Goal: Task Accomplishment & Management: Use online tool/utility

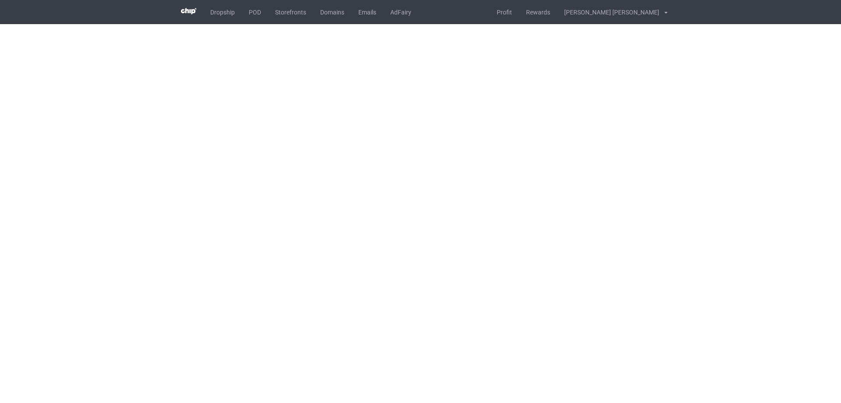
click at [555, 216] on body "Dropship POD Storefronts Domains Emails AdFairy Profit Rewards [PERSON_NAME] [P…" at bounding box center [420, 201] width 841 height 403
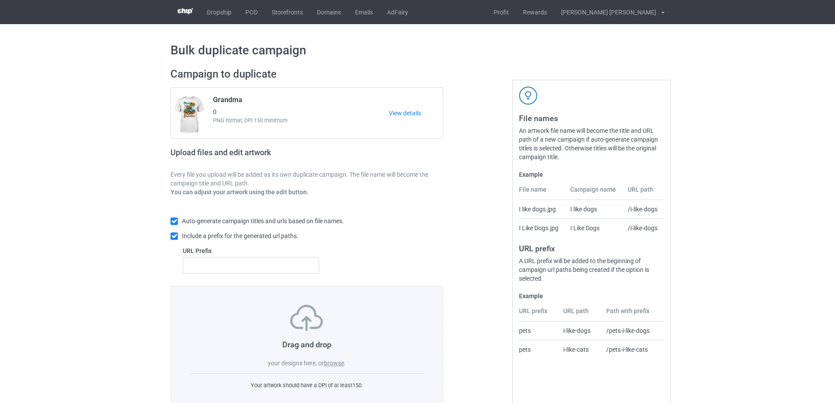
click at [334, 362] on label "browse" at bounding box center [334, 362] width 20 height 7
click at [0, 0] on input "browse" at bounding box center [0, 0] width 0 height 0
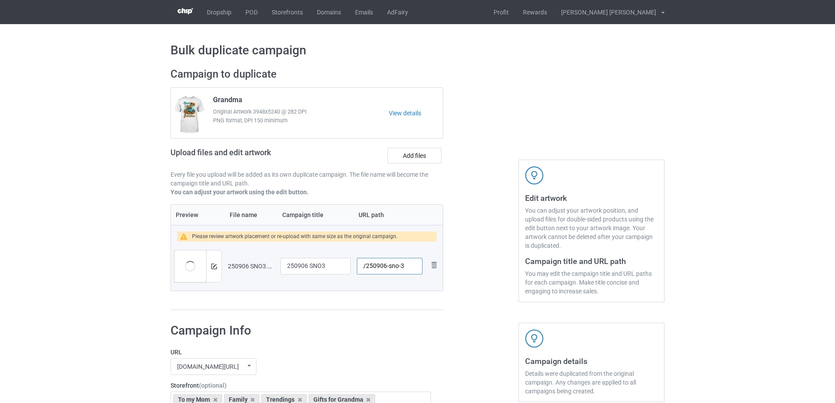
drag, startPoint x: 389, startPoint y: 268, endPoint x: 400, endPoint y: 270, distance: 10.6
click at [400, 270] on input "/250906-sno-3" at bounding box center [390, 266] width 66 height 17
type input "/250906-3"
drag, startPoint x: 334, startPoint y: 266, endPoint x: 276, endPoint y: 269, distance: 58.8
click at [276, 269] on tr "Preview and edit artwork 250906 SNO3.png 250906 SNO3 /250906-3 Remove file" at bounding box center [307, 265] width 272 height 49
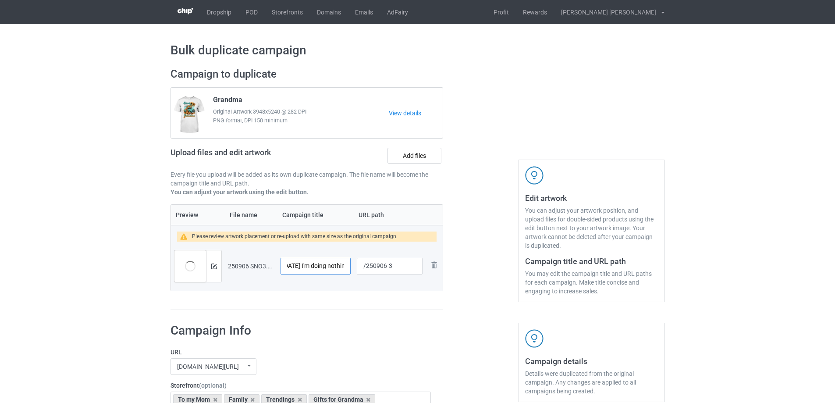
scroll to position [0, 8]
type input "[DATE] I'm doing nothing"
click at [212, 262] on div at bounding box center [213, 266] width 15 height 32
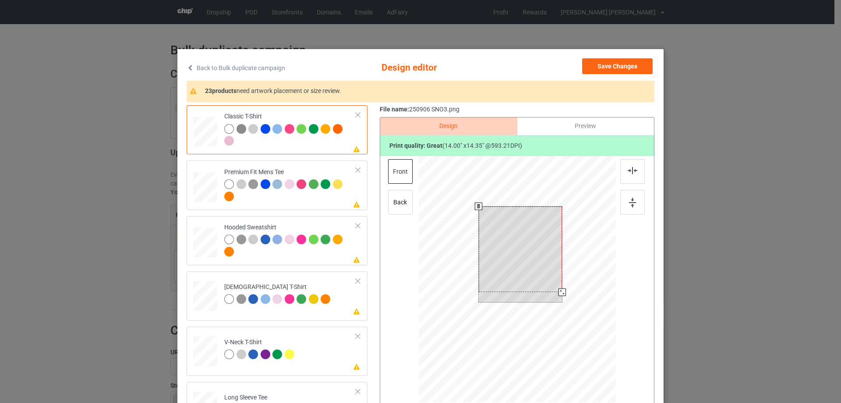
click at [522, 262] on div at bounding box center [521, 248] width 84 height 85
drag, startPoint x: 560, startPoint y: 293, endPoint x: 557, endPoint y: 290, distance: 4.7
click at [557, 290] on div at bounding box center [558, 288] width 7 height 7
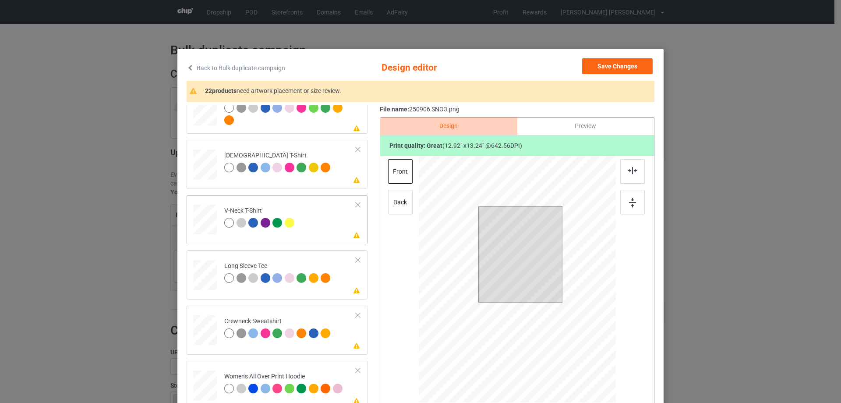
scroll to position [263, 0]
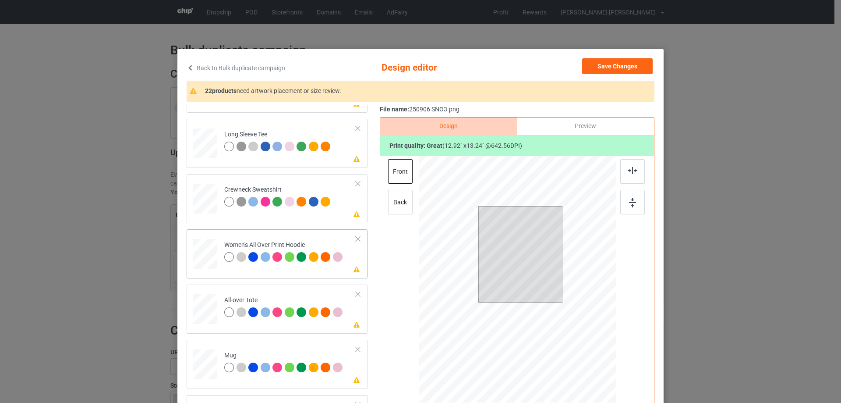
click at [202, 256] on div at bounding box center [205, 253] width 24 height 27
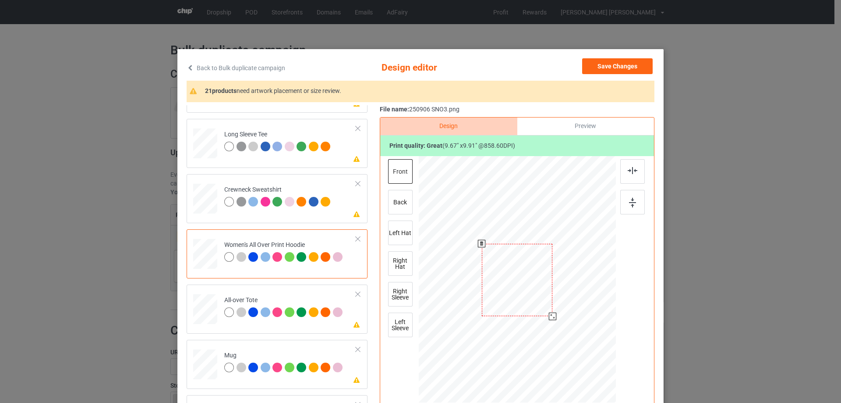
drag, startPoint x: 571, startPoint y: 342, endPoint x: 556, endPoint y: 309, distance: 37.1
click at [556, 309] on div at bounding box center [517, 279] width 197 height 223
drag, startPoint x: 512, startPoint y: 294, endPoint x: 515, endPoint y: 263, distance: 30.9
click at [515, 263] on div at bounding box center [521, 249] width 71 height 72
click at [632, 174] on img at bounding box center [633, 170] width 10 height 7
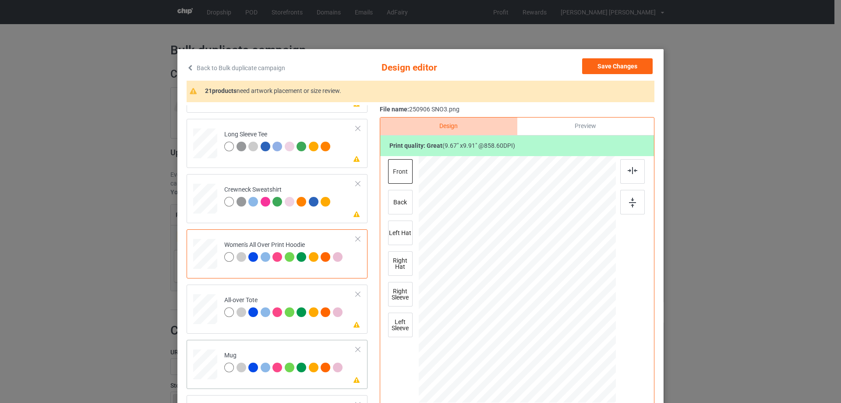
scroll to position [351, 0]
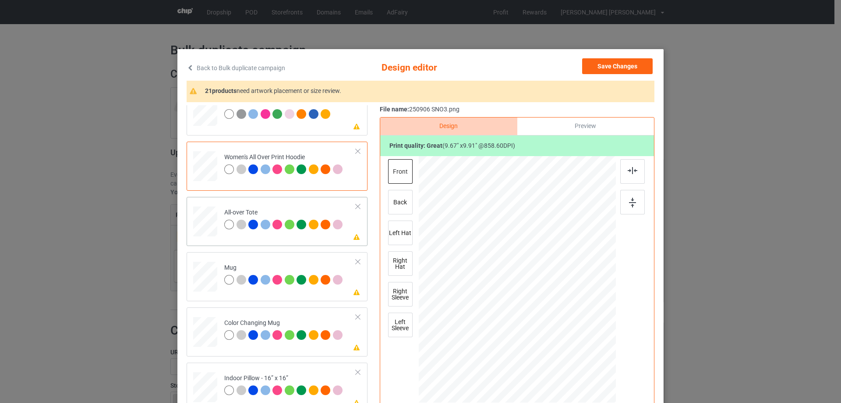
click at [207, 227] on div at bounding box center [205, 221] width 24 height 24
drag, startPoint x: 573, startPoint y: 340, endPoint x: 579, endPoint y: 351, distance: 12.6
click at [582, 351] on div at bounding box center [585, 348] width 7 height 7
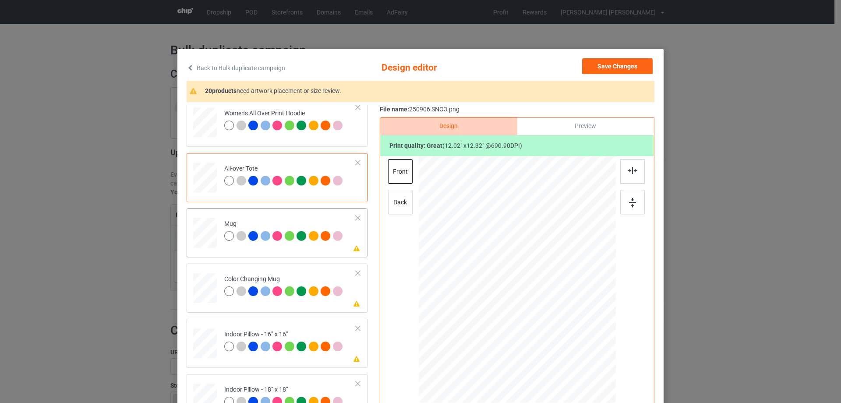
click at [202, 234] on div at bounding box center [205, 233] width 24 height 10
drag, startPoint x: 574, startPoint y: 341, endPoint x: 556, endPoint y: 316, distance: 31.4
click at [556, 316] on div at bounding box center [517, 279] width 197 height 82
drag, startPoint x: 525, startPoint y: 298, endPoint x: 576, endPoint y: 298, distance: 51.3
click at [576, 298] on div at bounding box center [569, 279] width 76 height 78
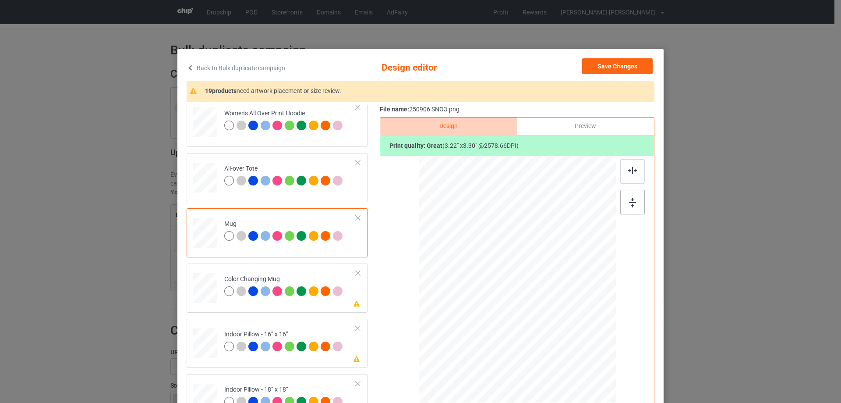
click at [633, 202] on img at bounding box center [632, 203] width 7 height 10
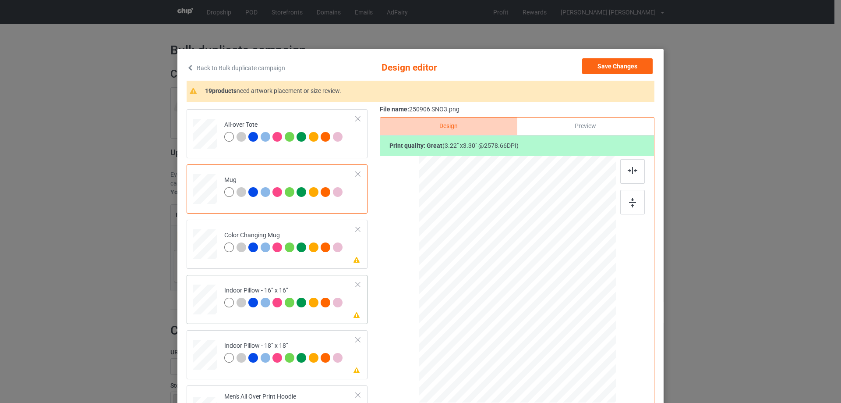
click at [208, 300] on div at bounding box center [205, 299] width 24 height 24
drag, startPoint x: 574, startPoint y: 340, endPoint x: 579, endPoint y: 348, distance: 9.1
click at [579, 348] on div at bounding box center [582, 346] width 7 height 7
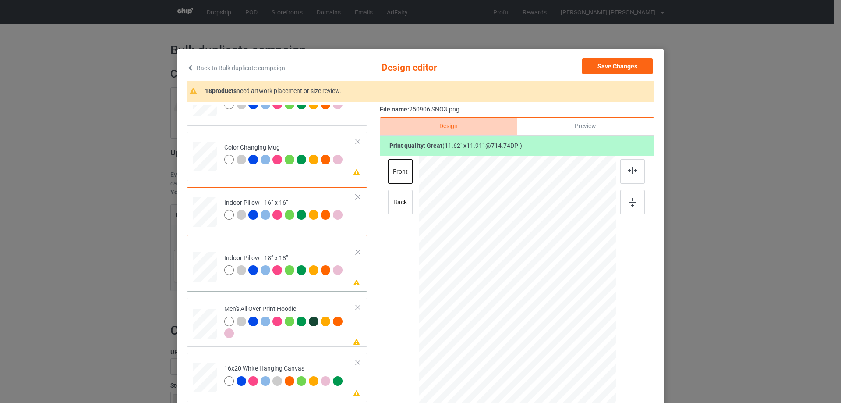
click at [200, 277] on div at bounding box center [205, 267] width 24 height 24
drag, startPoint x: 573, startPoint y: 340, endPoint x: 584, endPoint y: 348, distance: 13.6
click at [584, 348] on div at bounding box center [585, 349] width 7 height 7
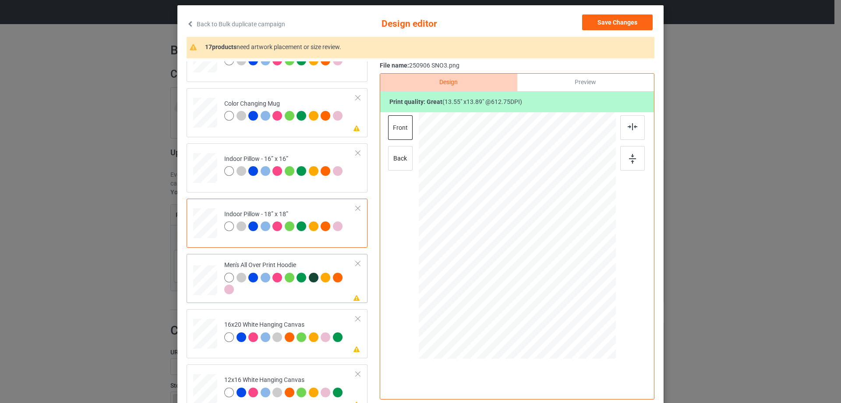
click at [216, 278] on td at bounding box center [206, 278] width 26 height 42
drag, startPoint x: 574, startPoint y: 297, endPoint x: 556, endPoint y: 266, distance: 36.7
click at [556, 266] on div at bounding box center [517, 235] width 197 height 209
drag, startPoint x: 526, startPoint y: 258, endPoint x: 525, endPoint y: 235, distance: 22.8
click at [525, 235] on div at bounding box center [517, 213] width 70 height 72
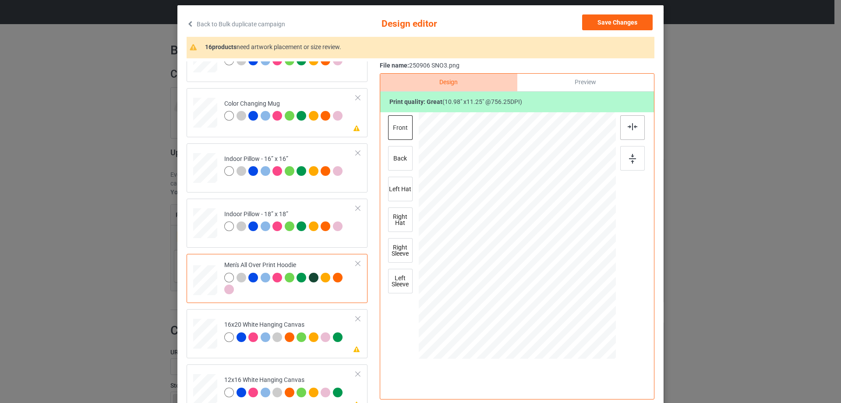
click at [633, 128] on img at bounding box center [633, 126] width 10 height 7
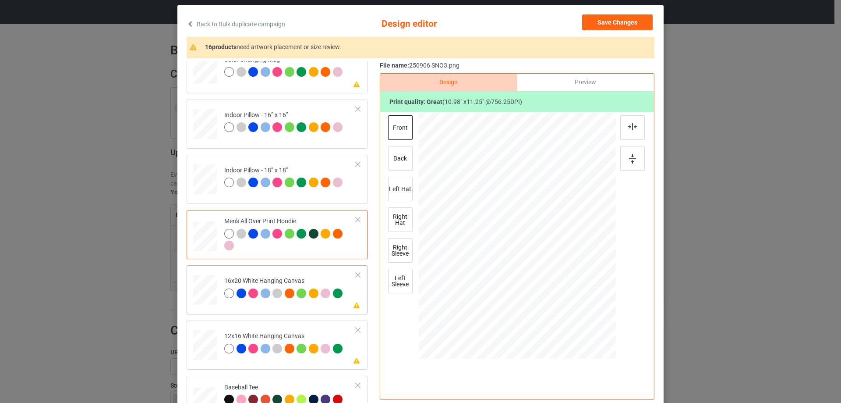
scroll to position [613, 0]
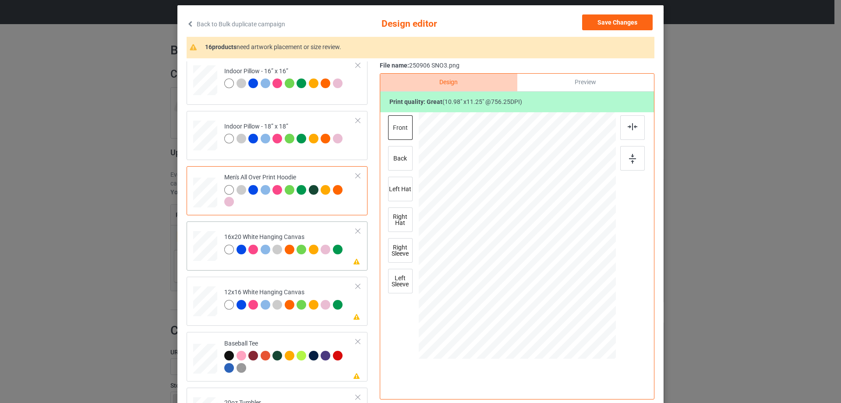
click at [202, 250] on div at bounding box center [205, 246] width 24 height 30
drag, startPoint x: 572, startPoint y: 295, endPoint x: 591, endPoint y: 342, distance: 50.8
click at [591, 342] on div at bounding box center [517, 236] width 197 height 246
click at [206, 314] on div at bounding box center [205, 301] width 23 height 30
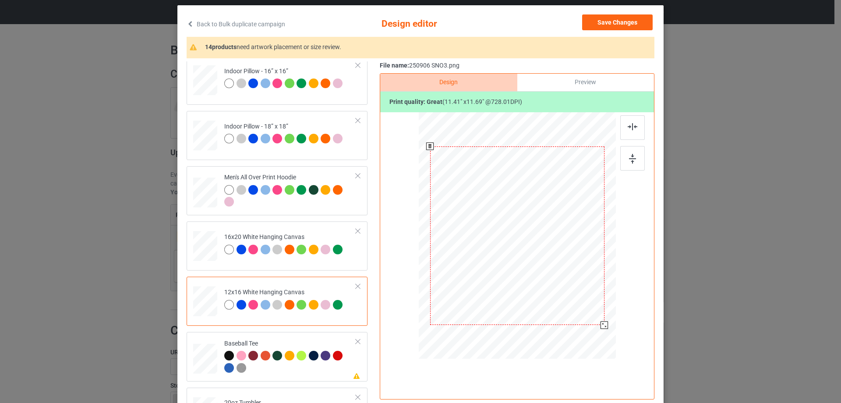
drag, startPoint x: 571, startPoint y: 293, endPoint x: 587, endPoint y: 339, distance: 48.6
click at [587, 339] on div at bounding box center [517, 235] width 185 height 247
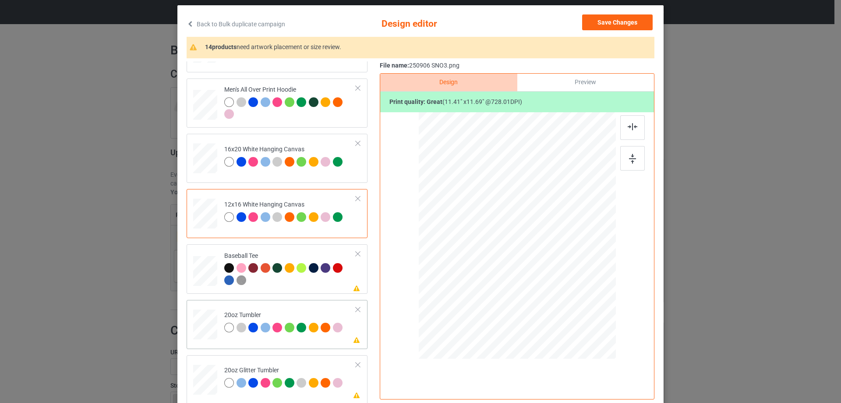
click at [212, 327] on div at bounding box center [205, 324] width 23 height 14
drag, startPoint x: 570, startPoint y: 292, endPoint x: 553, endPoint y: 272, distance: 26.1
click at [553, 272] on div at bounding box center [554, 273] width 7 height 7
drag, startPoint x: 532, startPoint y: 260, endPoint x: 489, endPoint y: 259, distance: 43.8
click at [489, 259] on div at bounding box center [473, 233] width 75 height 77
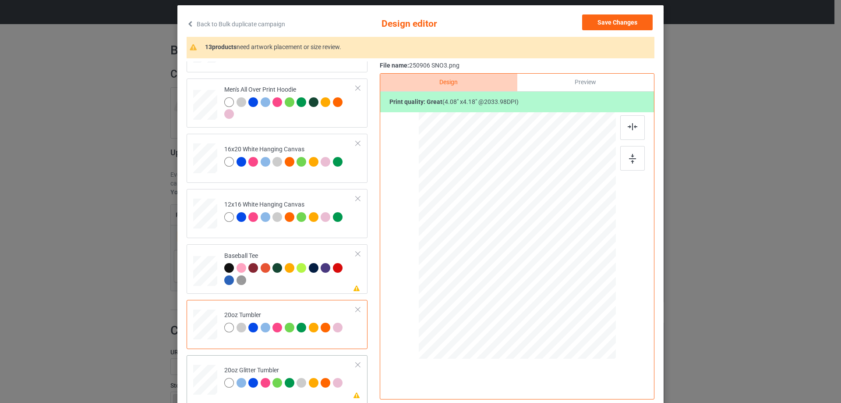
scroll to position [789, 0]
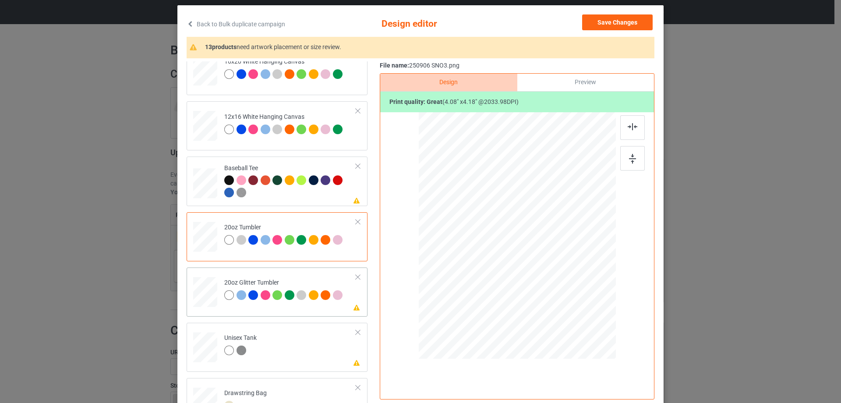
click at [197, 292] on div at bounding box center [205, 291] width 23 height 19
drag, startPoint x: 571, startPoint y: 293, endPoint x: 552, endPoint y: 276, distance: 25.8
click at [553, 276] on div at bounding box center [556, 275] width 7 height 7
drag, startPoint x: 532, startPoint y: 260, endPoint x: 489, endPoint y: 246, distance: 45.9
click at [489, 246] on div at bounding box center [474, 222] width 76 height 78
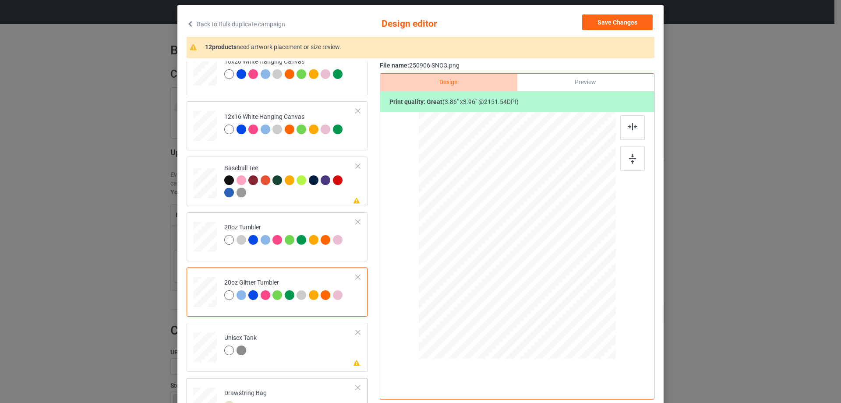
scroll to position [920, 0]
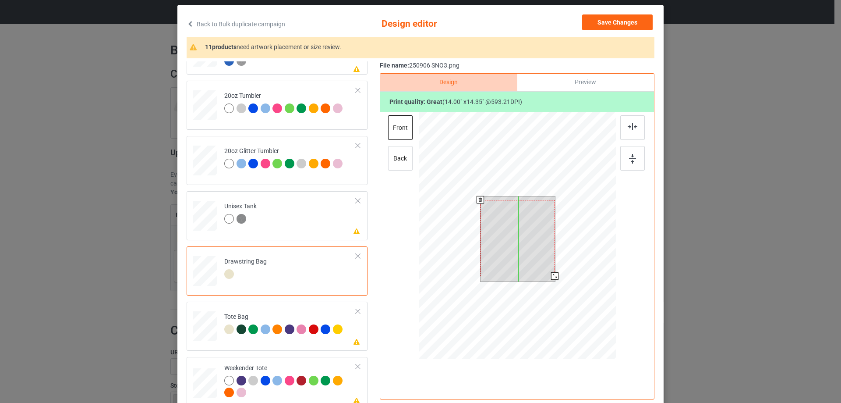
click at [528, 248] on div at bounding box center [518, 238] width 74 height 76
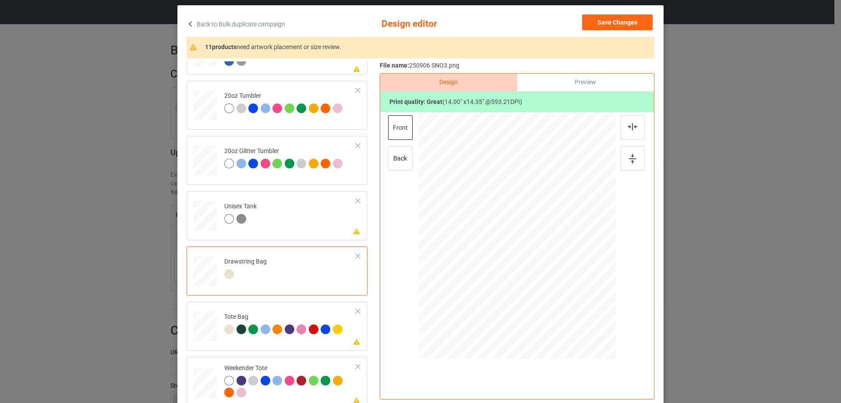
scroll to position [923, 0]
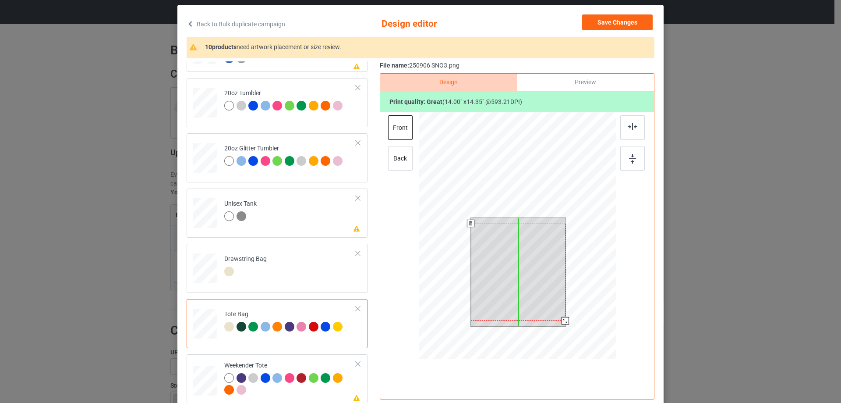
click at [547, 305] on div at bounding box center [518, 271] width 95 height 97
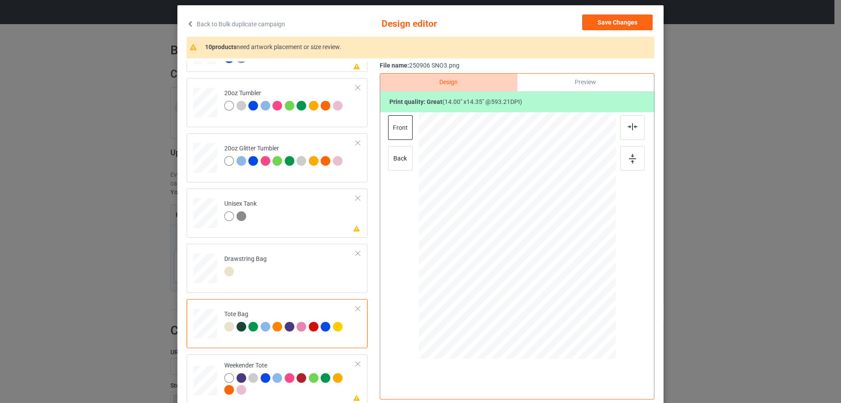
scroll to position [103, 0]
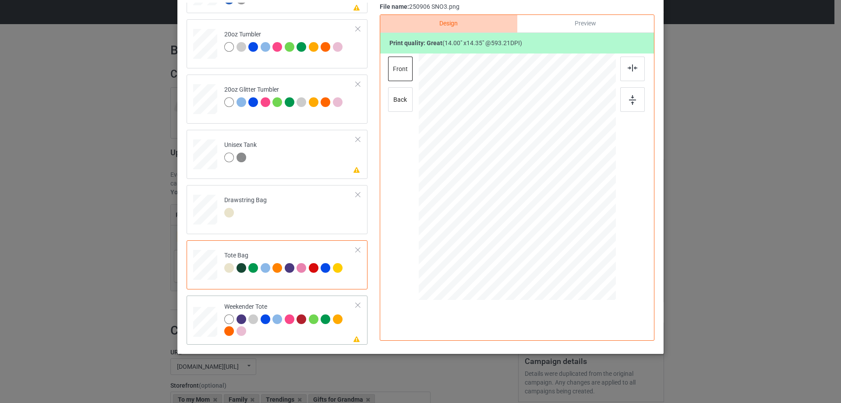
click at [205, 339] on div at bounding box center [205, 323] width 24 height 32
drag, startPoint x: 574, startPoint y: 238, endPoint x: 563, endPoint y: 218, distance: 22.6
click at [563, 218] on div at bounding box center [517, 176] width 196 height 127
click at [550, 206] on div at bounding box center [517, 173] width 88 height 90
click at [631, 71] on img at bounding box center [633, 67] width 10 height 7
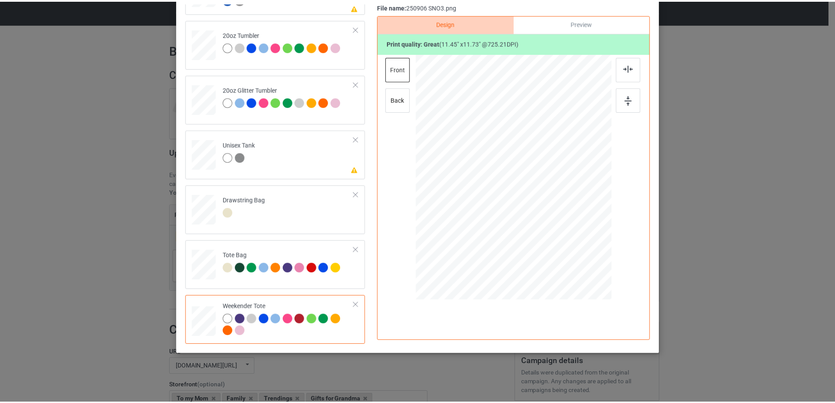
scroll to position [15, 0]
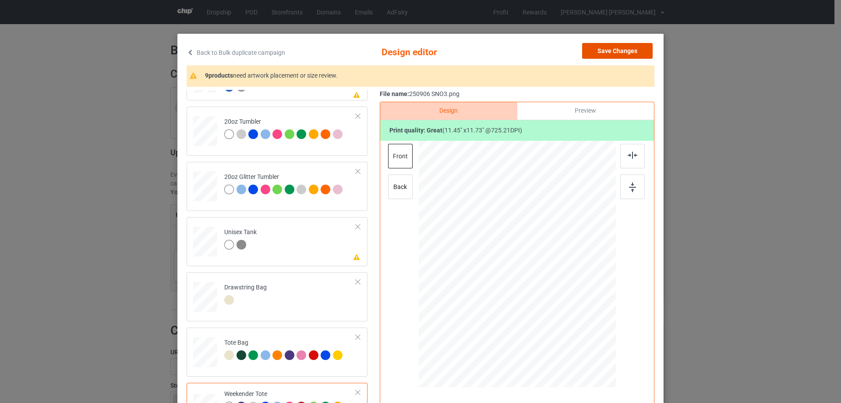
click at [644, 51] on button "Save Changes" at bounding box center [617, 51] width 71 height 16
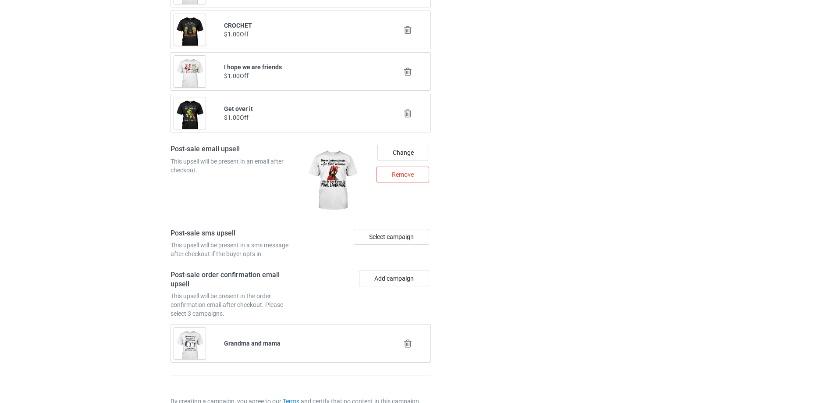
scroll to position [1115, 0]
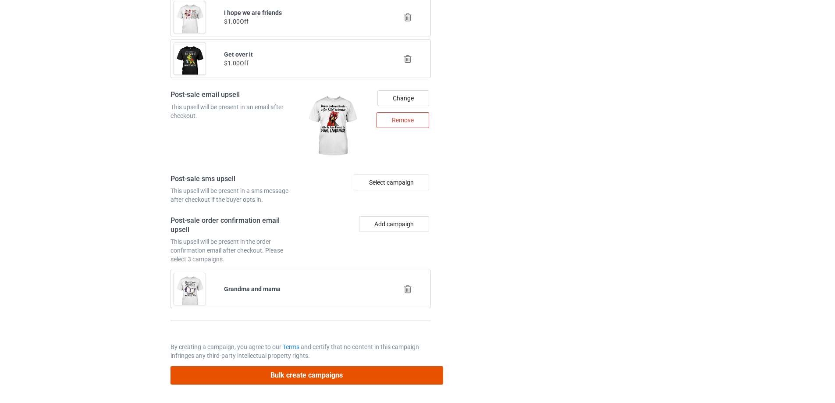
click at [338, 384] on button "Bulk create campaigns" at bounding box center [306, 375] width 273 height 18
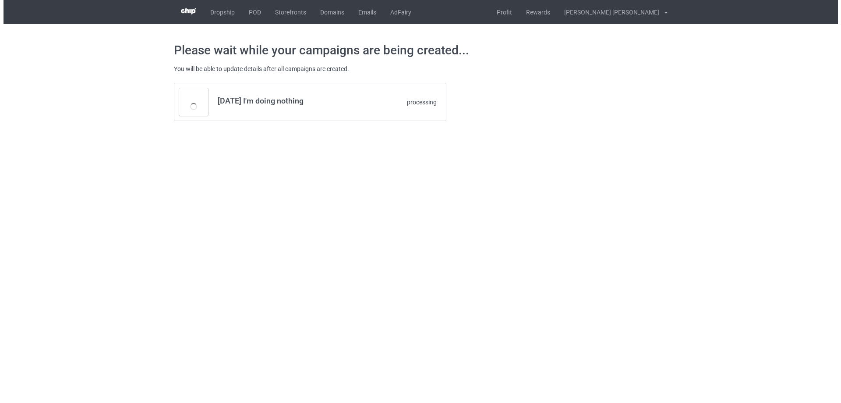
scroll to position [0, 0]
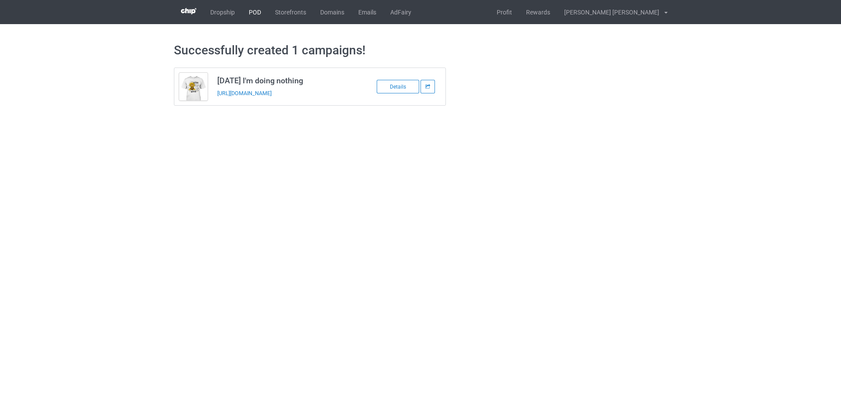
click at [253, 12] on link "POD" at bounding box center [255, 12] width 26 height 24
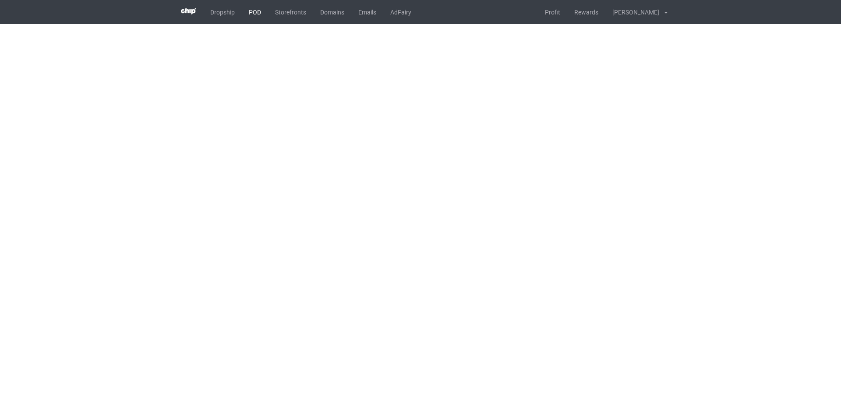
click at [257, 12] on link "POD" at bounding box center [255, 12] width 26 height 24
click at [487, 175] on body "Dropship POD Storefronts Domains Emails AdFairy Profit Rewards [PERSON_NAME] [P…" at bounding box center [420, 201] width 841 height 403
click at [484, 175] on body "Dropship POD Storefronts Domains Emails AdFairy Profit Rewards [PERSON_NAME] [P…" at bounding box center [420, 201] width 841 height 403
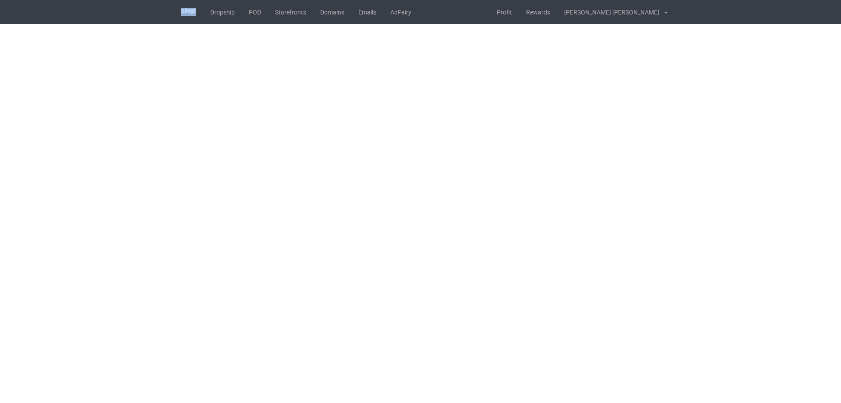
click at [484, 175] on body "Dropship POD Storefronts Domains Emails AdFairy Profit Rewards [PERSON_NAME] [P…" at bounding box center [420, 201] width 841 height 403
click at [551, 246] on body "Dropship POD Storefronts Domains Emails AdFairy Profit Rewards [PERSON_NAME] [P…" at bounding box center [420, 201] width 841 height 403
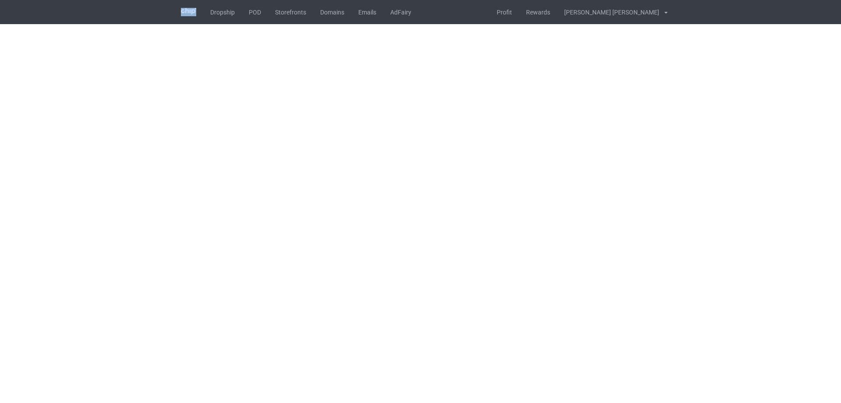
click at [752, 252] on body "Dropship POD Storefronts Domains Emails AdFairy Profit Rewards [PERSON_NAME] [P…" at bounding box center [420, 201] width 841 height 403
click at [143, 224] on body "Dropship POD Storefronts Domains Emails AdFairy Profit Rewards [PERSON_NAME] [P…" at bounding box center [420, 201] width 841 height 403
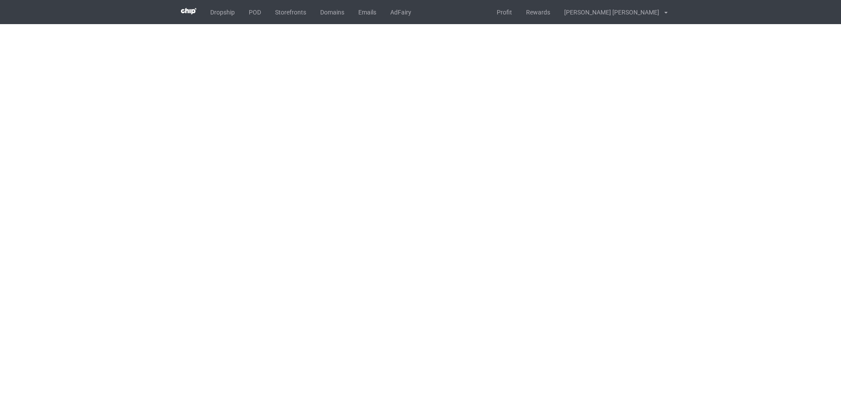
click at [143, 224] on body "Dropship POD Storefronts Domains Emails AdFairy Profit Rewards [PERSON_NAME] [P…" at bounding box center [420, 201] width 841 height 403
drag, startPoint x: 143, startPoint y: 224, endPoint x: 18, endPoint y: 227, distance: 125.3
click at [142, 224] on body "Dropship POD Storefronts Domains Emails AdFairy Profit Rewards [PERSON_NAME] [P…" at bounding box center [420, 201] width 841 height 403
click at [18, 227] on body "Dropship POD Storefronts Domains Emails AdFairy Profit Rewards [PERSON_NAME] [P…" at bounding box center [420, 201] width 841 height 403
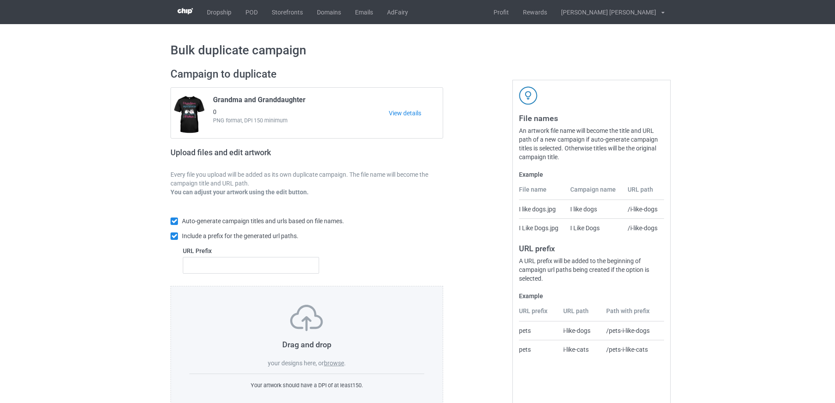
drag, startPoint x: 51, startPoint y: 228, endPoint x: 94, endPoint y: 230, distance: 43.0
click at [69, 230] on div "Bulk duplicate campaign Campaign to duplicate Grandma and Granddaughter 0 PNG f…" at bounding box center [417, 225] width 835 height 403
click at [585, 230] on td "I Like Dogs" at bounding box center [594, 227] width 58 height 19
click at [340, 364] on label "browse" at bounding box center [334, 362] width 20 height 7
click at [0, 0] on input "browse" at bounding box center [0, 0] width 0 height 0
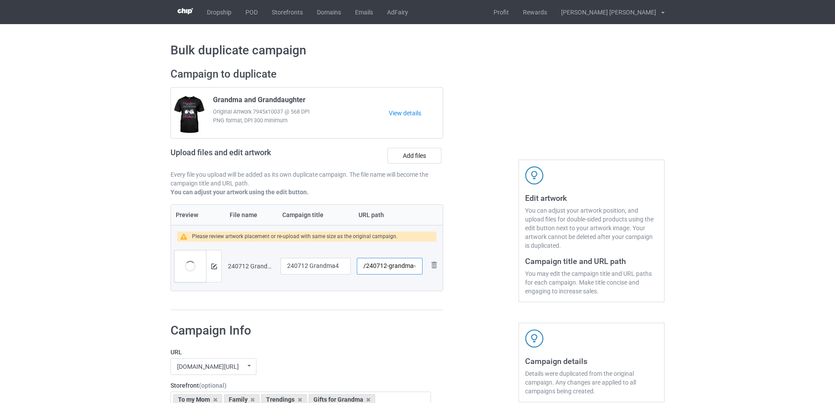
scroll to position [0, 1]
drag, startPoint x: 388, startPoint y: 270, endPoint x: 412, endPoint y: 270, distance: 24.1
click at [412, 270] on input "/240712-grandma-4" at bounding box center [390, 266] width 66 height 17
drag, startPoint x: 342, startPoint y: 267, endPoint x: 298, endPoint y: 263, distance: 44.0
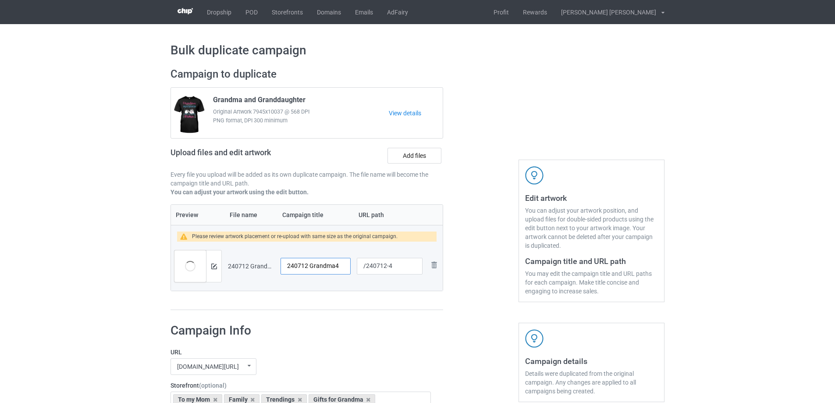
click at [298, 263] on input "240712 Grandma4" at bounding box center [315, 266] width 70 height 17
type input "/240712-grandma-4"
type input "240712 Grandma4"
type input "/240712-4"
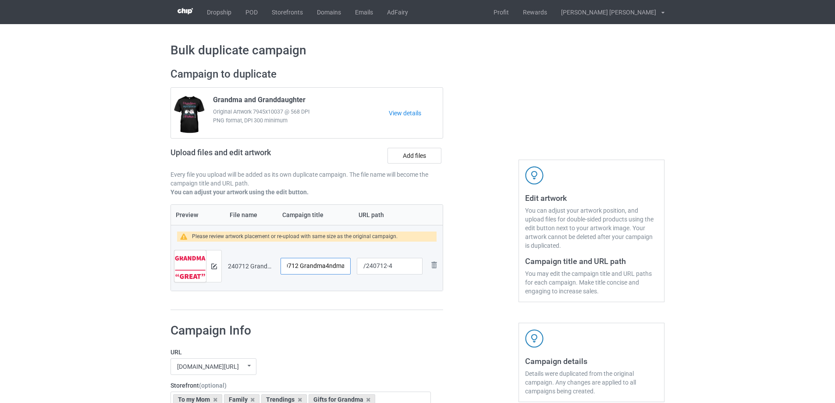
drag, startPoint x: 325, startPoint y: 268, endPoint x: 351, endPoint y: 268, distance: 25.9
click at [351, 268] on td "240712 Grandma4ndma" at bounding box center [315, 265] width 76 height 49
drag, startPoint x: 309, startPoint y: 267, endPoint x: 231, endPoint y: 260, distance: 78.8
click at [231, 260] on tr "Preview and edit artwork 240712 Grandma4.png 240712 Grandma /240712-4 Remove fi…" at bounding box center [307, 265] width 272 height 49
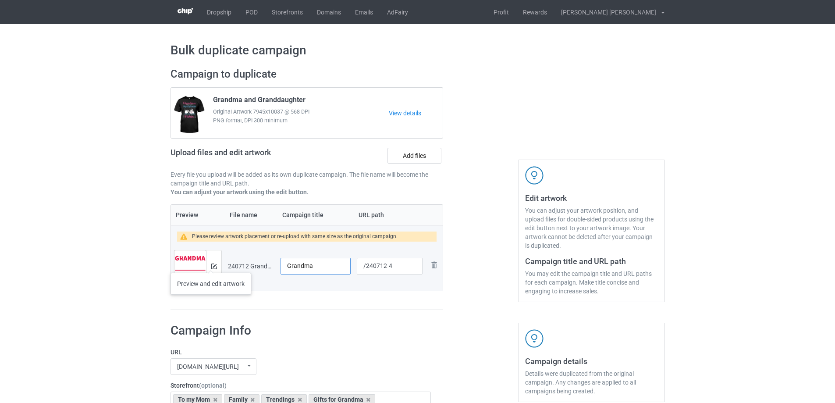
type input "Grandma"
click at [213, 264] on img at bounding box center [214, 266] width 6 height 6
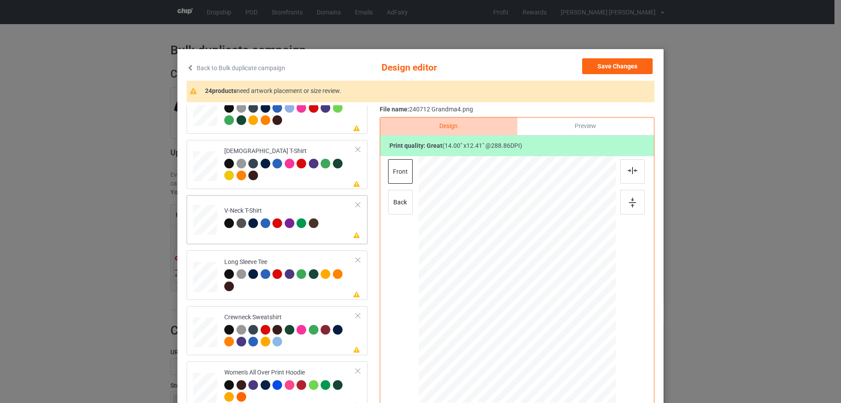
scroll to position [175, 0]
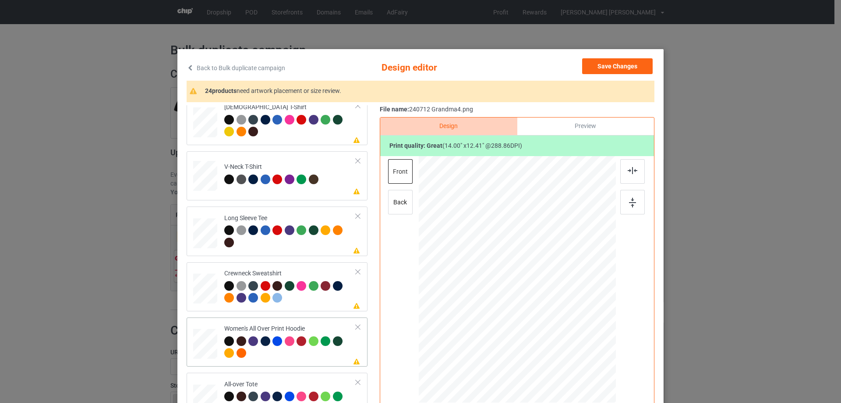
click at [200, 346] on div at bounding box center [205, 343] width 24 height 27
drag, startPoint x: 573, startPoint y: 331, endPoint x: 560, endPoint y: 305, distance: 29.2
click at [560, 305] on div at bounding box center [517, 279] width 197 height 223
click at [511, 269] on div at bounding box center [518, 251] width 78 height 70
click at [630, 175] on div at bounding box center [633, 171] width 25 height 25
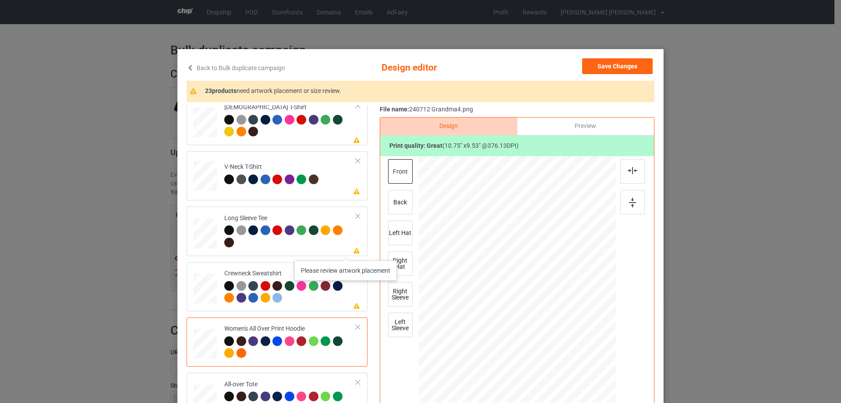
scroll to position [263, 0]
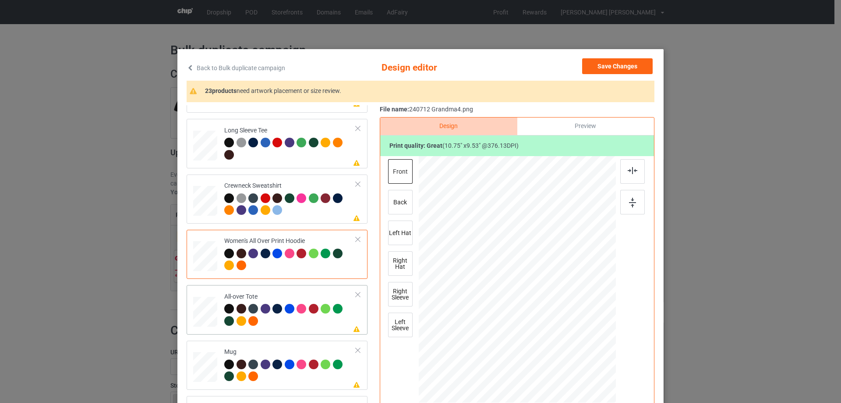
click at [206, 310] on div at bounding box center [205, 312] width 24 height 24
drag, startPoint x: 573, startPoint y: 331, endPoint x: 589, endPoint y: 354, distance: 27.7
click at [589, 354] on div at bounding box center [517, 279] width 197 height 197
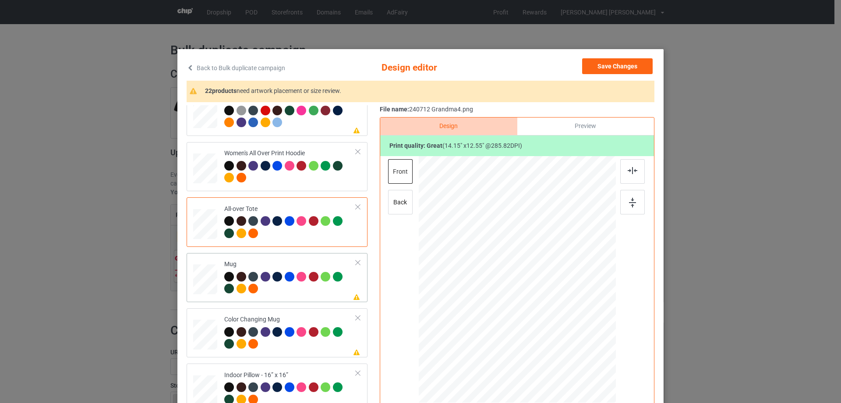
drag, startPoint x: 210, startPoint y: 281, endPoint x: 216, endPoint y: 280, distance: 5.7
click at [210, 281] on div at bounding box center [205, 279] width 24 height 10
drag, startPoint x: 573, startPoint y: 333, endPoint x: 507, endPoint y: 289, distance: 79.2
click at [556, 309] on div at bounding box center [517, 279] width 197 height 82
drag, startPoint x: 507, startPoint y: 289, endPoint x: 561, endPoint y: 289, distance: 54.3
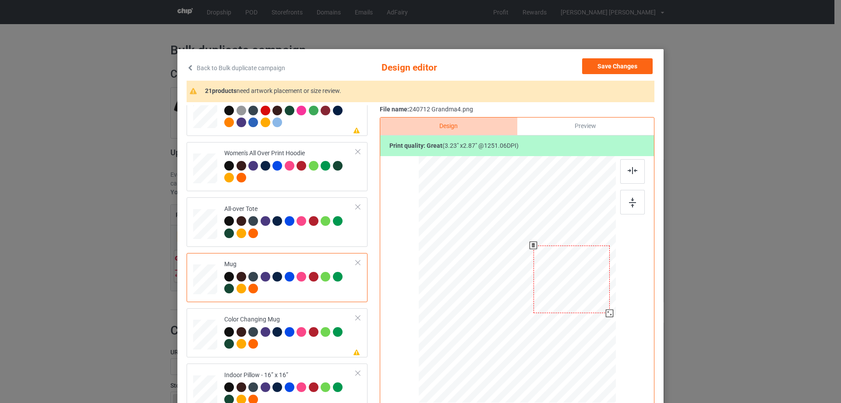
click at [561, 289] on div at bounding box center [572, 278] width 76 height 67
click at [606, 312] on div at bounding box center [606, 310] width 7 height 7
click at [591, 301] on div at bounding box center [570, 279] width 71 height 63
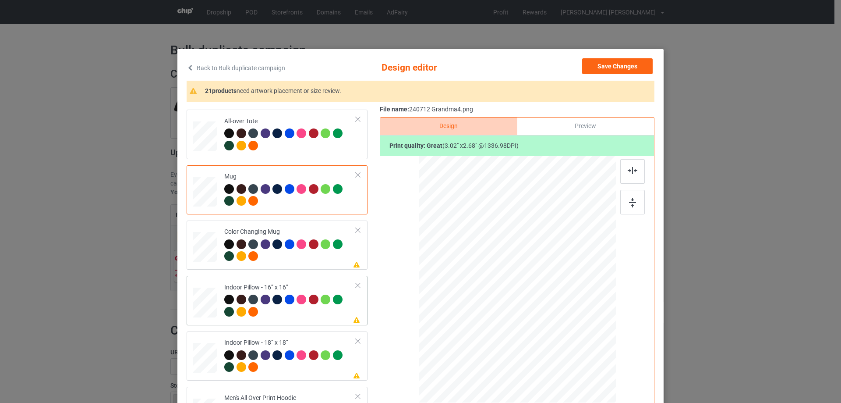
click at [209, 302] on div at bounding box center [205, 303] width 24 height 24
drag, startPoint x: 573, startPoint y: 331, endPoint x: 585, endPoint y: 343, distance: 17.0
click at [585, 343] on div at bounding box center [588, 343] width 7 height 7
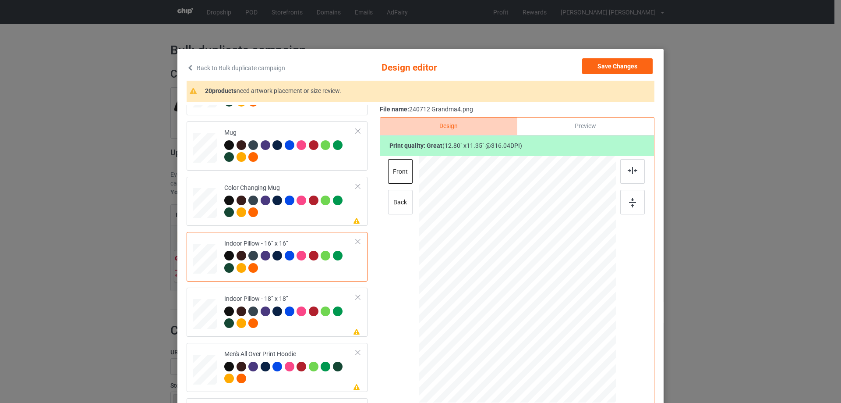
scroll to position [526, 0]
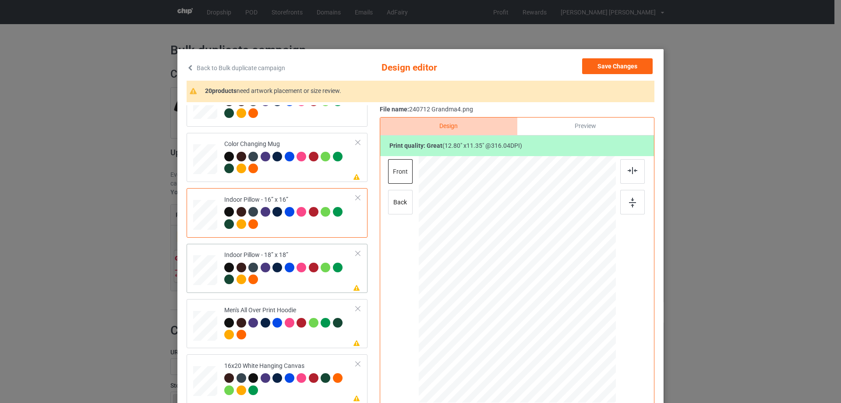
click at [206, 274] on div at bounding box center [205, 270] width 24 height 24
drag, startPoint x: 575, startPoint y: 333, endPoint x: 592, endPoint y: 344, distance: 20.5
click at [592, 344] on div at bounding box center [517, 279] width 197 height 196
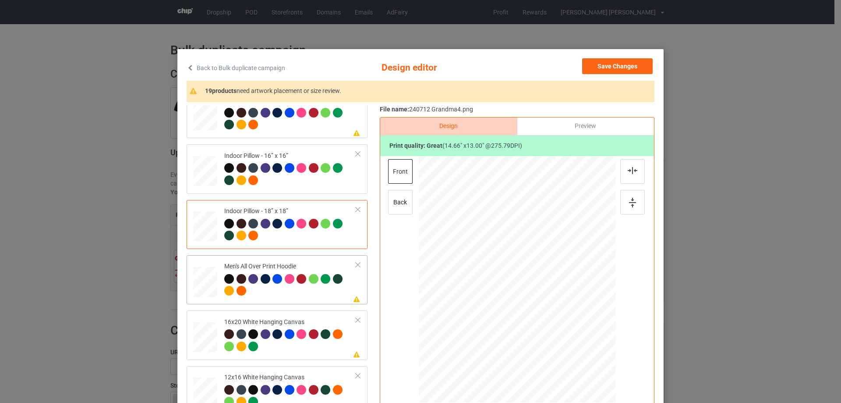
click at [207, 287] on div at bounding box center [205, 281] width 24 height 25
click at [554, 311] on div at bounding box center [554, 312] width 7 height 7
click at [524, 275] on div at bounding box center [515, 255] width 75 height 66
click at [553, 291] on div at bounding box center [554, 289] width 7 height 7
click at [628, 170] on img at bounding box center [633, 170] width 10 height 7
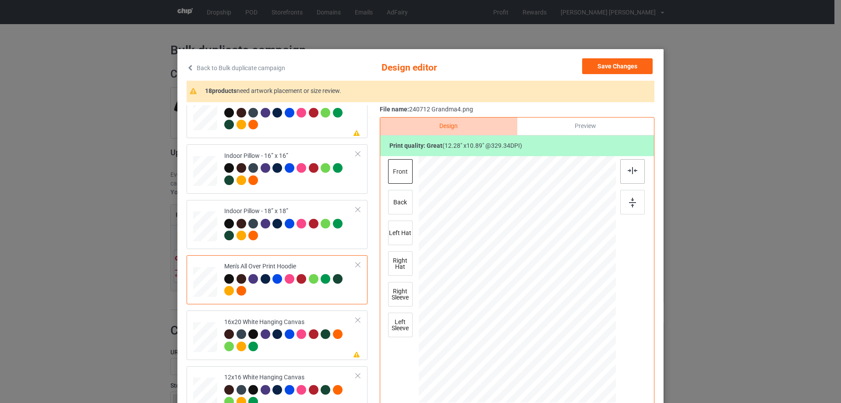
click at [630, 172] on img at bounding box center [633, 170] width 10 height 7
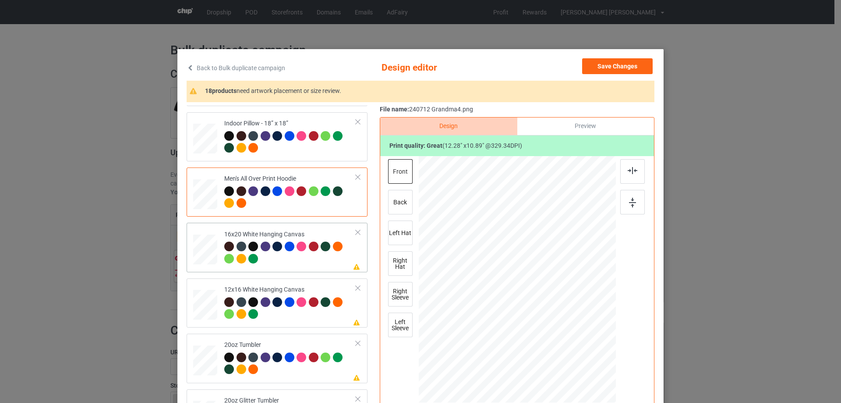
click at [200, 257] on div at bounding box center [205, 249] width 24 height 30
drag, startPoint x: 572, startPoint y: 332, endPoint x: 591, endPoint y: 375, distance: 47.3
click at [591, 375] on div at bounding box center [517, 279] width 197 height 246
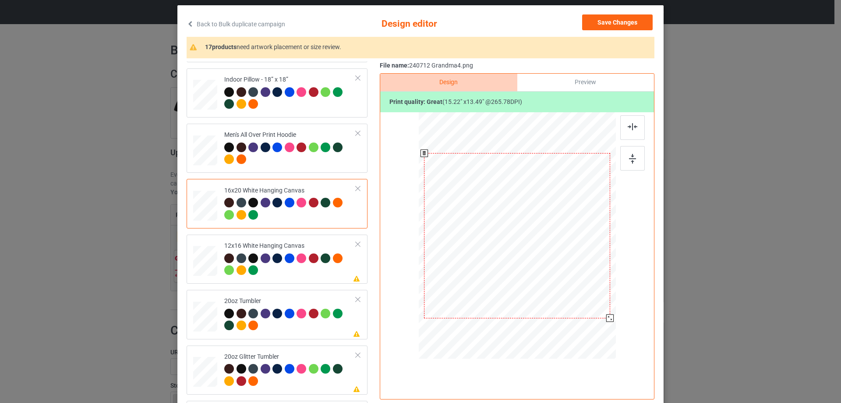
scroll to position [88, 0]
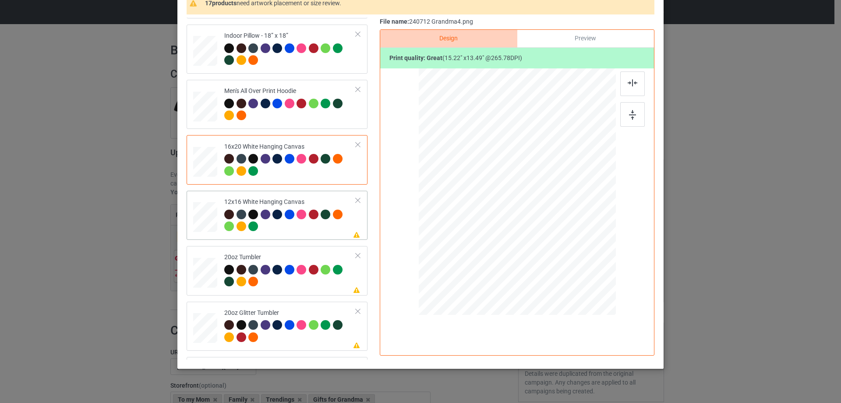
click at [210, 216] on div at bounding box center [205, 217] width 23 height 30
drag, startPoint x: 571, startPoint y: 242, endPoint x: 585, endPoint y: 280, distance: 40.5
click at [585, 280] on div at bounding box center [517, 191] width 185 height 247
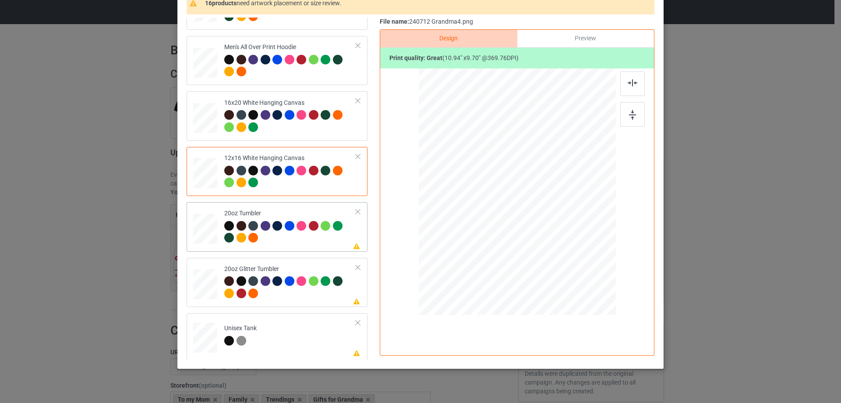
scroll to position [745, 0]
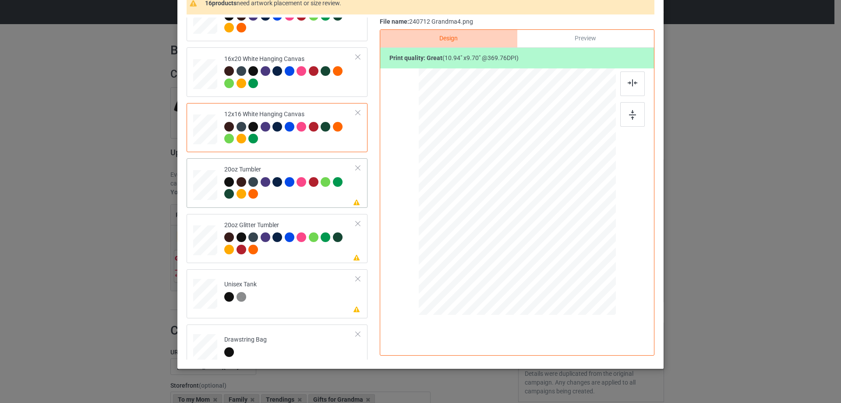
click at [194, 188] on div at bounding box center [205, 185] width 23 height 14
drag, startPoint x: 570, startPoint y: 244, endPoint x: 546, endPoint y: 221, distance: 32.2
click at [546, 221] on div at bounding box center [549, 219] width 7 height 7
drag, startPoint x: 480, startPoint y: 197, endPoint x: 477, endPoint y: 193, distance: 5.0
click at [477, 193] on div at bounding box center [473, 183] width 64 height 57
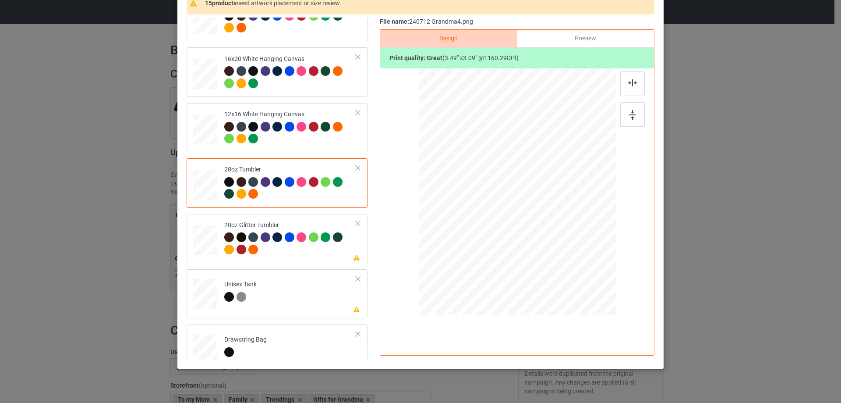
scroll to position [789, 0]
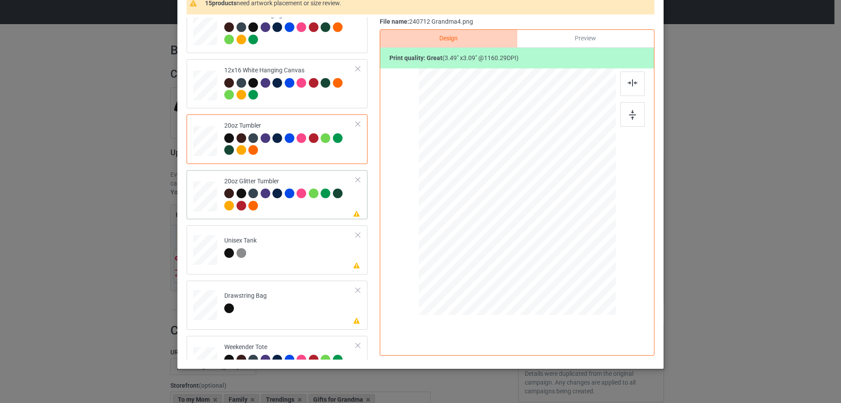
click at [204, 199] on div at bounding box center [205, 196] width 23 height 19
drag, startPoint x: 571, startPoint y: 243, endPoint x: 536, endPoint y: 217, distance: 43.9
click at [549, 226] on div at bounding box center [552, 222] width 7 height 7
drag, startPoint x: 489, startPoint y: 204, endPoint x: 492, endPoint y: 188, distance: 16.9
click at [492, 188] on div at bounding box center [475, 161] width 69 height 61
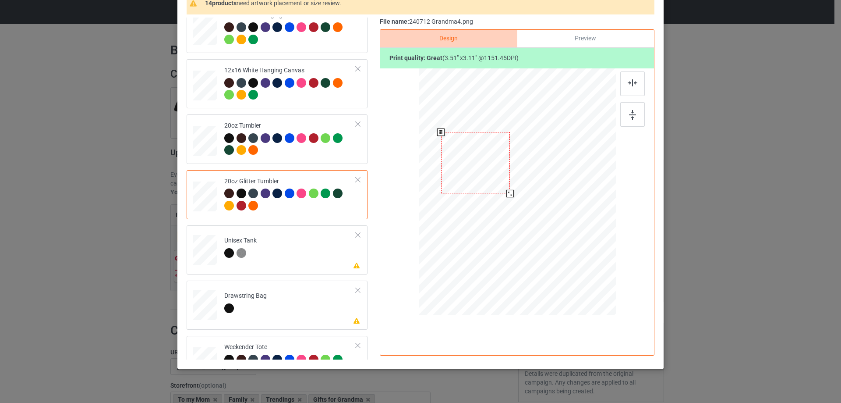
click at [492, 188] on div at bounding box center [475, 162] width 69 height 61
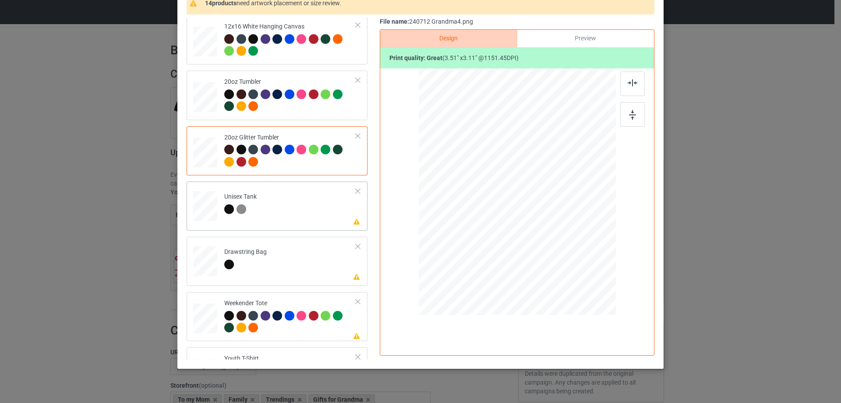
scroll to position [876, 0]
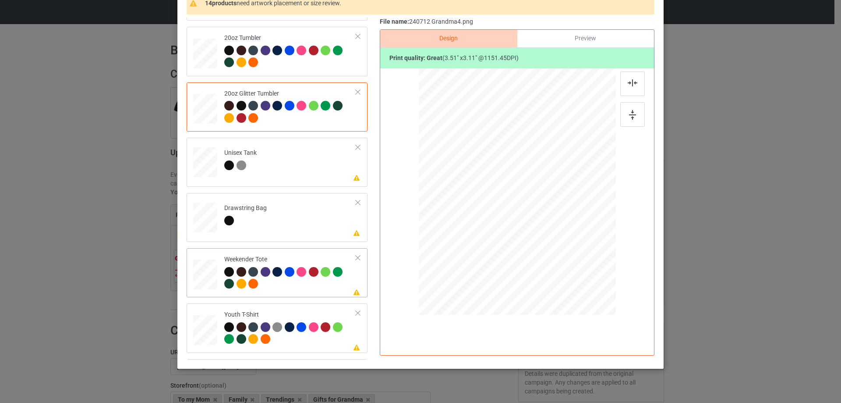
click at [205, 275] on div at bounding box center [205, 274] width 24 height 15
drag, startPoint x: 574, startPoint y: 245, endPoint x: 568, endPoint y: 232, distance: 13.9
click at [568, 232] on div at bounding box center [517, 191] width 196 height 127
click at [547, 217] on div at bounding box center [517, 187] width 99 height 88
click at [631, 80] on img at bounding box center [633, 82] width 10 height 7
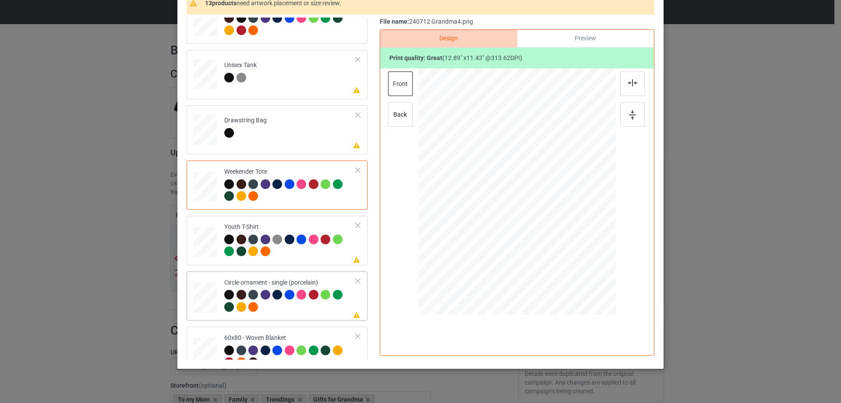
scroll to position [980, 0]
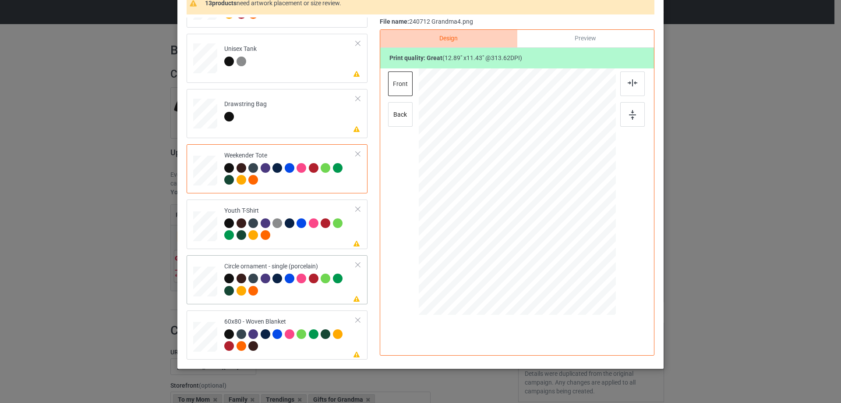
click at [210, 282] on div at bounding box center [205, 282] width 24 height 24
drag, startPoint x: 572, startPoint y: 246, endPoint x: 580, endPoint y: 258, distance: 14.0
click at [580, 258] on div at bounding box center [517, 191] width 197 height 197
drag, startPoint x: 526, startPoint y: 209, endPoint x: 526, endPoint y: 215, distance: 6.6
click at [526, 215] on div at bounding box center [517, 198] width 139 height 123
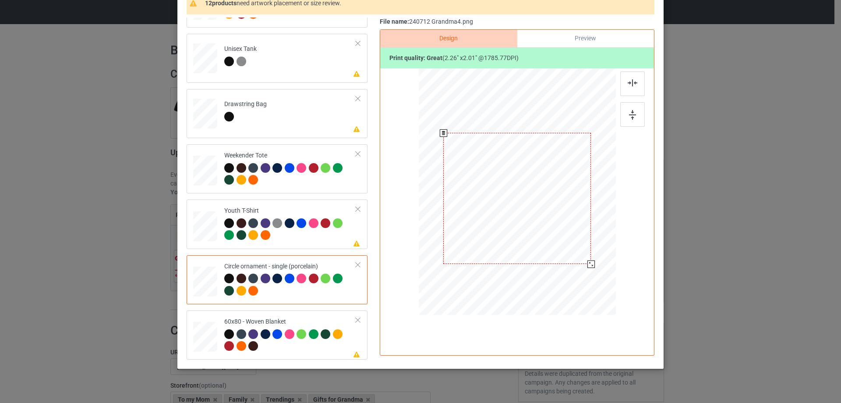
drag, startPoint x: 584, startPoint y: 261, endPoint x: 586, endPoint y: 268, distance: 6.9
click at [588, 268] on div at bounding box center [591, 263] width 7 height 7
click at [564, 244] on div at bounding box center [517, 198] width 148 height 131
click at [635, 82] on img at bounding box center [633, 82] width 10 height 7
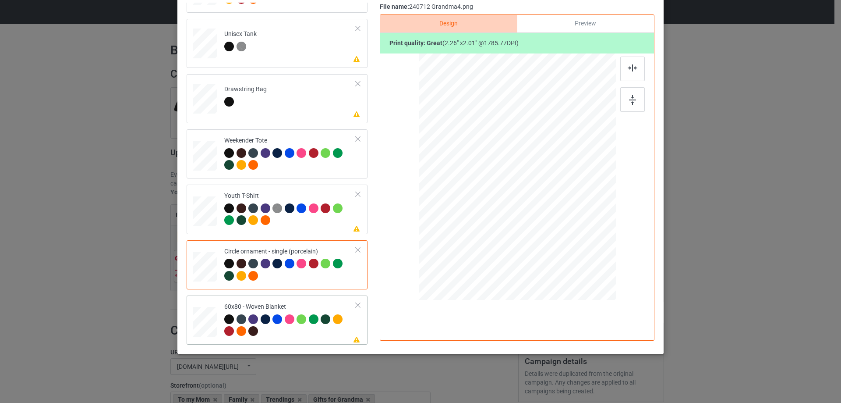
click at [205, 318] on div at bounding box center [206, 321] width 22 height 29
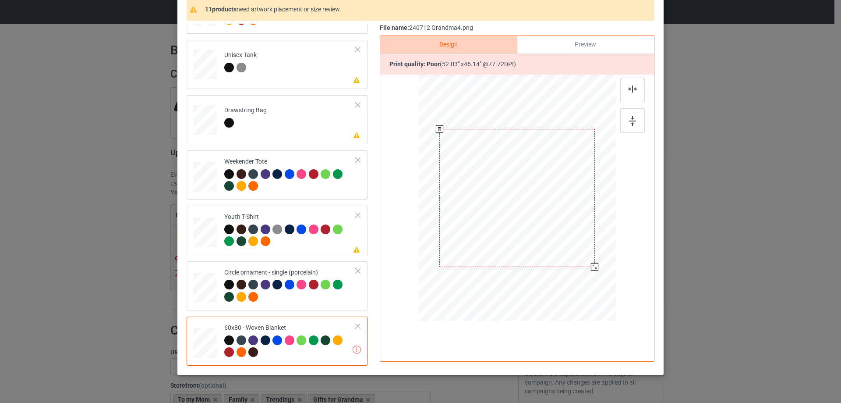
scroll to position [124, 0]
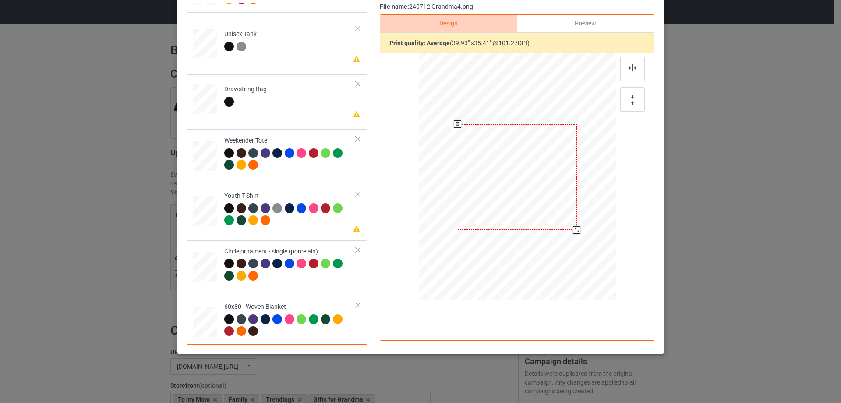
drag, startPoint x: 583, startPoint y: 252, endPoint x: 574, endPoint y: 229, distance: 24.7
click at [574, 229] on div at bounding box center [576, 229] width 7 height 7
click at [550, 171] on div at bounding box center [518, 151] width 119 height 105
click at [629, 71] on img at bounding box center [633, 67] width 10 height 7
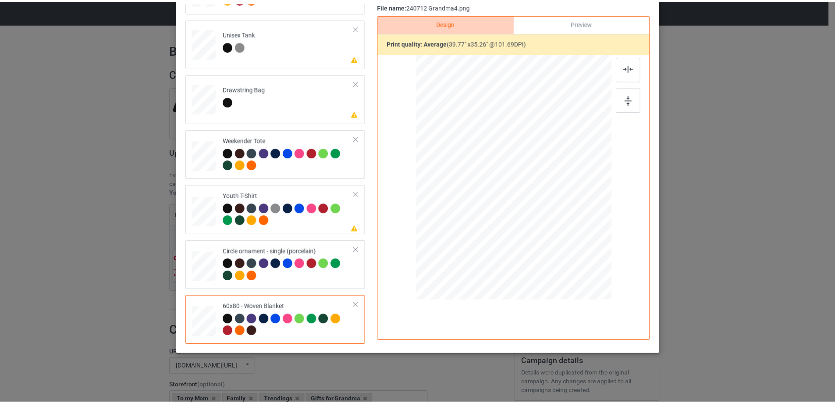
scroll to position [0, 0]
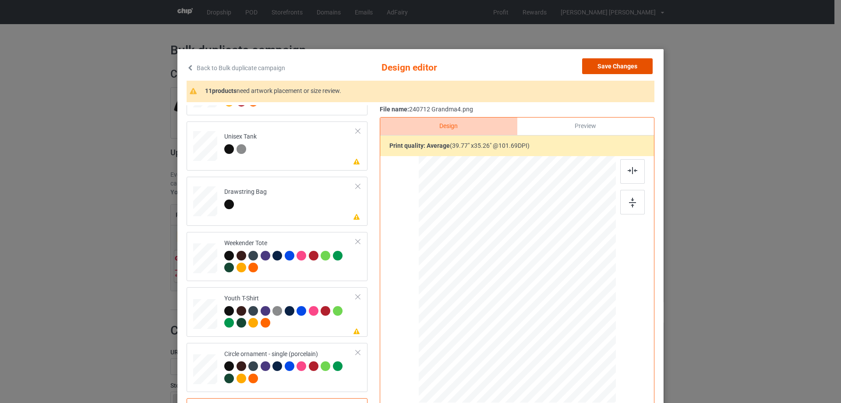
click at [629, 63] on button "Save Changes" at bounding box center [617, 66] width 71 height 16
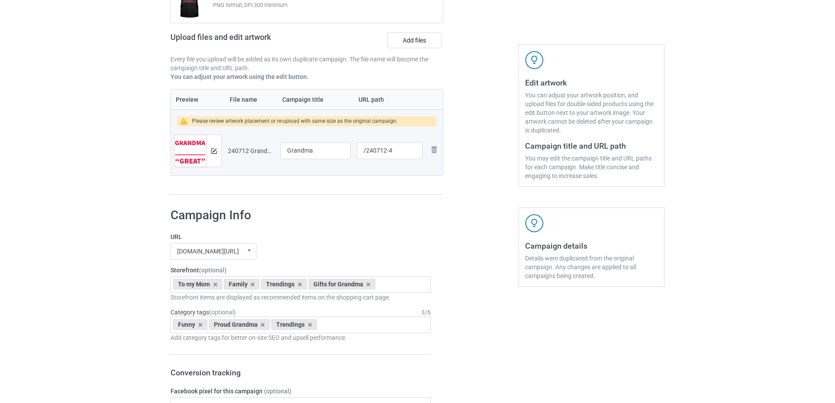
scroll to position [1115, 0]
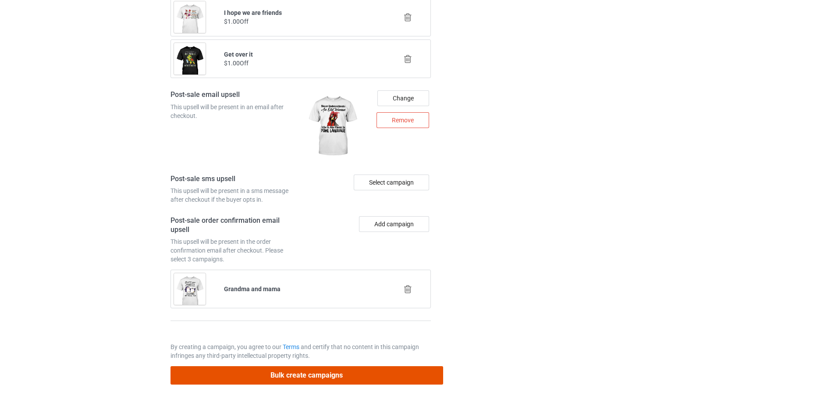
click at [315, 374] on button "Bulk create campaigns" at bounding box center [306, 375] width 273 height 18
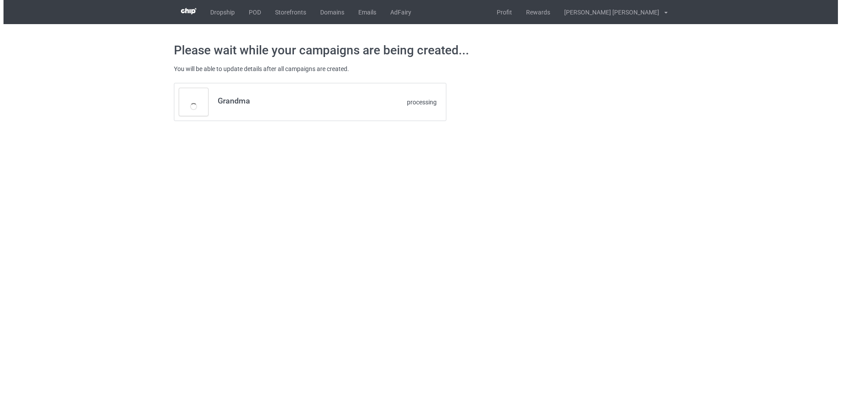
scroll to position [0, 0]
click at [642, 250] on body "Dropship POD Storefronts Domains Emails AdFairy Profit Rewards Nguyen huu tuyen…" at bounding box center [420, 201] width 841 height 403
click at [588, 193] on body "Dropship POD Storefronts Domains Emails AdFairy Profit Rewards Nguyen huu tuyen…" at bounding box center [420, 201] width 841 height 403
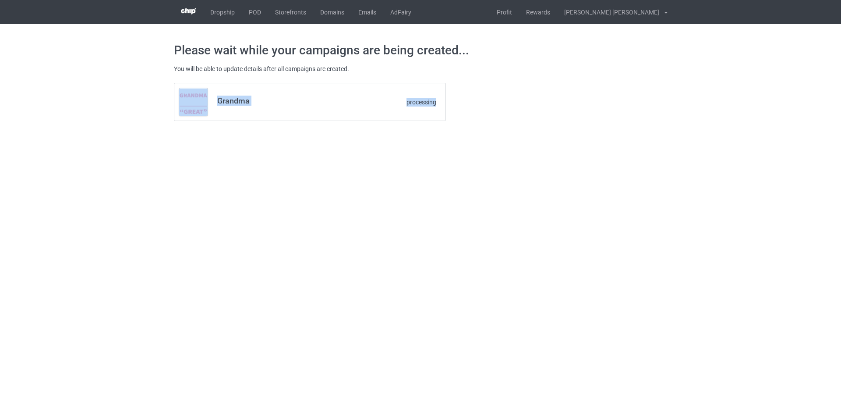
click at [588, 193] on body "Dropship POD Storefronts Domains Emails AdFairy Profit Rewards Nguyen huu tuyen…" at bounding box center [420, 201] width 841 height 403
click at [574, 188] on body "Dropship POD Storefronts Domains Emails AdFairy Profit Rewards Nguyen huu tuyen…" at bounding box center [420, 201] width 841 height 403
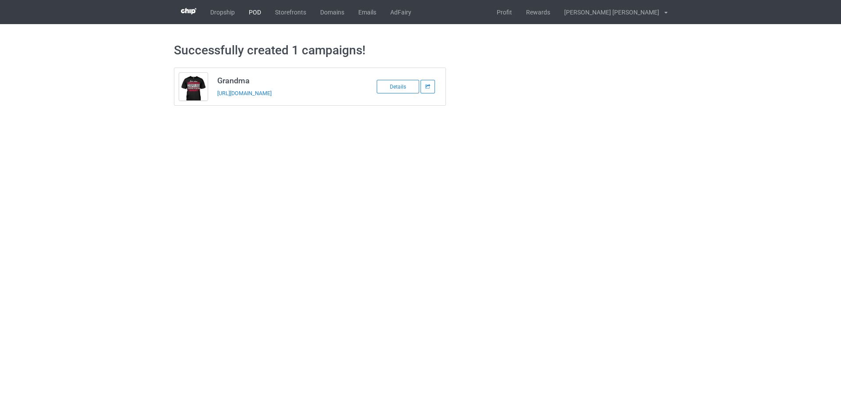
click at [253, 13] on link "POD" at bounding box center [255, 12] width 26 height 24
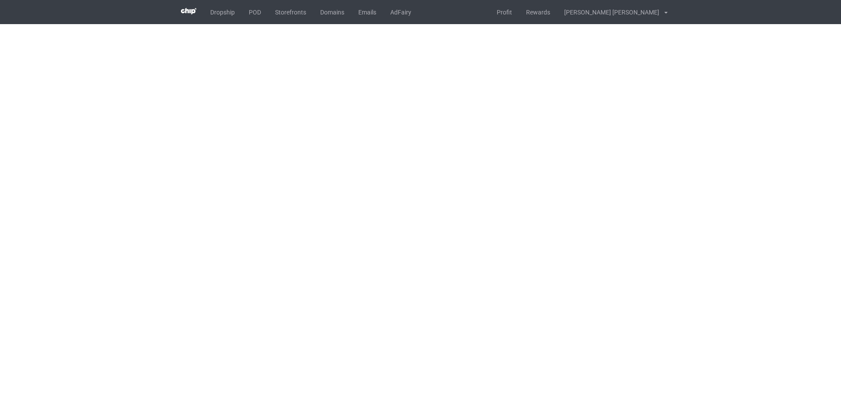
click at [764, 230] on body "Dropship POD Storefronts Domains Emails AdFairy Profit Rewards [PERSON_NAME] [P…" at bounding box center [420, 201] width 841 height 403
click at [771, 248] on body "Dropship POD Storefronts Domains Emails AdFairy Profit Rewards [PERSON_NAME] [P…" at bounding box center [420, 201] width 841 height 403
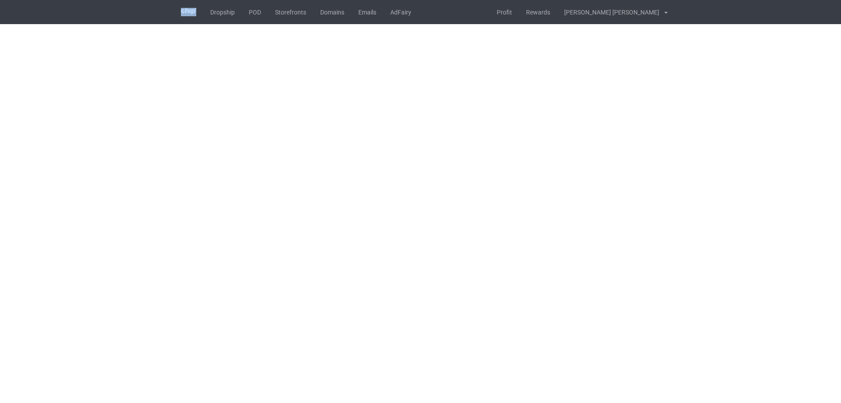
click at [771, 248] on body "Dropship POD Storefronts Domains Emails AdFairy Profit Rewards [PERSON_NAME] [P…" at bounding box center [420, 201] width 841 height 403
click at [772, 248] on body "Dropship POD Storefronts Domains Emails AdFairy Profit Rewards [PERSON_NAME] [P…" at bounding box center [420, 201] width 841 height 403
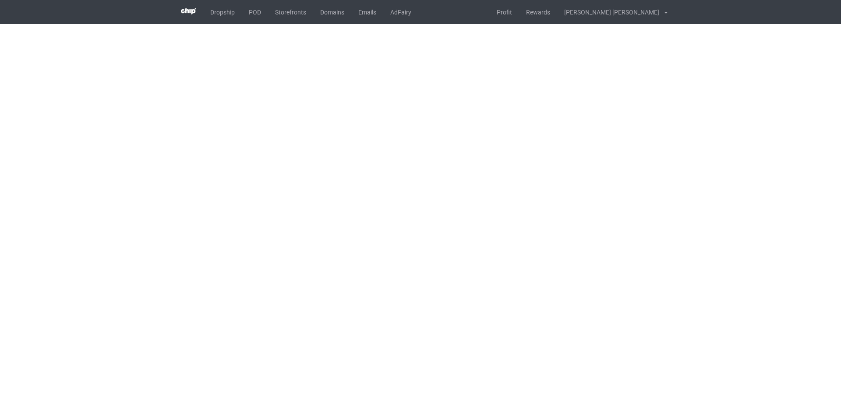
click at [772, 247] on body "Dropship POD Storefronts Domains Emails AdFairy Profit Rewards [PERSON_NAME] [P…" at bounding box center [420, 201] width 841 height 403
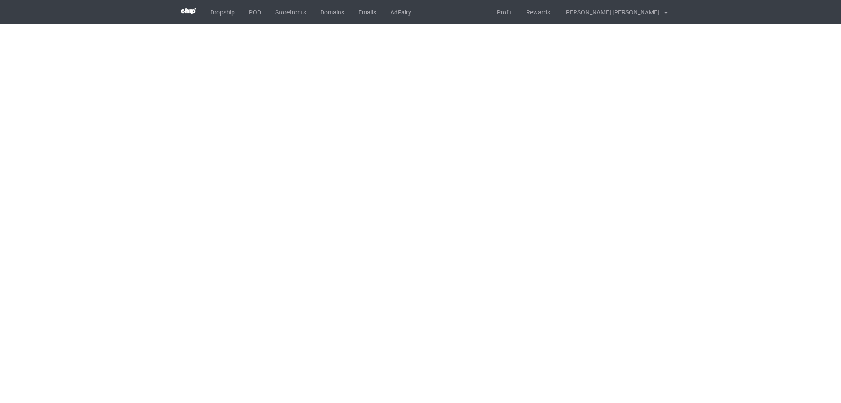
click at [772, 247] on body "Dropship POD Storefronts Domains Emails AdFairy Profit Rewards [PERSON_NAME] [P…" at bounding box center [420, 201] width 841 height 403
click at [57, 259] on body "Dropship POD Storefronts Domains Emails AdFairy Profit Rewards [PERSON_NAME] [P…" at bounding box center [420, 201] width 841 height 403
click at [693, 256] on body "Dropship POD Storefronts Domains Emails AdFairy Profit Rewards [PERSON_NAME] [P…" at bounding box center [420, 201] width 841 height 403
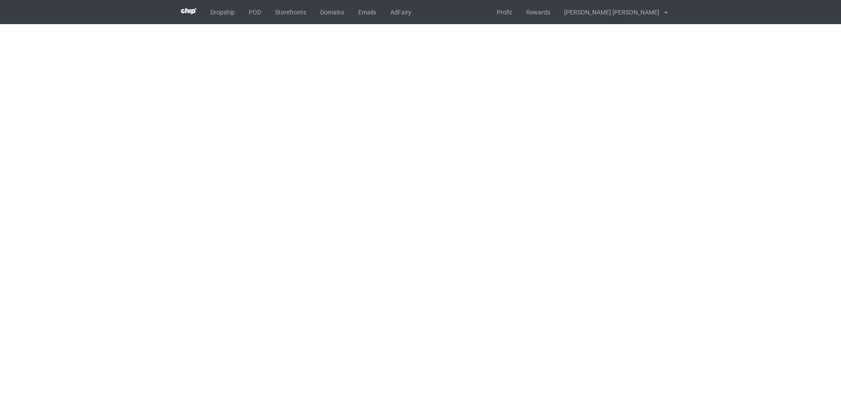
click at [765, 281] on body "Dropship POD Storefronts Domains Emails AdFairy Profit Rewards [PERSON_NAME] [P…" at bounding box center [420, 201] width 841 height 403
click at [97, 291] on body "Dropship POD Storefronts Domains Emails AdFairy Profit Rewards [PERSON_NAME] [P…" at bounding box center [420, 201] width 841 height 403
click at [695, 272] on body "Dropship POD Storefronts Domains Emails AdFairy Profit Rewards [PERSON_NAME] [P…" at bounding box center [420, 201] width 841 height 403
click at [151, 299] on body "Dropship POD Storefronts Domains Emails AdFairy Profit Rewards [PERSON_NAME] [P…" at bounding box center [420, 201] width 841 height 403
click at [699, 280] on body "Dropship POD Storefronts Domains Emails AdFairy Profit Rewards [PERSON_NAME] [P…" at bounding box center [420, 201] width 841 height 403
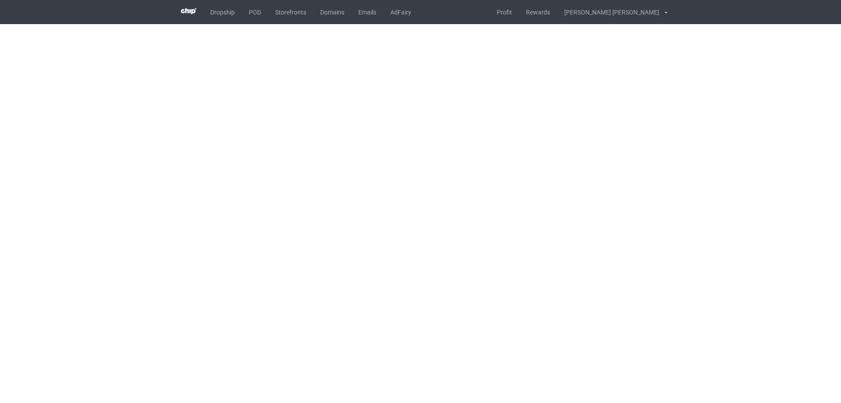
click at [838, 153] on body "Dropship POD Storefronts Domains Emails AdFairy Profit Rewards [PERSON_NAME] [P…" at bounding box center [420, 201] width 841 height 403
click at [801, 175] on body "Dropship POD Storefronts Domains Emails AdFairy Profit Rewards [PERSON_NAME] [P…" at bounding box center [420, 201] width 841 height 403
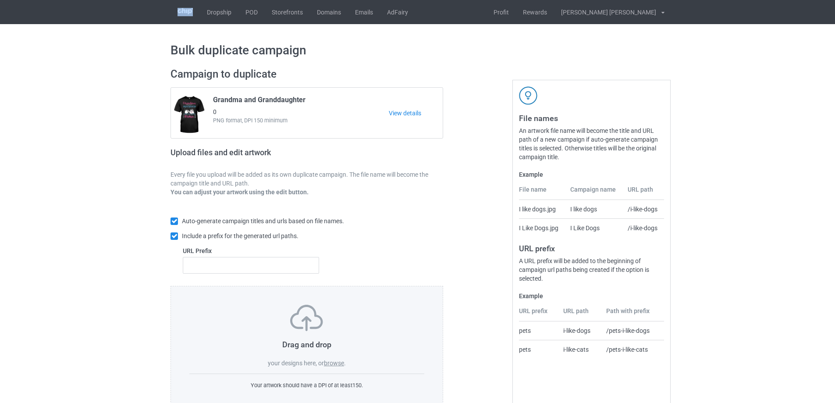
scroll to position [25, 0]
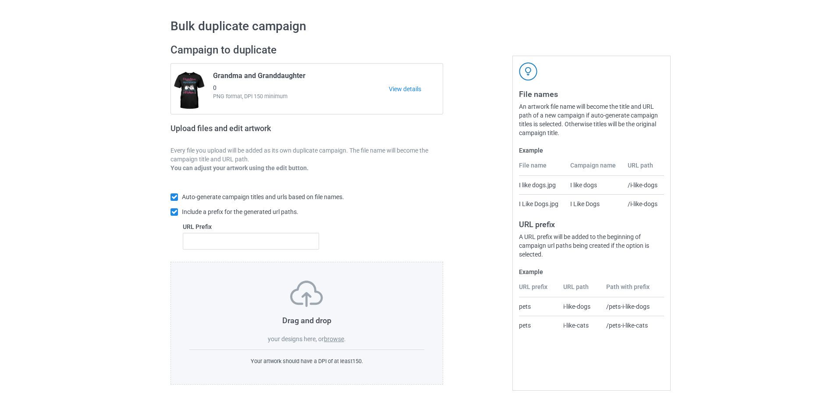
click at [337, 336] on label "browse" at bounding box center [334, 338] width 20 height 7
click at [0, 0] on input "browse" at bounding box center [0, 0] width 0 height 0
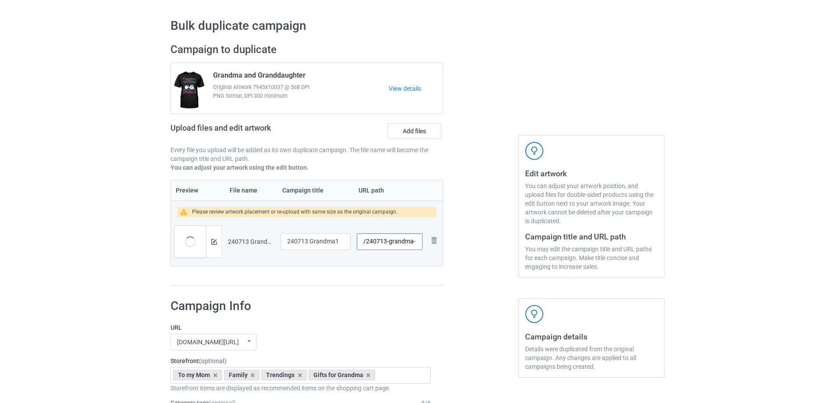
scroll to position [0, 1]
drag, startPoint x: 388, startPoint y: 244, endPoint x: 414, endPoint y: 245, distance: 25.9
click at [414, 245] on input "/240713-grandma-1" at bounding box center [390, 241] width 66 height 17
drag, startPoint x: 341, startPoint y: 242, endPoint x: 246, endPoint y: 238, distance: 95.2
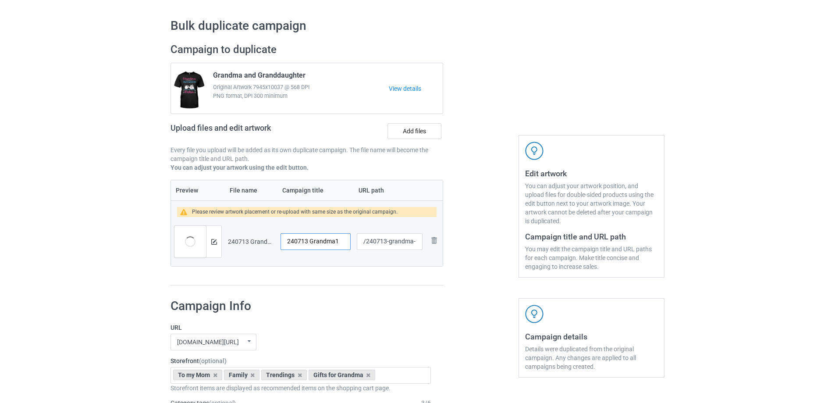
click at [246, 238] on tr "Preview and edit artwork 240713 Grandma1.png 240713 Grandma1 /240713-grandma-1 …" at bounding box center [307, 241] width 272 height 49
click at [388, 243] on input "/240713-1" at bounding box center [390, 241] width 66 height 17
type input "/240713-01"
click at [341, 241] on input "240713 Grandma1" at bounding box center [315, 241] width 70 height 17
drag, startPoint x: 341, startPoint y: 241, endPoint x: 269, endPoint y: 238, distance: 72.4
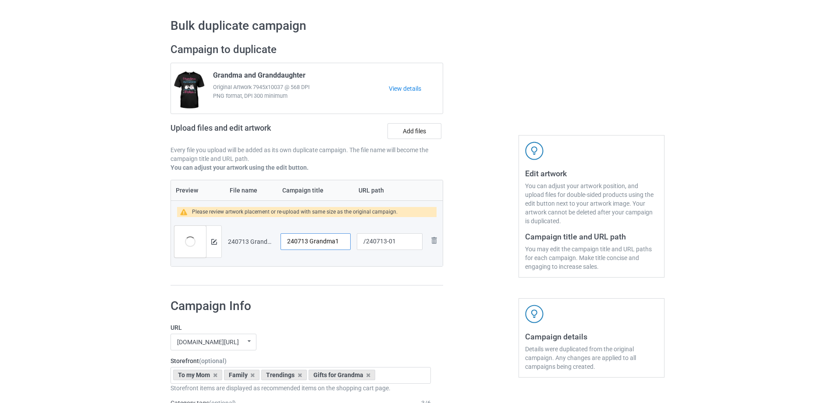
click at [269, 238] on tr "Preview and edit artwork 240713 Grandma1.png 240713 Grandma1 /240713-01 Remove …" at bounding box center [307, 241] width 272 height 49
type input "Crazy grandma"
click at [214, 240] on img at bounding box center [214, 242] width 6 height 6
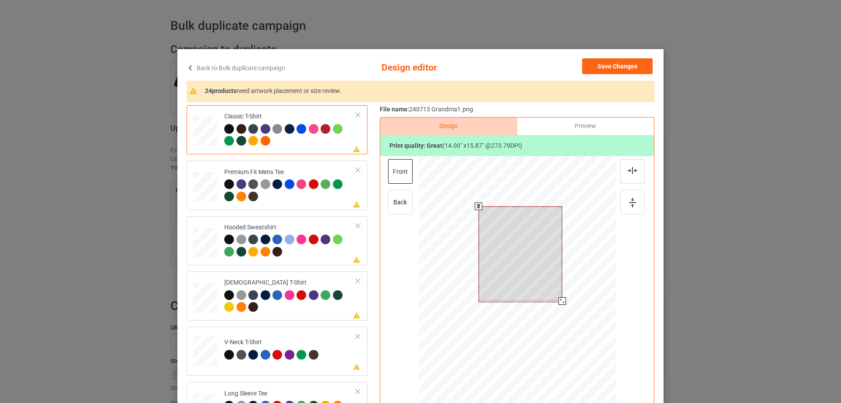
click at [524, 242] on div at bounding box center [521, 253] width 84 height 95
drag, startPoint x: 558, startPoint y: 303, endPoint x: 556, endPoint y: 296, distance: 7.1
click at [556, 296] on div at bounding box center [557, 295] width 7 height 7
click at [535, 284] on div at bounding box center [521, 250] width 74 height 85
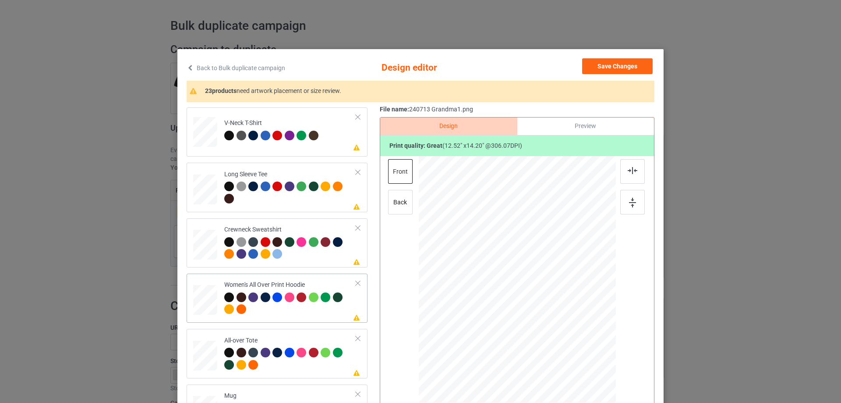
scroll to position [263, 0]
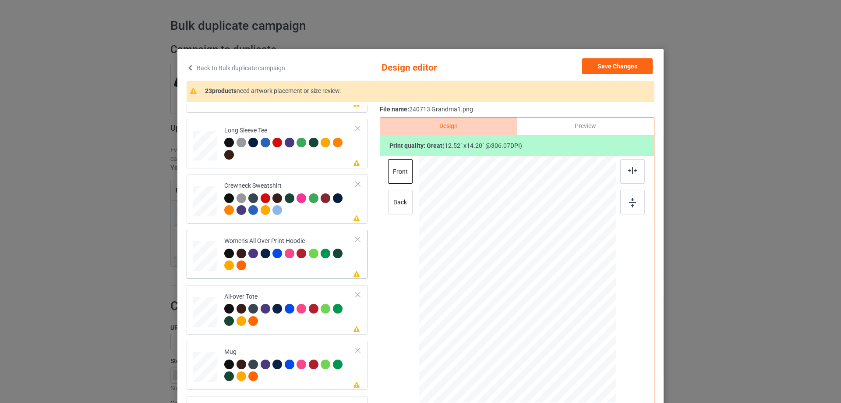
click at [203, 259] on div at bounding box center [205, 256] width 24 height 27
drag, startPoint x: 573, startPoint y: 348, endPoint x: 523, endPoint y: 312, distance: 61.3
click at [552, 315] on div at bounding box center [517, 279] width 197 height 223
drag, startPoint x: 523, startPoint y: 312, endPoint x: 526, endPoint y: 282, distance: 30.4
click at [526, 282] on div at bounding box center [519, 249] width 67 height 76
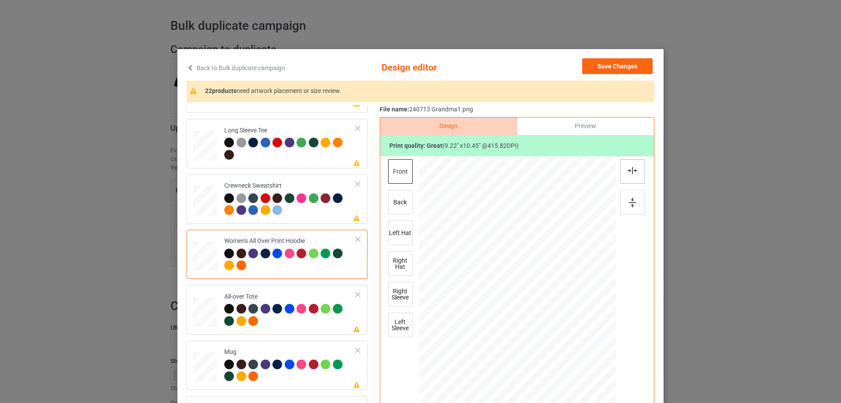
click at [629, 172] on img at bounding box center [633, 170] width 10 height 7
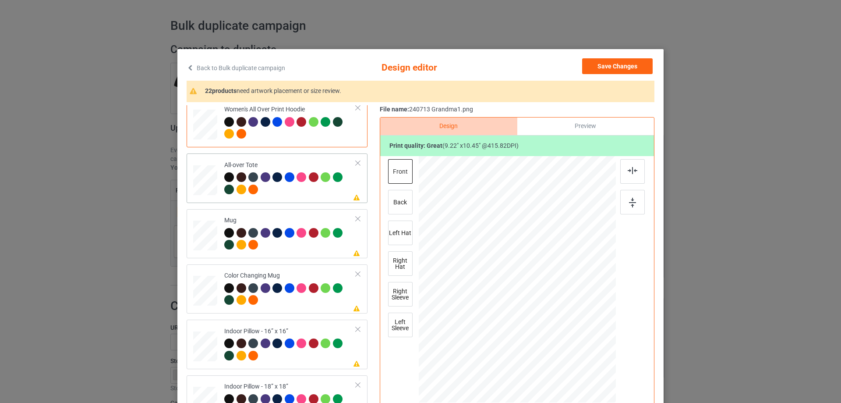
click at [212, 178] on div at bounding box center [205, 180] width 24 height 24
drag, startPoint x: 574, startPoint y: 346, endPoint x: 580, endPoint y: 355, distance: 11.2
click at [580, 355] on div at bounding box center [583, 354] width 7 height 7
click at [206, 237] on div at bounding box center [205, 235] width 24 height 10
drag, startPoint x: 574, startPoint y: 347, endPoint x: 551, endPoint y: 316, distance: 38.1
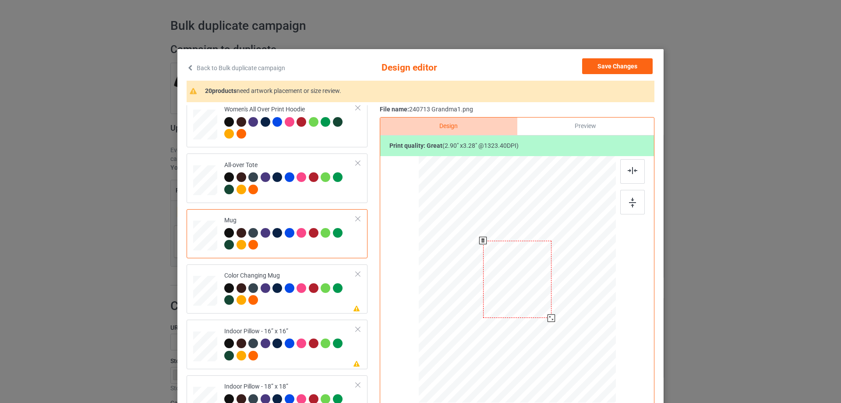
click at [551, 316] on div at bounding box center [551, 317] width 7 height 7
drag, startPoint x: 504, startPoint y: 292, endPoint x: 558, endPoint y: 291, distance: 54.3
click at [558, 291] on div at bounding box center [572, 279] width 68 height 78
click at [633, 200] on img at bounding box center [632, 203] width 7 height 10
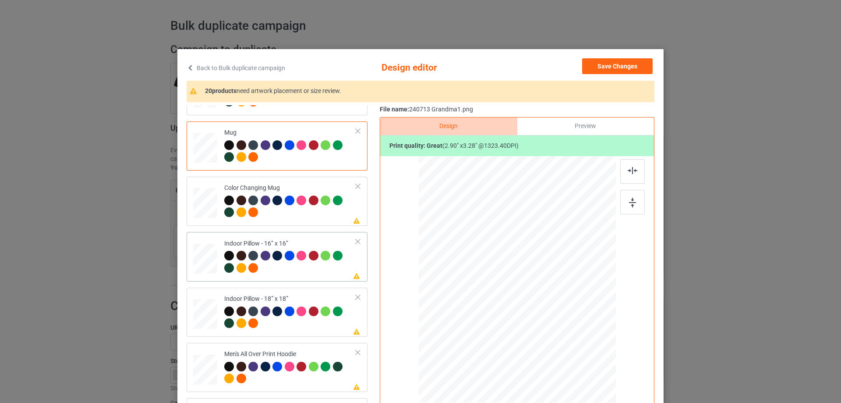
click at [205, 265] on div at bounding box center [205, 259] width 24 height 24
click at [573, 346] on div at bounding box center [576, 346] width 7 height 7
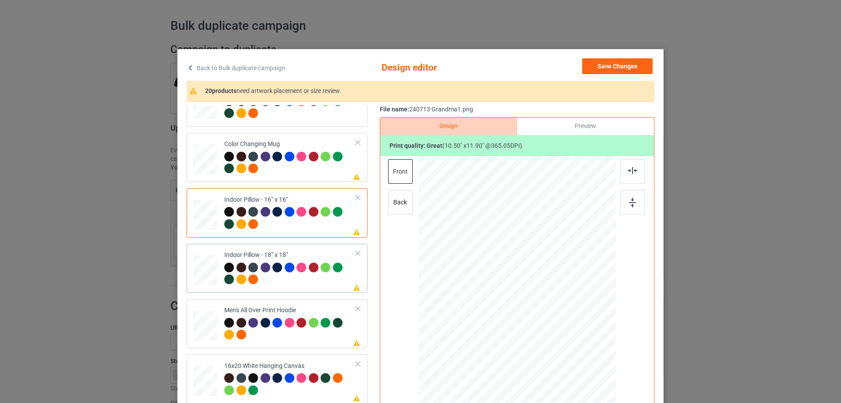
click at [210, 276] on div at bounding box center [205, 270] width 24 height 24
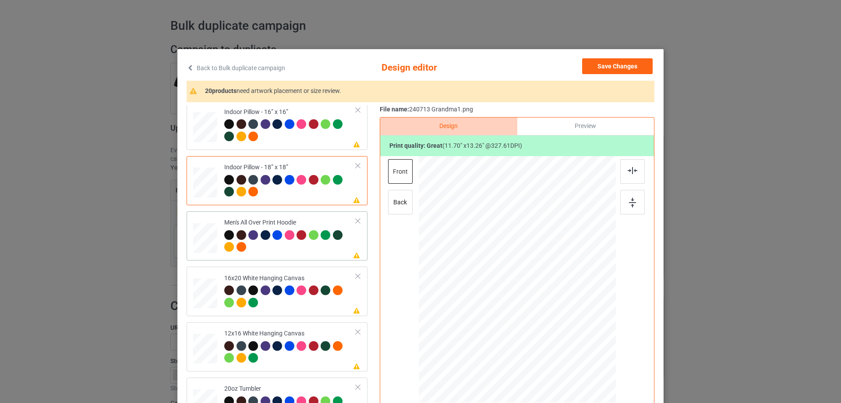
click at [198, 230] on div at bounding box center [205, 237] width 24 height 25
drag, startPoint x: 574, startPoint y: 348, endPoint x: 551, endPoint y: 314, distance: 41.6
click at [551, 314] on div at bounding box center [517, 278] width 197 height 209
drag, startPoint x: 534, startPoint y: 307, endPoint x: 534, endPoint y: 284, distance: 23.2
click at [534, 284] on div at bounding box center [517, 256] width 65 height 74
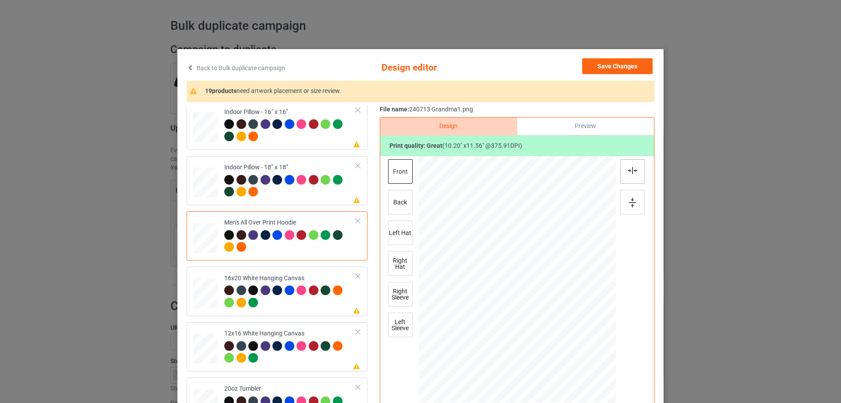
click at [629, 171] on img at bounding box center [633, 170] width 10 height 7
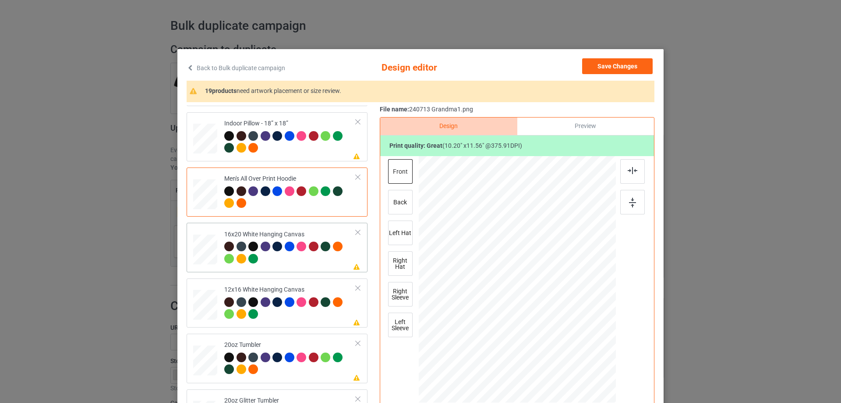
click at [206, 251] on div at bounding box center [205, 249] width 24 height 30
drag, startPoint x: 574, startPoint y: 348, endPoint x: 598, endPoint y: 394, distance: 52.3
click at [598, 394] on div at bounding box center [517, 279] width 197 height 246
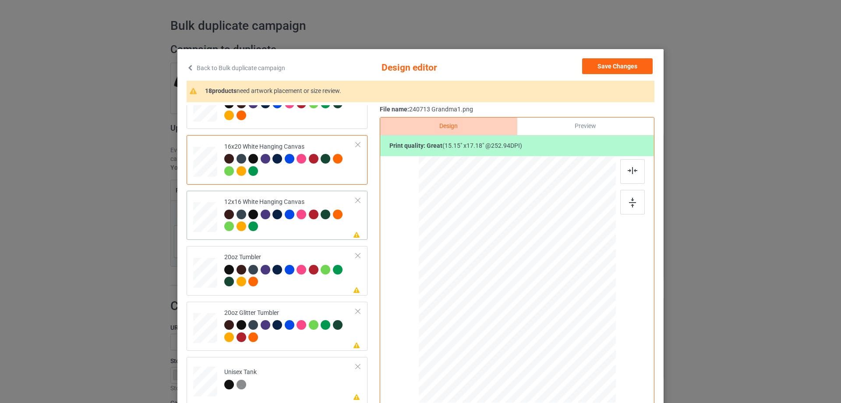
click at [206, 218] on div at bounding box center [205, 217] width 23 height 30
drag, startPoint x: 570, startPoint y: 344, endPoint x: 595, endPoint y: 383, distance: 46.6
click at [594, 383] on div at bounding box center [517, 279] width 185 height 247
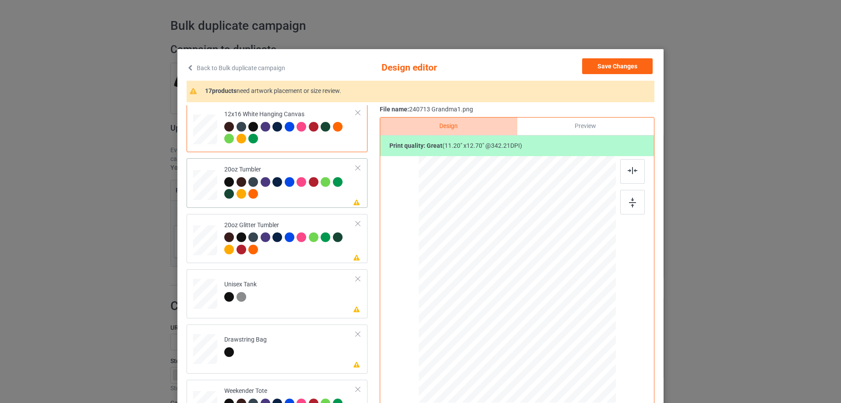
click at [202, 184] on div at bounding box center [205, 185] width 23 height 14
drag, startPoint x: 572, startPoint y: 344, endPoint x: 550, endPoint y: 313, distance: 38.3
click at [550, 313] on div at bounding box center [517, 279] width 187 height 113
drag, startPoint x: 525, startPoint y: 295, endPoint x: 482, endPoint y: 293, distance: 43.0
click at [482, 293] on div at bounding box center [474, 277] width 63 height 71
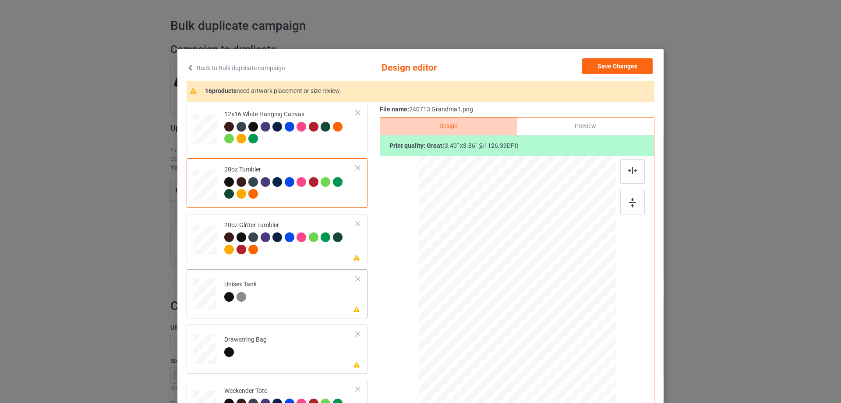
scroll to position [920, 0]
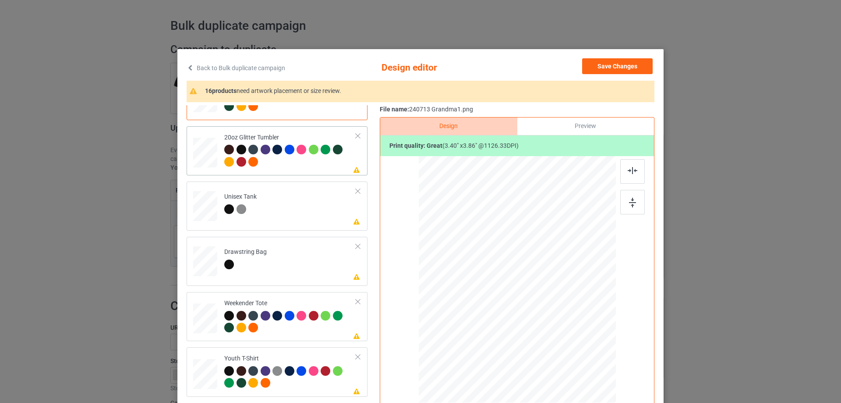
click at [202, 153] on div at bounding box center [205, 152] width 23 height 19
drag, startPoint x: 571, startPoint y: 345, endPoint x: 537, endPoint y: 306, distance: 51.6
click at [547, 324] on div at bounding box center [517, 279] width 186 height 159
drag, startPoint x: 535, startPoint y: 306, endPoint x: 489, endPoint y: 296, distance: 46.6
click at [489, 296] on div at bounding box center [471, 269] width 71 height 81
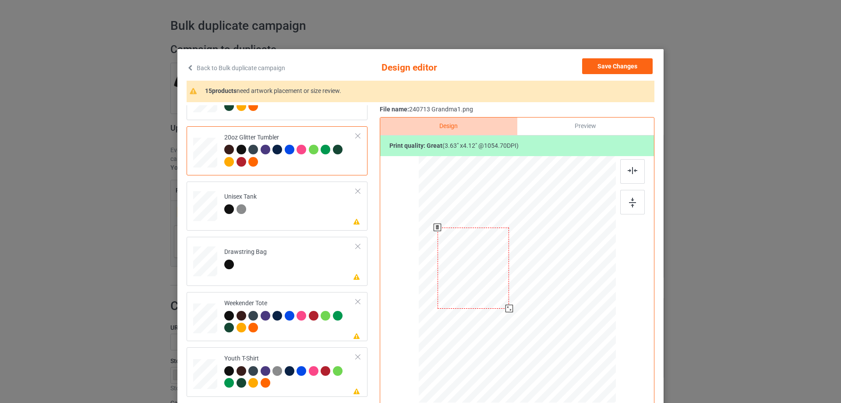
click at [472, 255] on div at bounding box center [473, 267] width 71 height 81
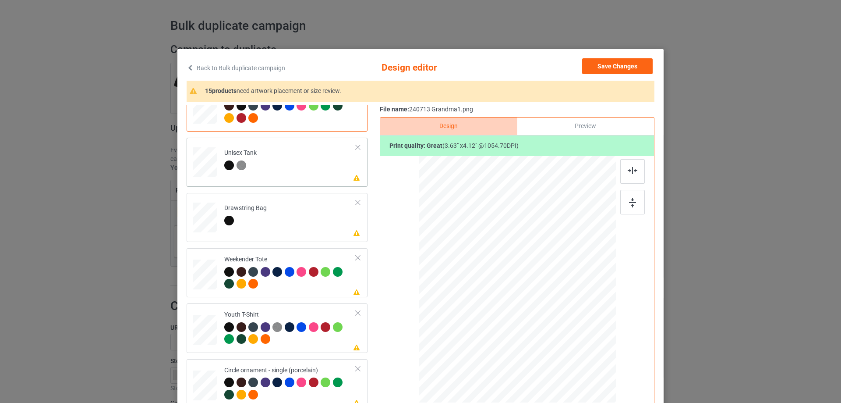
scroll to position [980, 0]
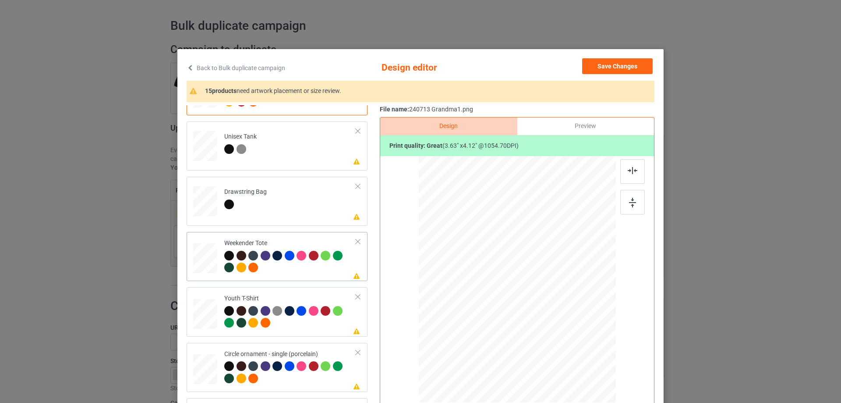
click at [202, 255] on div at bounding box center [205, 258] width 24 height 15
drag, startPoint x: 574, startPoint y: 346, endPoint x: 559, endPoint y: 323, distance: 27.4
click at [559, 323] on div at bounding box center [559, 326] width 7 height 7
click at [538, 307] on div at bounding box center [517, 276] width 82 height 93
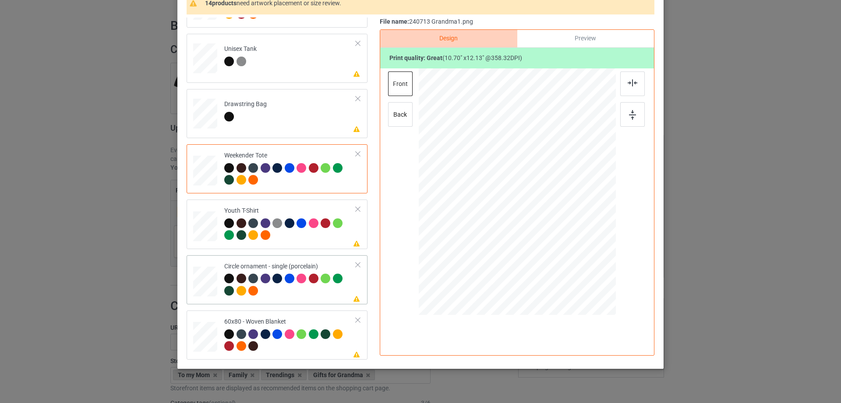
click at [207, 281] on div at bounding box center [205, 282] width 24 height 24
click at [542, 246] on div at bounding box center [517, 195] width 118 height 134
click at [574, 265] on div at bounding box center [577, 263] width 7 height 7
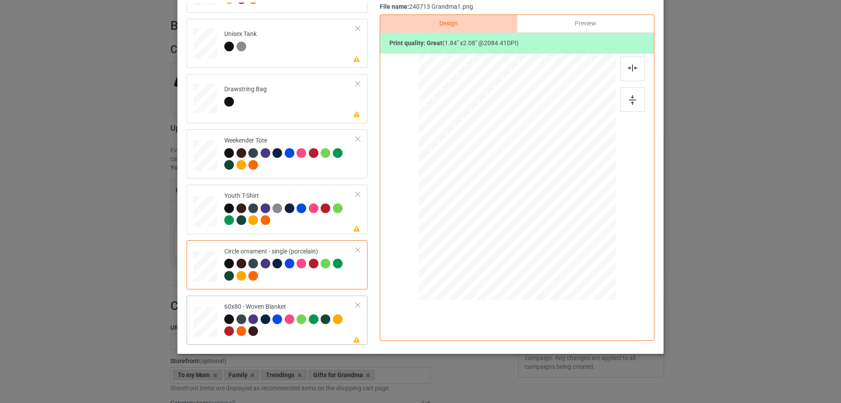
click at [204, 320] on div at bounding box center [206, 321] width 22 height 29
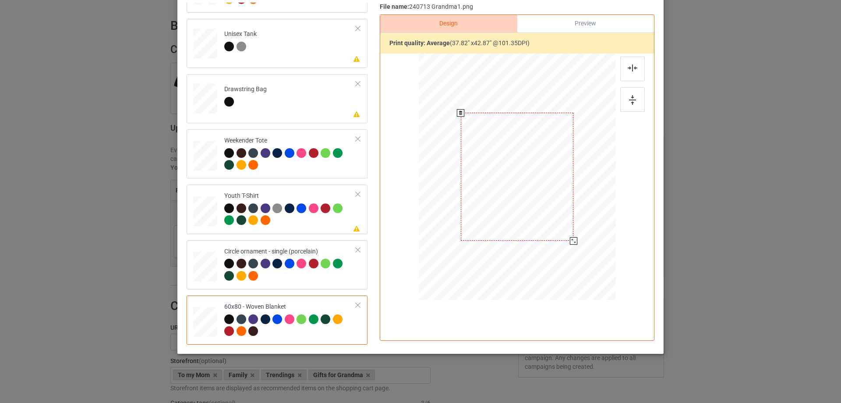
drag, startPoint x: 570, startPoint y: 238, endPoint x: 571, endPoint y: 242, distance: 4.6
click at [571, 242] on div at bounding box center [573, 240] width 7 height 7
drag, startPoint x: 542, startPoint y: 221, endPoint x: 546, endPoint y: 193, distance: 28.5
click at [546, 193] on div at bounding box center [522, 149] width 113 height 128
click at [637, 64] on div at bounding box center [633, 69] width 25 height 25
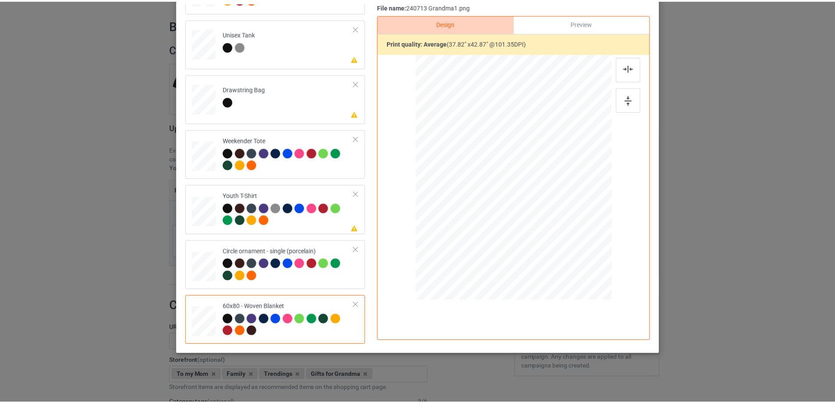
scroll to position [0, 0]
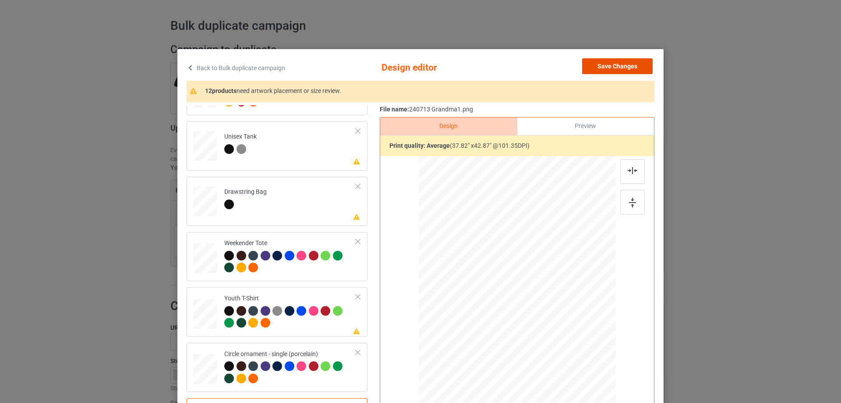
click at [615, 66] on button "Save Changes" at bounding box center [617, 66] width 71 height 16
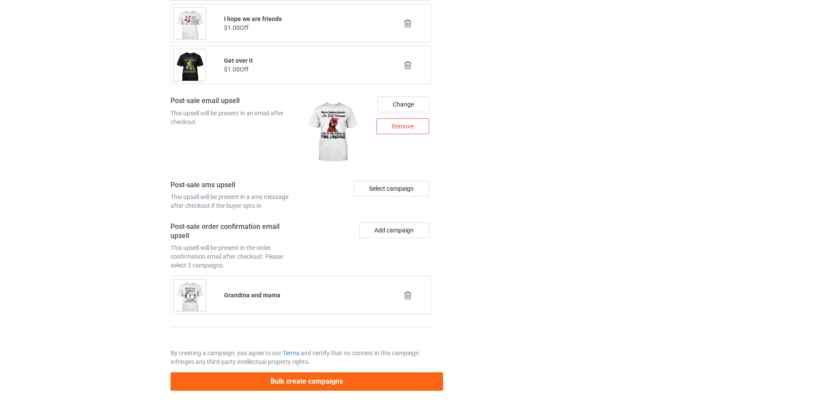
scroll to position [1115, 0]
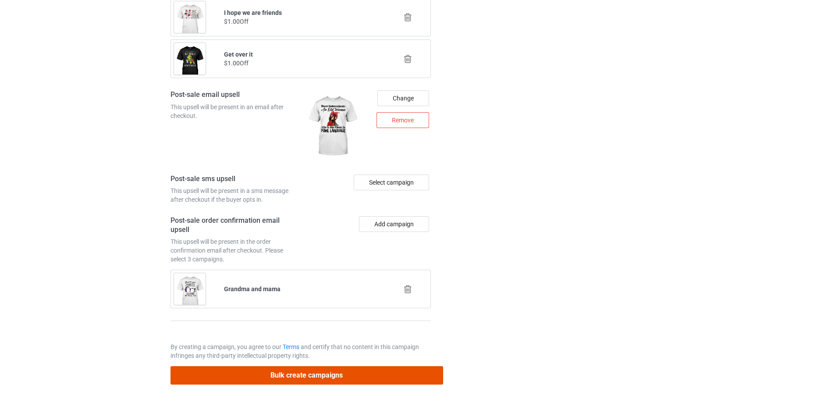
click at [330, 373] on button "Bulk create campaigns" at bounding box center [306, 375] width 273 height 18
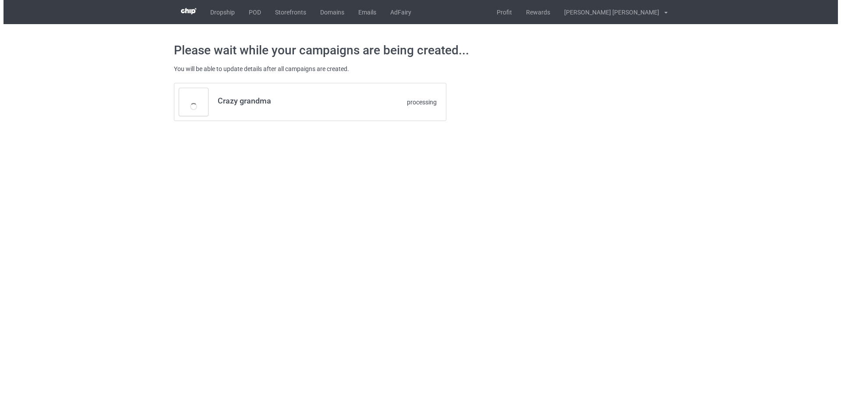
scroll to position [0, 0]
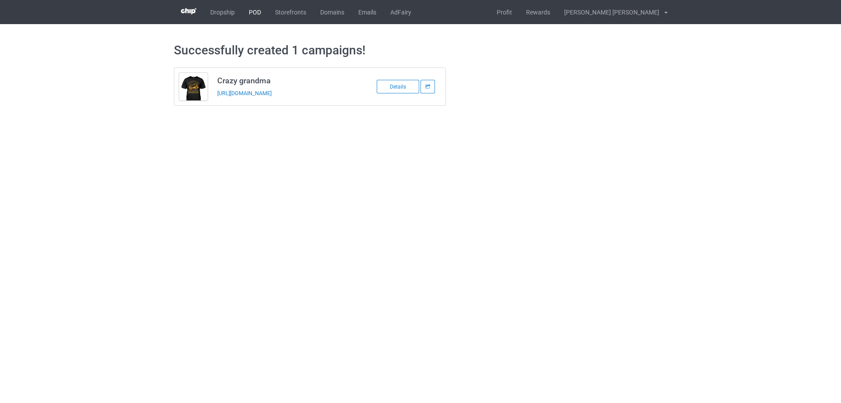
click at [256, 11] on link "POD" at bounding box center [255, 12] width 26 height 24
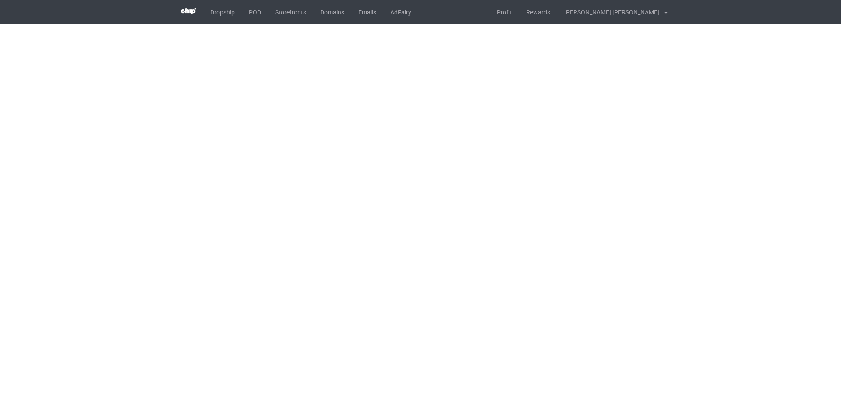
click at [637, 198] on body "Dropship POD Storefronts Domains Emails AdFairy Profit Rewards [PERSON_NAME] [P…" at bounding box center [420, 201] width 841 height 403
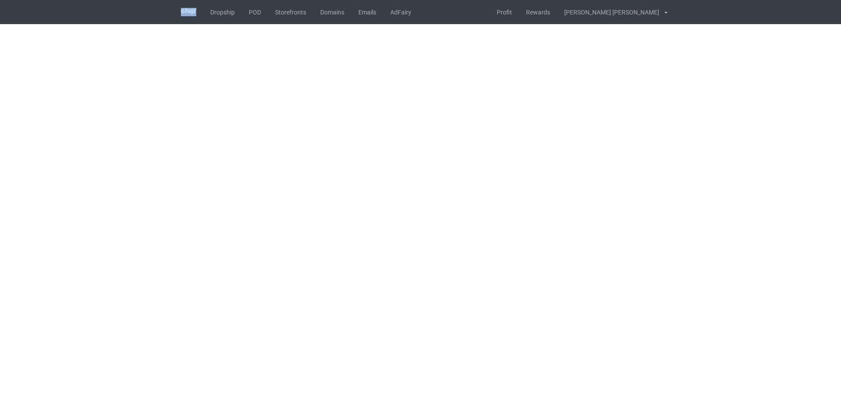
click at [669, 209] on body "Dropship POD Storefronts Domains Emails AdFairy Profit Rewards [PERSON_NAME] [P…" at bounding box center [420, 201] width 841 height 403
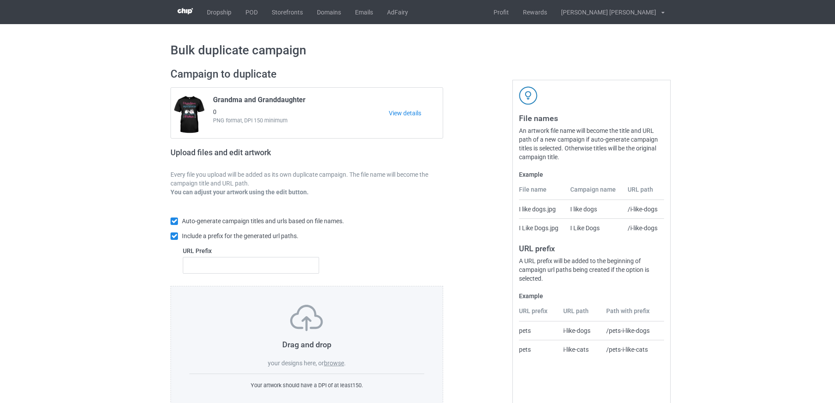
click at [554, 177] on label "Example" at bounding box center [591, 174] width 145 height 9
click at [333, 365] on label "browse" at bounding box center [334, 362] width 20 height 7
click at [0, 0] on input "browse" at bounding box center [0, 0] width 0 height 0
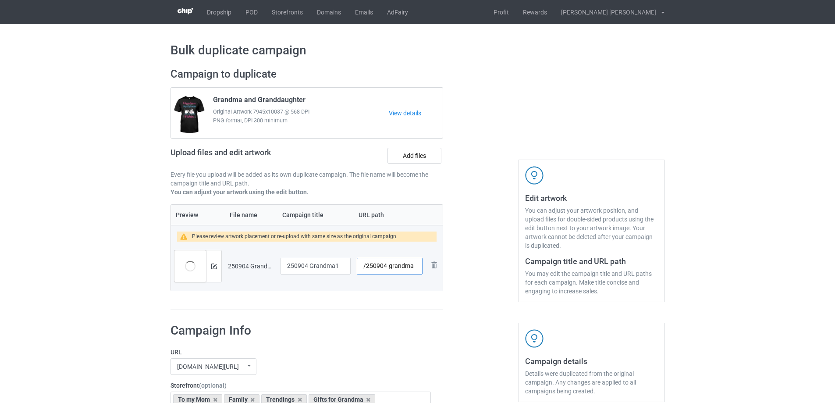
scroll to position [0, 1]
drag, startPoint x: 387, startPoint y: 268, endPoint x: 413, endPoint y: 270, distance: 25.9
click at [413, 270] on input "/250904-grandma-1" at bounding box center [390, 266] width 66 height 17
type input "/250904-11"
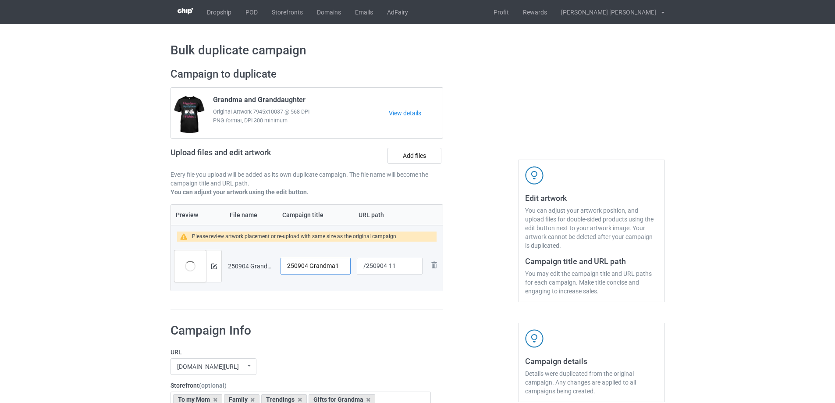
drag, startPoint x: 342, startPoint y: 267, endPoint x: 224, endPoint y: 278, distance: 118.4
click at [224, 279] on tr "Preview and edit artwork 250904 Grandma1.png 250904 Grandma1 /250904-11 Remove …" at bounding box center [307, 265] width 272 height 49
type input "Crazy Grandma"
click at [211, 267] on img at bounding box center [214, 266] width 6 height 6
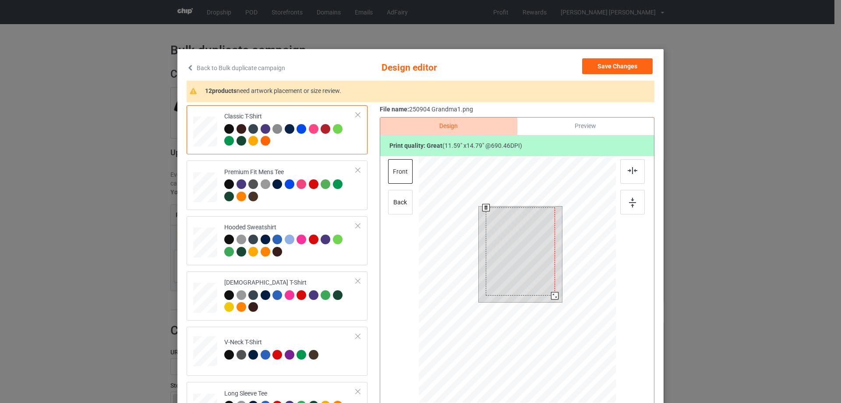
click at [535, 287] on div at bounding box center [520, 251] width 69 height 88
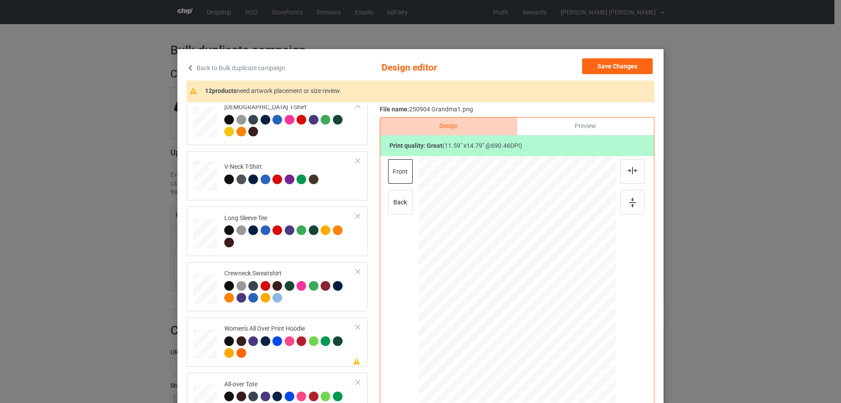
scroll to position [219, 0]
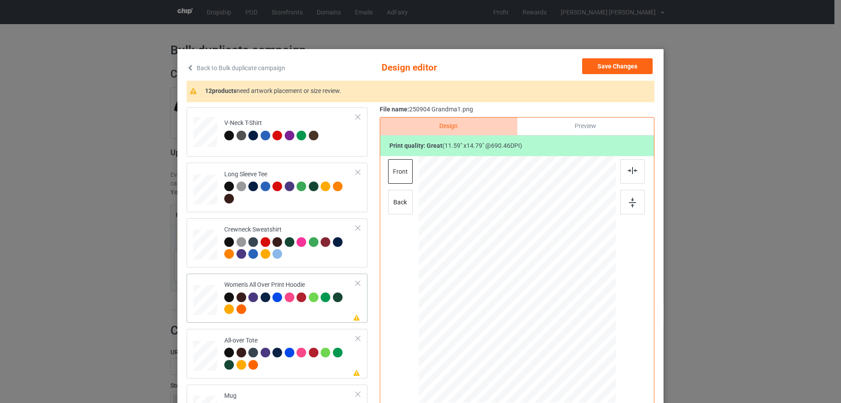
click at [196, 301] on div at bounding box center [205, 300] width 24 height 27
drag, startPoint x: 572, startPoint y: 358, endPoint x: 555, endPoint y: 309, distance: 51.1
click at [555, 309] on div at bounding box center [517, 279] width 197 height 223
drag, startPoint x: 531, startPoint y: 309, endPoint x: 529, endPoint y: 278, distance: 31.6
click at [529, 278] on div at bounding box center [515, 248] width 61 height 78
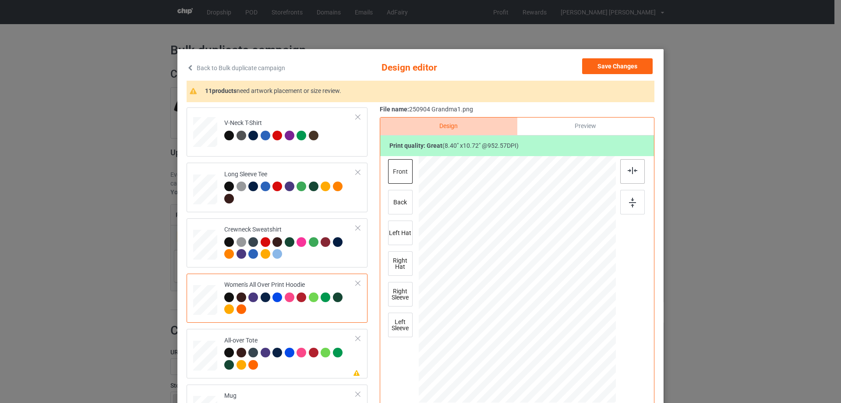
click at [628, 173] on img at bounding box center [633, 170] width 10 height 7
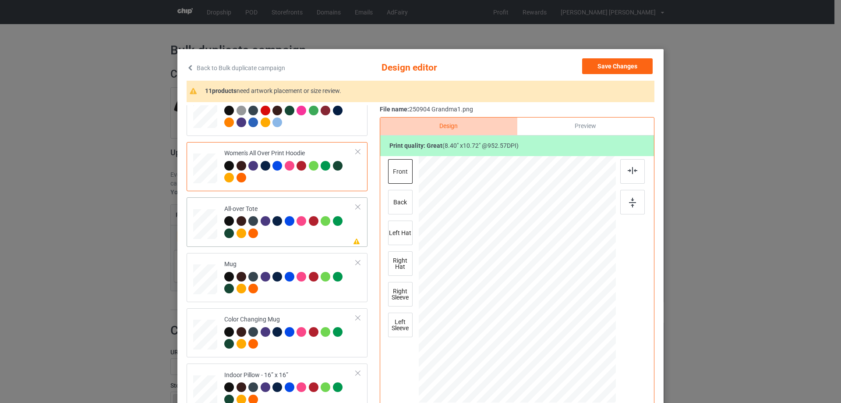
click at [202, 223] on div at bounding box center [205, 224] width 24 height 24
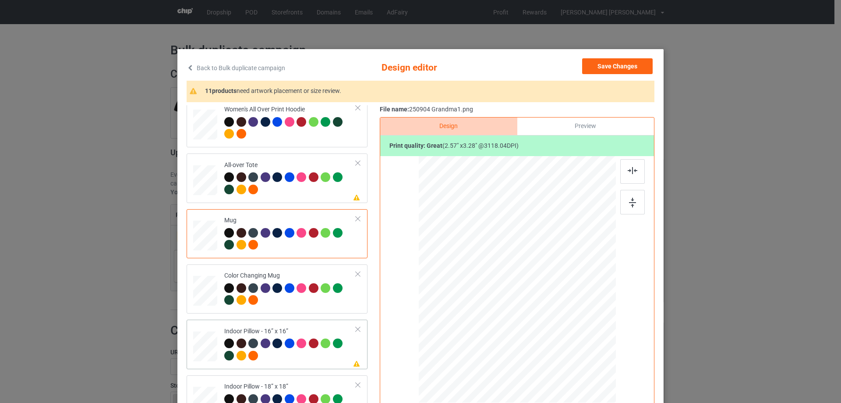
scroll to position [482, 0]
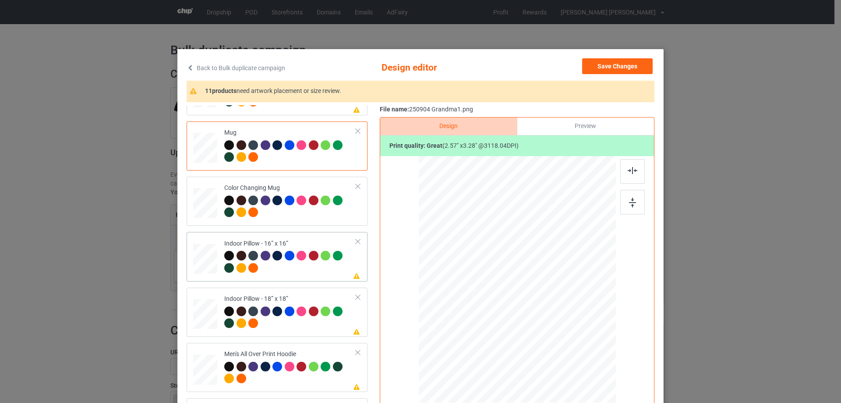
click at [206, 263] on div at bounding box center [205, 259] width 24 height 24
drag, startPoint x: 573, startPoint y: 357, endPoint x: 567, endPoint y: 349, distance: 9.7
click at [567, 349] on div at bounding box center [570, 347] width 7 height 7
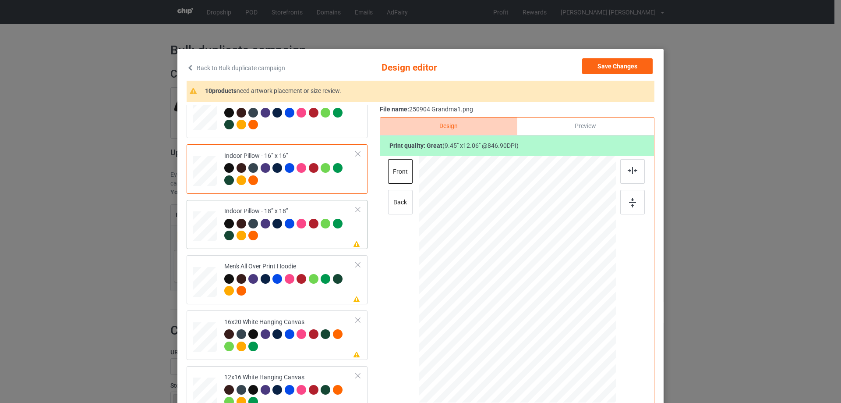
click at [206, 229] on div at bounding box center [205, 226] width 24 height 24
drag, startPoint x: 572, startPoint y: 356, endPoint x: 571, endPoint y: 351, distance: 5.7
click at [571, 351] on div at bounding box center [573, 350] width 7 height 7
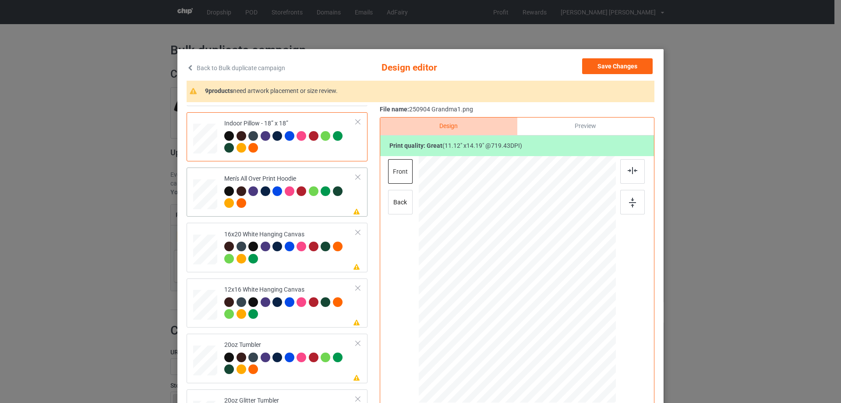
click at [207, 198] on div at bounding box center [205, 193] width 24 height 25
drag, startPoint x: 574, startPoint y: 355, endPoint x: 555, endPoint y: 313, distance: 45.9
click at [555, 313] on div at bounding box center [517, 278] width 197 height 209
click at [527, 285] on div at bounding box center [516, 254] width 65 height 83
drag, startPoint x: 549, startPoint y: 297, endPoint x: 546, endPoint y: 293, distance: 4.7
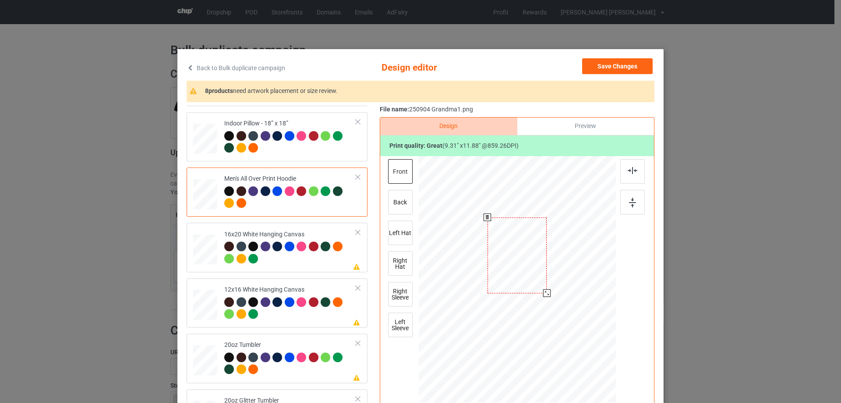
click at [546, 293] on div at bounding box center [546, 292] width 7 height 7
click at [632, 169] on img at bounding box center [633, 170] width 10 height 7
click at [193, 238] on div at bounding box center [205, 249] width 24 height 30
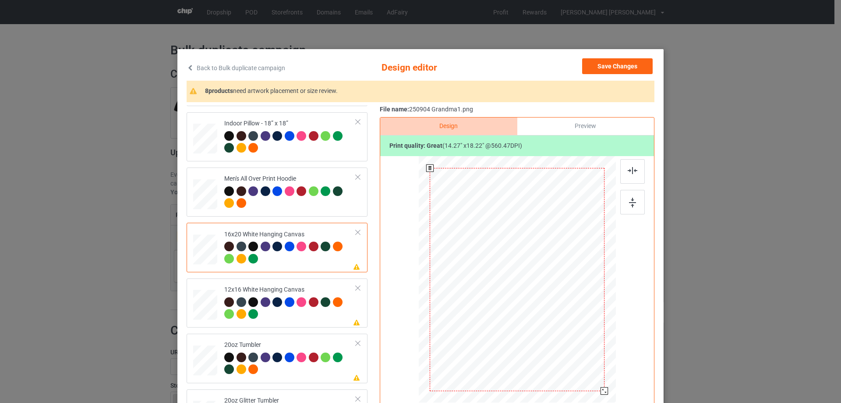
scroll to position [44, 0]
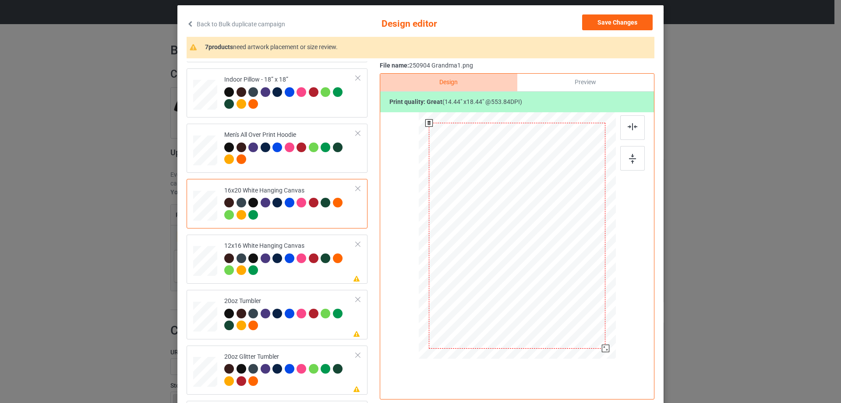
click at [602, 347] on div at bounding box center [605, 347] width 7 height 7
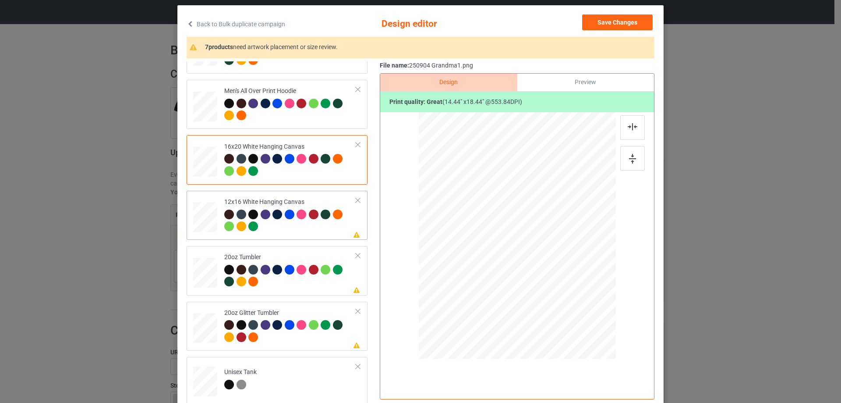
click at [203, 220] on div at bounding box center [205, 217] width 23 height 30
click at [597, 344] on div at bounding box center [600, 341] width 7 height 7
click at [200, 273] on div at bounding box center [205, 273] width 23 height 14
click at [502, 279] on div at bounding box center [504, 276] width 7 height 7
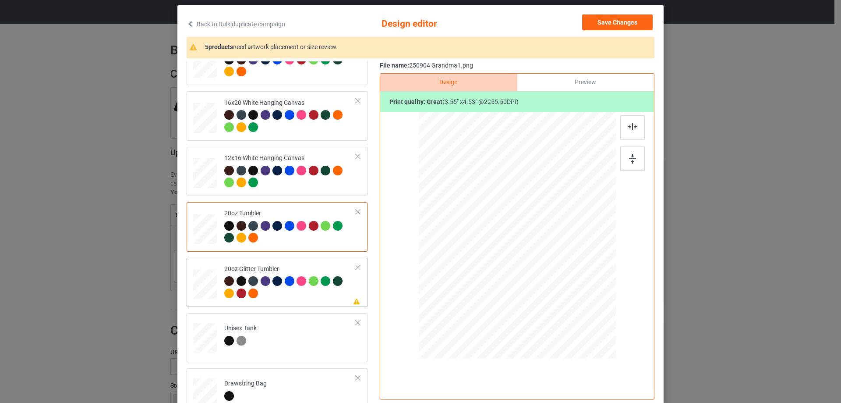
click at [210, 287] on div at bounding box center [205, 283] width 23 height 19
click at [509, 276] on div at bounding box center [510, 273] width 7 height 7
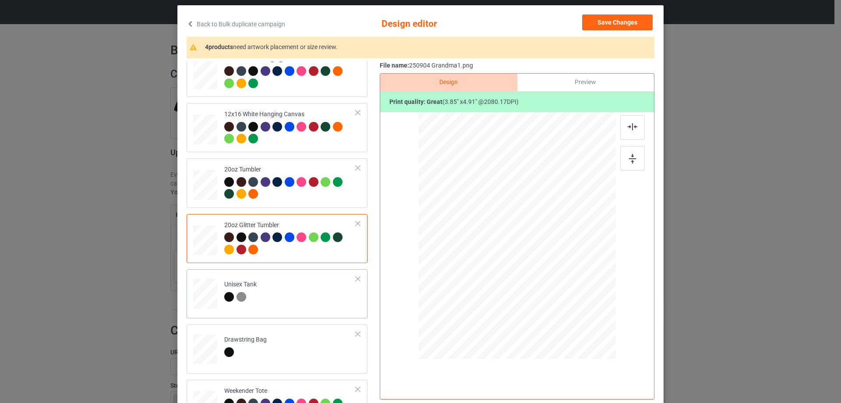
scroll to position [964, 0]
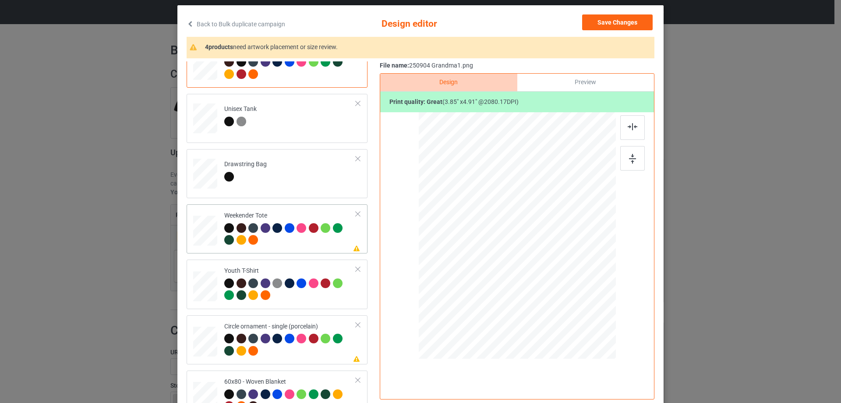
click at [193, 234] on div at bounding box center [205, 230] width 24 height 15
drag, startPoint x: 571, startPoint y: 312, endPoint x: 556, endPoint y: 275, distance: 39.5
click at [557, 275] on div at bounding box center [517, 235] width 196 height 127
drag, startPoint x: 523, startPoint y: 274, endPoint x: 522, endPoint y: 268, distance: 6.2
click at [522, 268] on div at bounding box center [517, 229] width 72 height 92
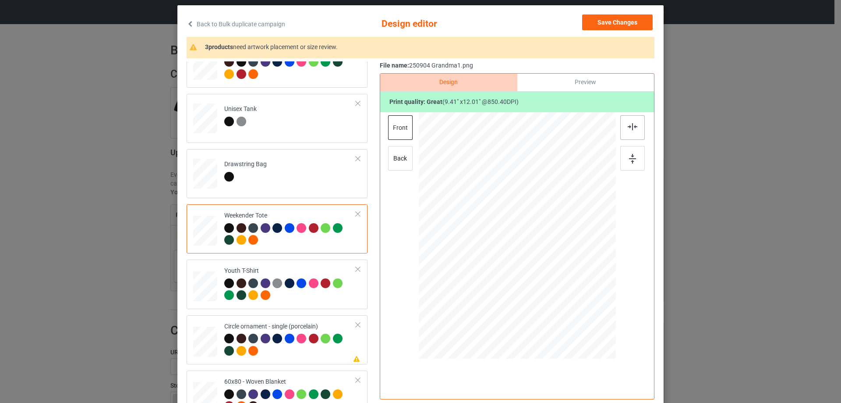
click at [628, 128] on img at bounding box center [633, 126] width 10 height 7
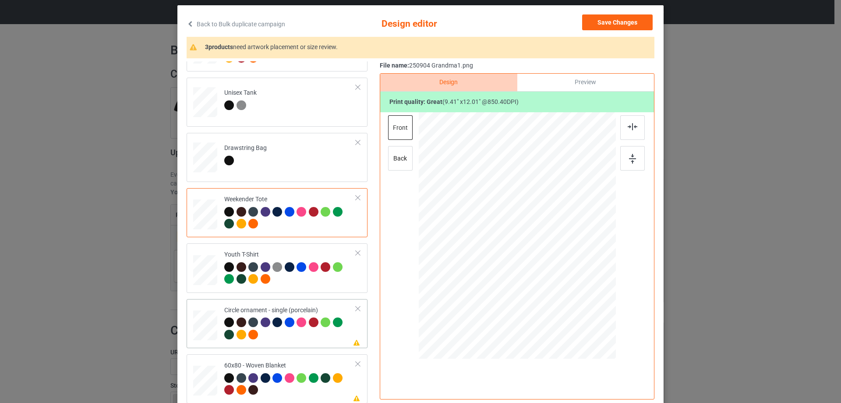
drag, startPoint x: 203, startPoint y: 317, endPoint x: 207, endPoint y: 322, distance: 6.2
click at [203, 317] on div at bounding box center [205, 325] width 24 height 24
click at [571, 315] on div at bounding box center [574, 313] width 7 height 7
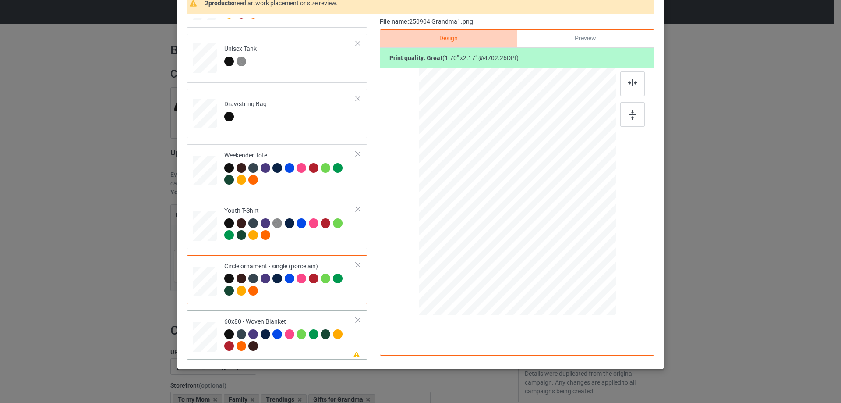
drag, startPoint x: 204, startPoint y: 341, endPoint x: 214, endPoint y: 343, distance: 10.7
click at [204, 341] on div at bounding box center [206, 336] width 22 height 29
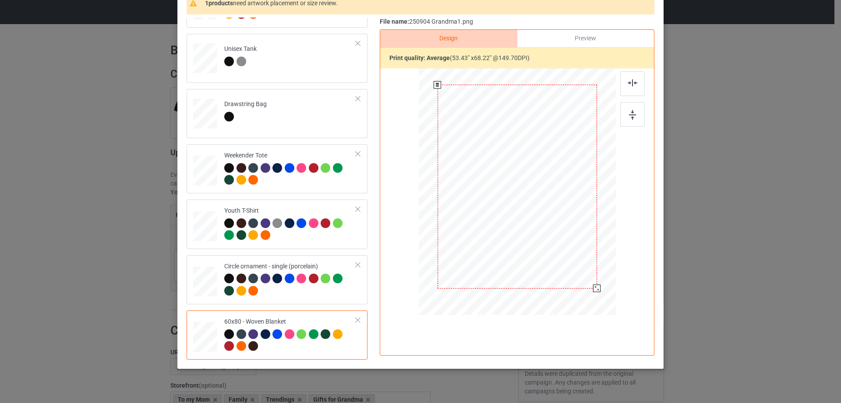
click at [593, 286] on div at bounding box center [596, 287] width 7 height 7
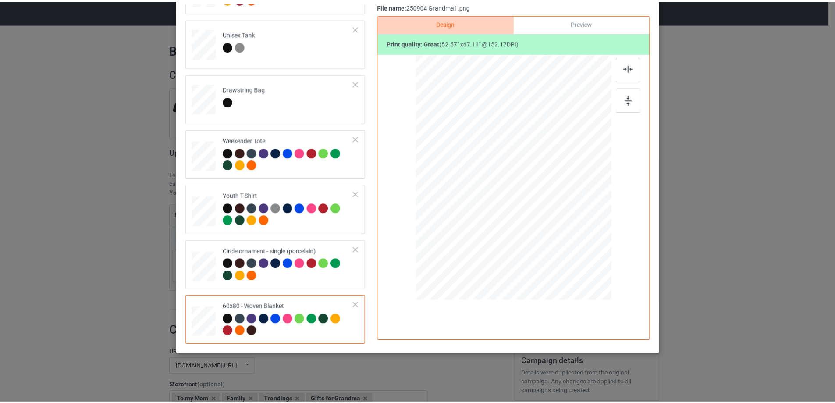
scroll to position [0, 0]
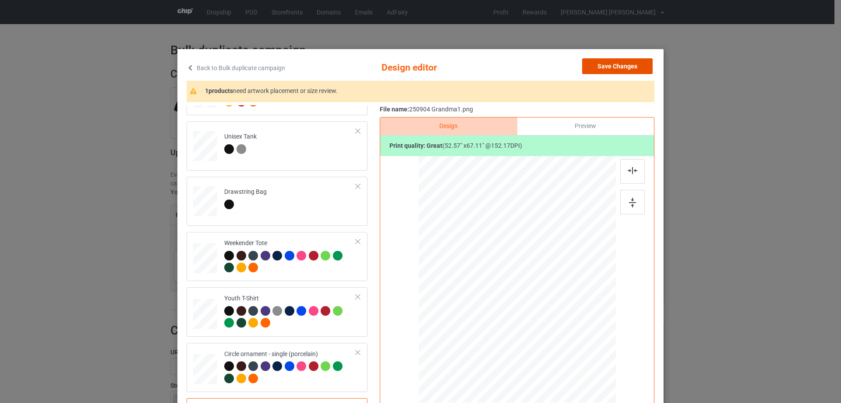
click at [642, 66] on button "Save Changes" at bounding box center [617, 66] width 71 height 16
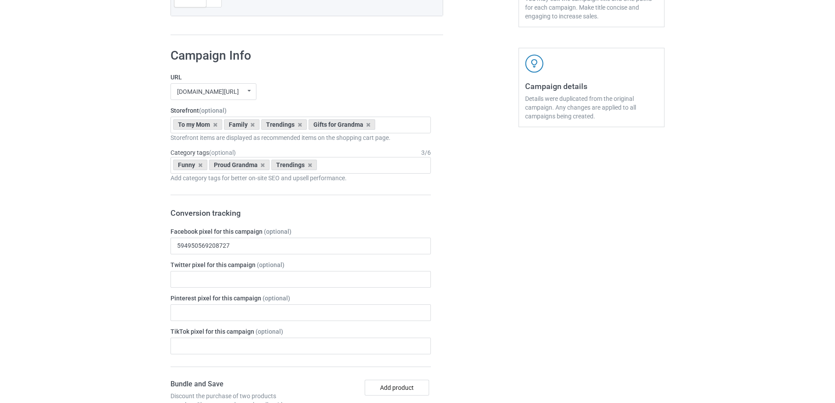
scroll to position [1115, 0]
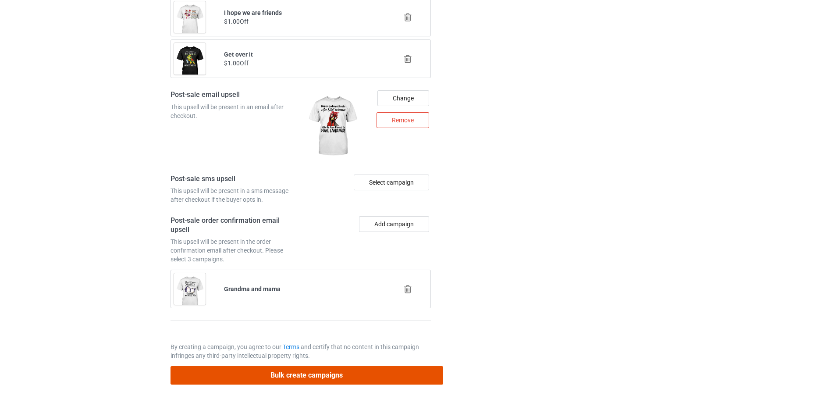
click at [296, 376] on button "Bulk create campaigns" at bounding box center [306, 375] width 273 height 18
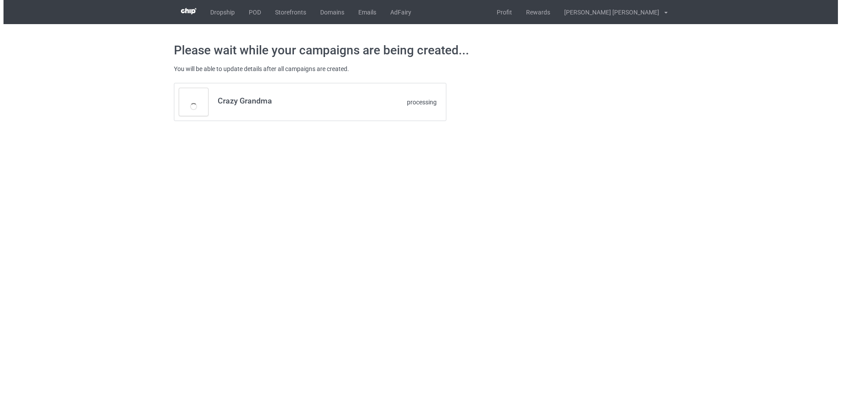
scroll to position [0, 0]
click at [593, 205] on body "Dropship POD Storefronts Domains Emails AdFairy Profit Rewards Nguyen huu tuyen…" at bounding box center [420, 201] width 841 height 403
click at [592, 205] on body "Dropship POD Storefronts Domains Emails AdFairy Profit Rewards Nguyen huu tuyen…" at bounding box center [420, 201] width 841 height 403
click at [175, 246] on body "Dropship POD Storefronts Domains Emails AdFairy Profit Rewards Nguyen huu tuyen…" at bounding box center [420, 201] width 841 height 403
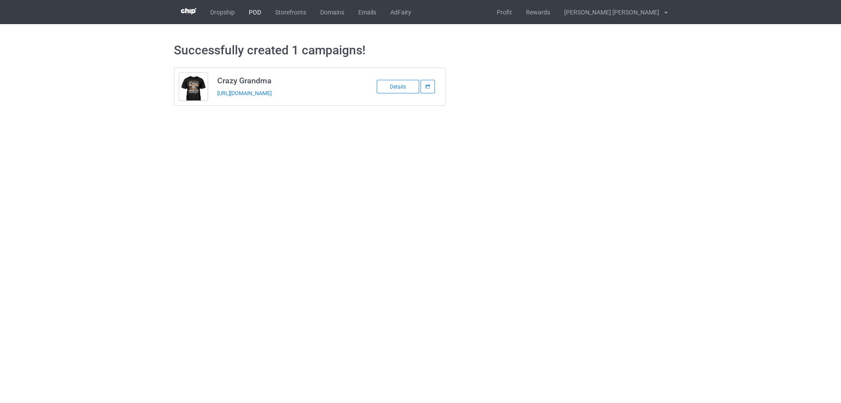
click at [255, 11] on link "POD" at bounding box center [255, 12] width 26 height 24
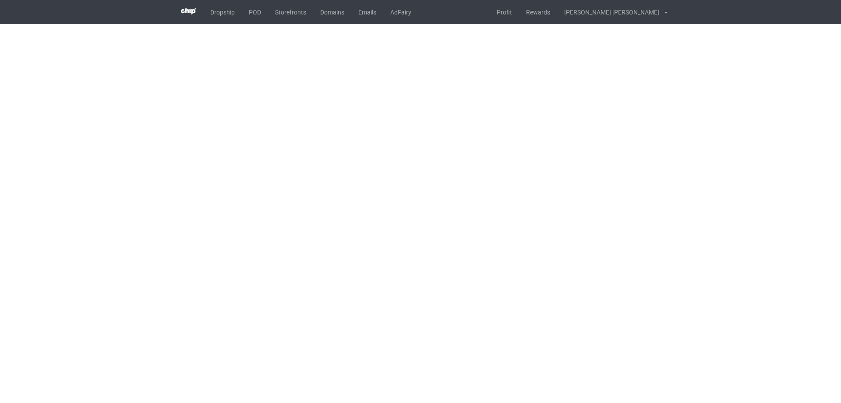
click at [673, 233] on body "Dropship POD Storefronts Domains Emails AdFairy Profit Rewards [PERSON_NAME] [P…" at bounding box center [420, 201] width 841 height 403
click at [666, 234] on body "Dropship POD Storefronts Domains Emails AdFairy Profit Rewards [PERSON_NAME] [P…" at bounding box center [420, 201] width 841 height 403
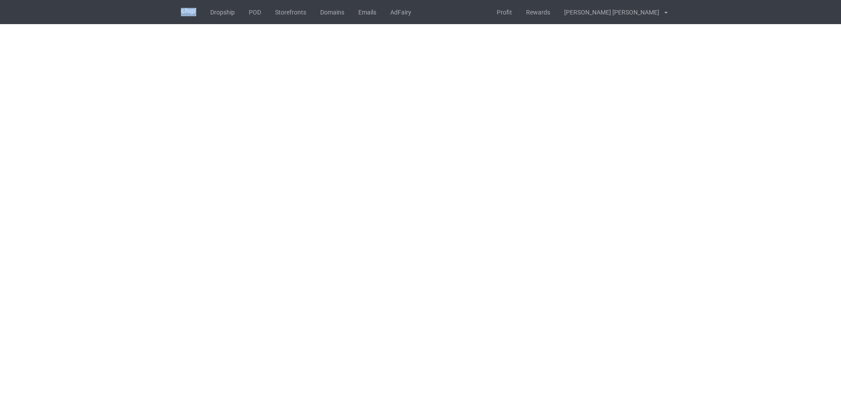
click at [666, 234] on body "Dropship POD Storefronts Domains Emails AdFairy Profit Rewards [PERSON_NAME] [P…" at bounding box center [420, 201] width 841 height 403
click at [665, 234] on body "Dropship POD Storefronts Domains Emails AdFairy Profit Rewards [PERSON_NAME] [P…" at bounding box center [420, 201] width 841 height 403
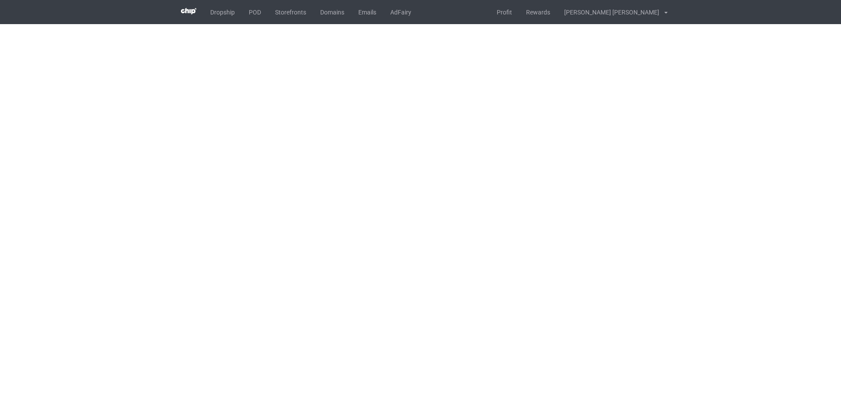
click at [665, 234] on body "Dropship POD Storefronts Domains Emails AdFairy Profit Rewards [PERSON_NAME] [P…" at bounding box center [420, 201] width 841 height 403
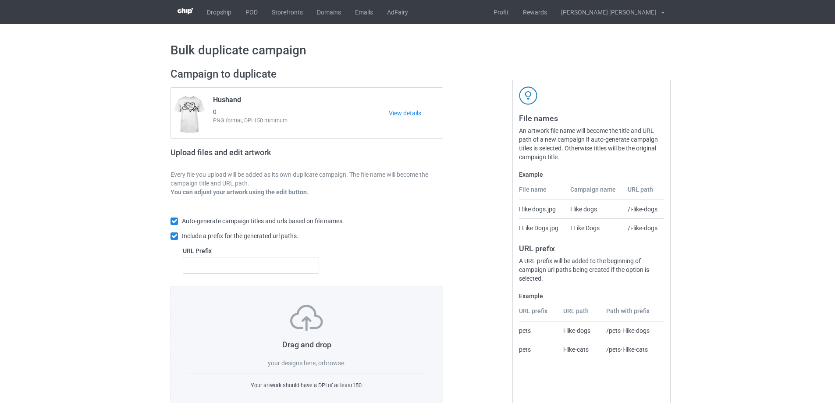
click at [339, 363] on label "browse" at bounding box center [334, 362] width 20 height 7
click at [0, 0] on input "browse" at bounding box center [0, 0] width 0 height 0
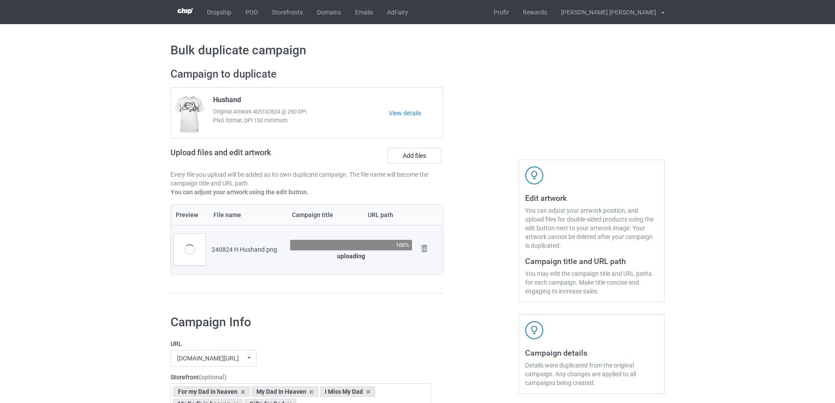
click at [489, 162] on div at bounding box center [480, 184] width 63 height 247
click at [475, 146] on div at bounding box center [480, 184] width 63 height 247
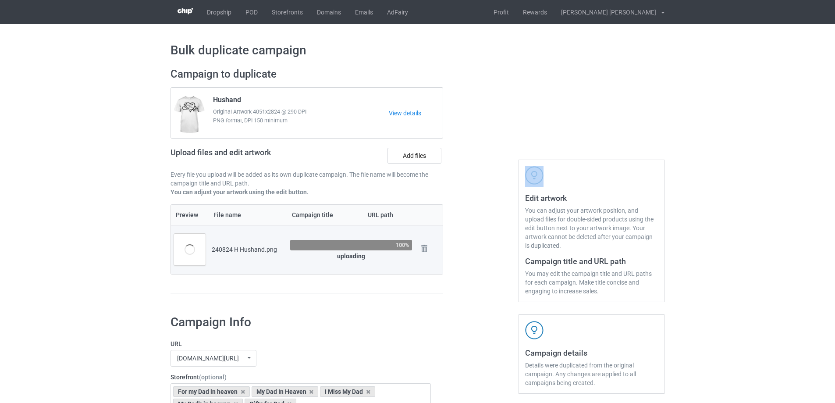
click at [503, 286] on div at bounding box center [480, 184] width 63 height 247
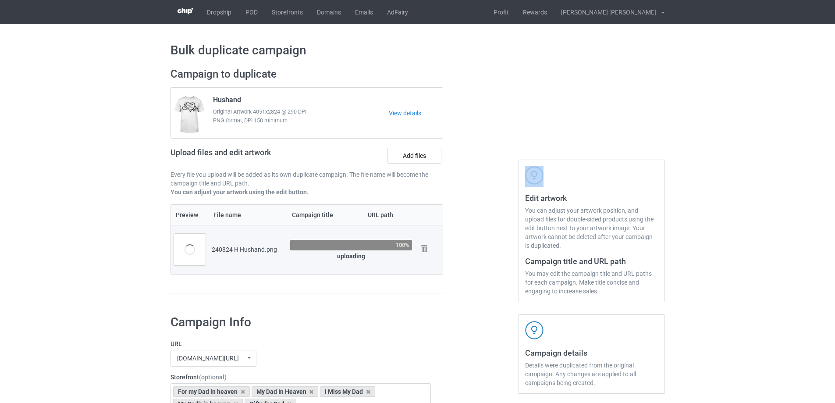
click at [503, 286] on div at bounding box center [480, 184] width 63 height 247
click at [496, 238] on div at bounding box center [480, 184] width 63 height 247
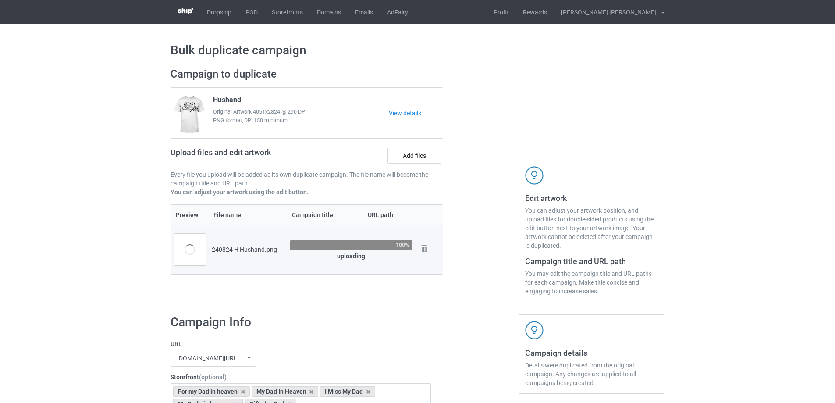
click at [493, 273] on div at bounding box center [480, 184] width 63 height 247
click at [474, 259] on div at bounding box center [480, 184] width 63 height 247
click at [462, 234] on div at bounding box center [480, 184] width 63 height 247
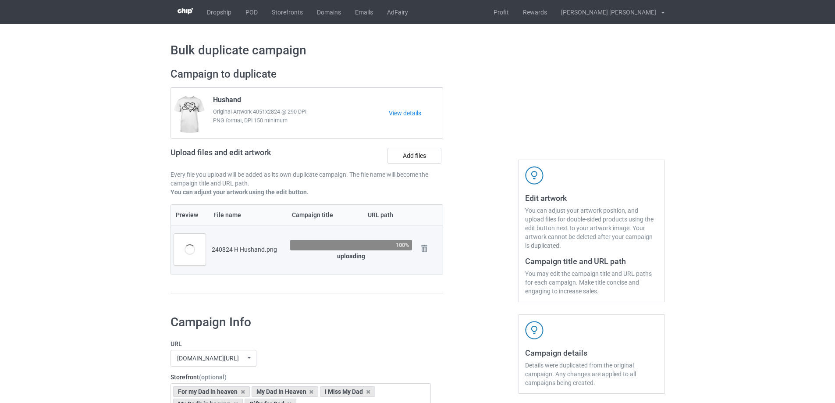
click at [481, 216] on div at bounding box center [480, 184] width 63 height 247
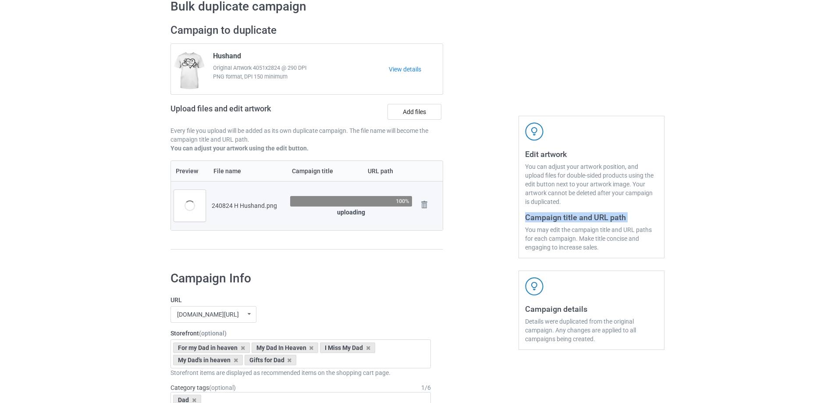
scroll to position [131, 0]
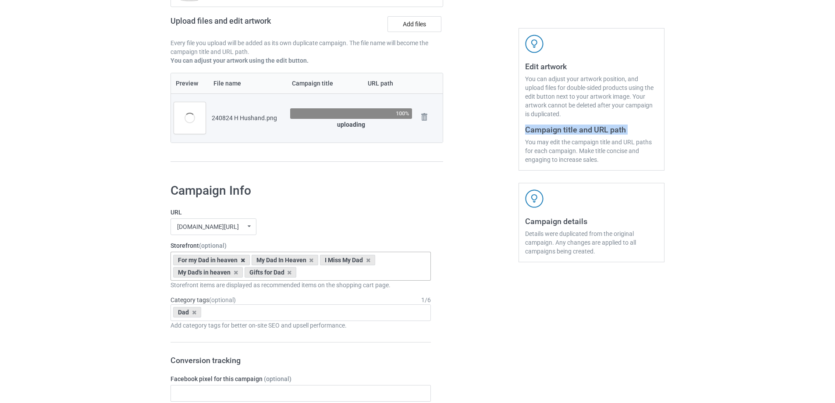
click at [242, 261] on icon at bounding box center [243, 260] width 4 height 6
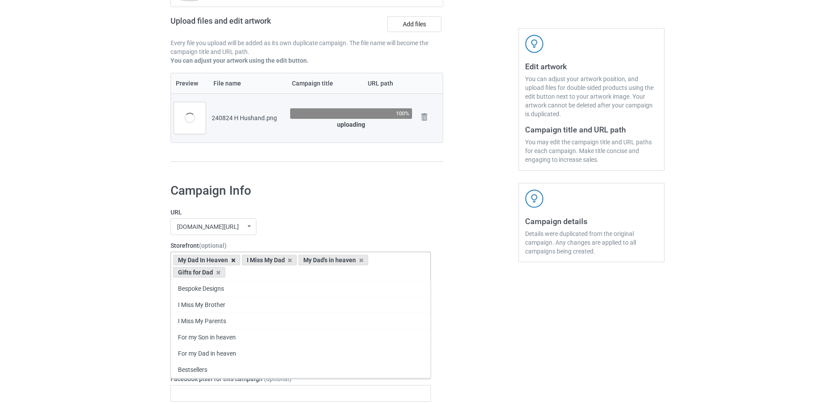
click at [232, 262] on icon at bounding box center [233, 260] width 4 height 6
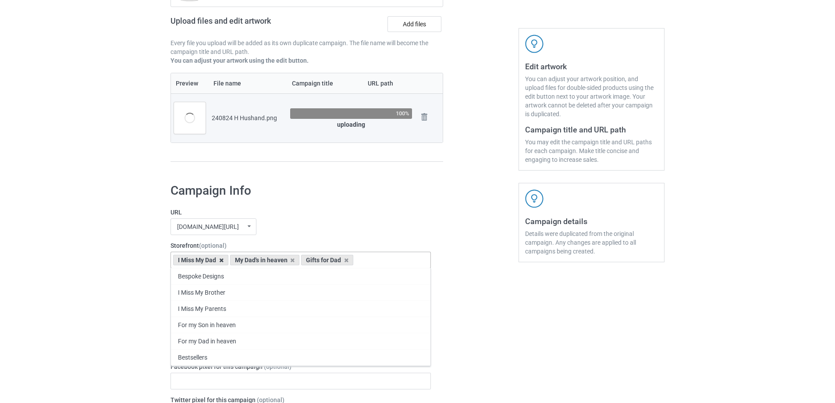
click at [221, 262] on icon at bounding box center [221, 260] width 4 height 6
click at [234, 261] on icon at bounding box center [236, 260] width 4 height 6
click at [220, 262] on icon at bounding box center [218, 260] width 4 height 6
click at [394, 271] on div "Bespoke Designs" at bounding box center [300, 276] width 259 height 16
click at [230, 260] on icon at bounding box center [231, 260] width 4 height 6
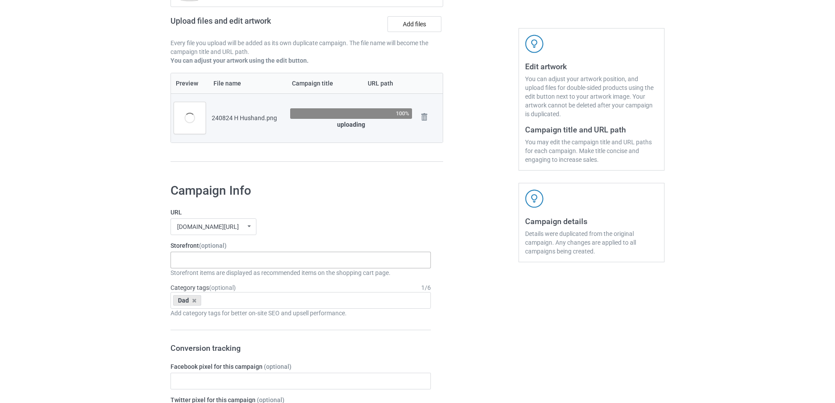
click at [193, 301] on icon at bounding box center [194, 301] width 4 height 6
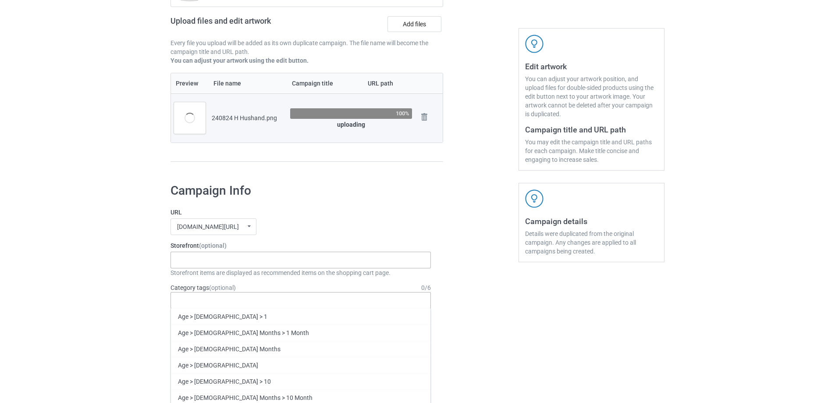
click at [202, 300] on div "Age > [DEMOGRAPHIC_DATA] > 1 Age > [DEMOGRAPHIC_DATA] Months > 1 Month Age > [D…" at bounding box center [300, 300] width 260 height 17
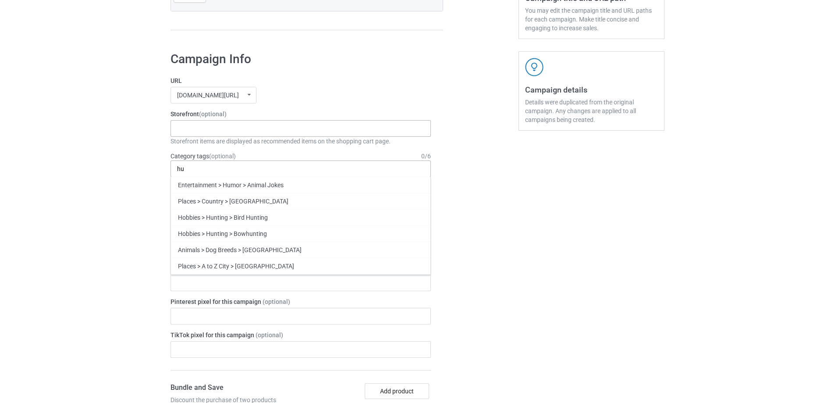
scroll to position [583, 0]
type input "hu"
click at [222, 298] on div "Husband" at bounding box center [300, 299] width 259 height 16
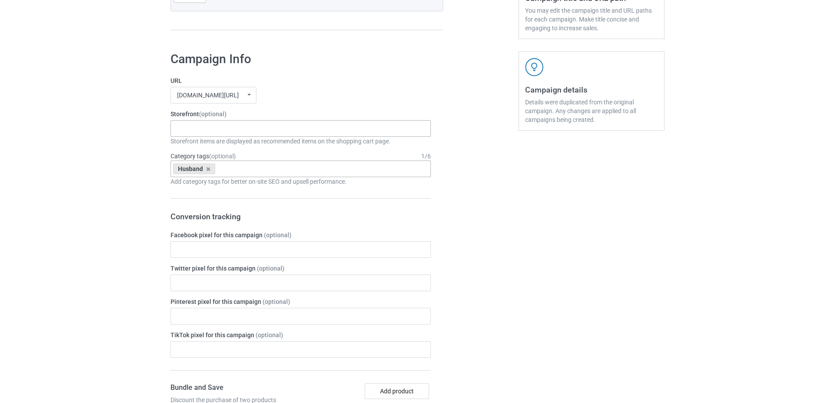
scroll to position [175, 0]
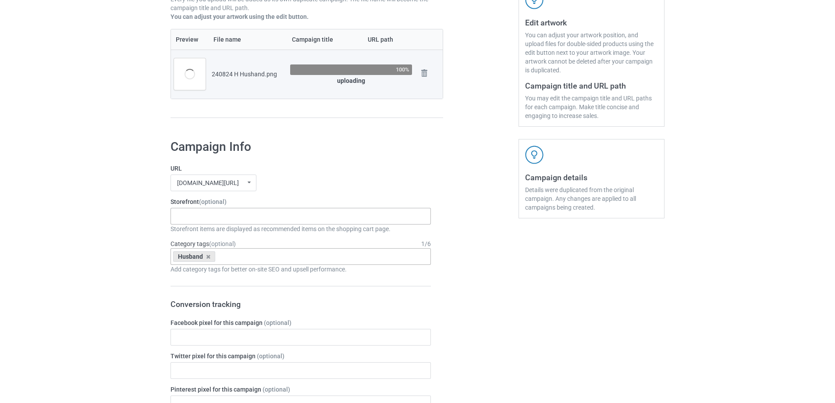
click at [235, 221] on div "Bespoke Designs I Miss My Brother I Miss My Parents For my Son in heaven For my…" at bounding box center [300, 216] width 260 height 17
type input "hu"
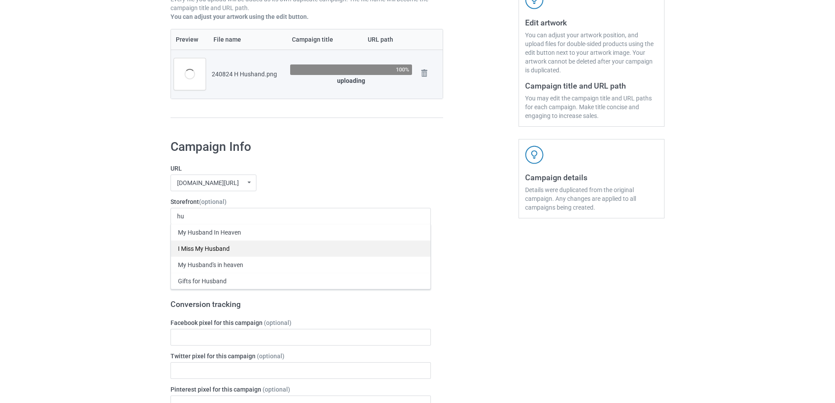
click at [235, 237] on div "My Husband In Heaven" at bounding box center [300, 232] width 259 height 16
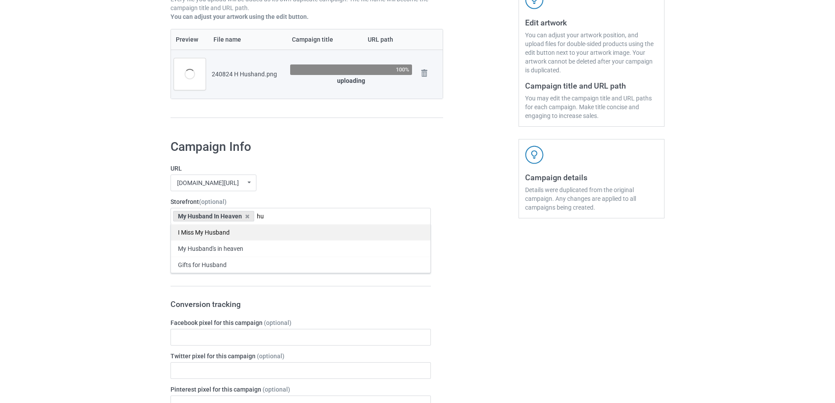
type input "hu"
click at [256, 234] on div "I Miss My Husband" at bounding box center [300, 232] width 259 height 16
type input "hu"
click at [256, 234] on div "My Husband's in heaven" at bounding box center [300, 232] width 259 height 16
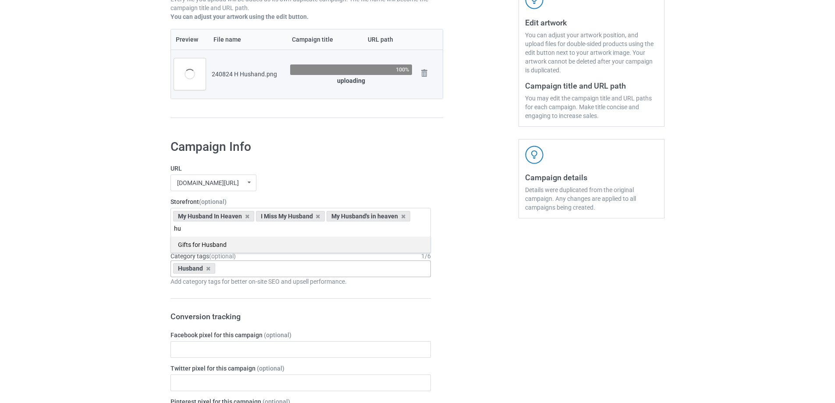
type input "hu"
click at [248, 247] on div "Gifts for Husband" at bounding box center [300, 244] width 259 height 16
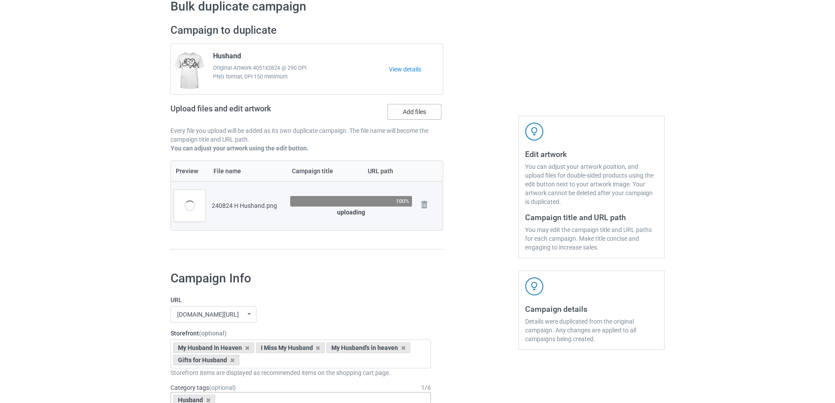
click at [420, 113] on label "Add files" at bounding box center [414, 112] width 54 height 16
click at [0, 0] on input "Add files" at bounding box center [0, 0] width 0 height 0
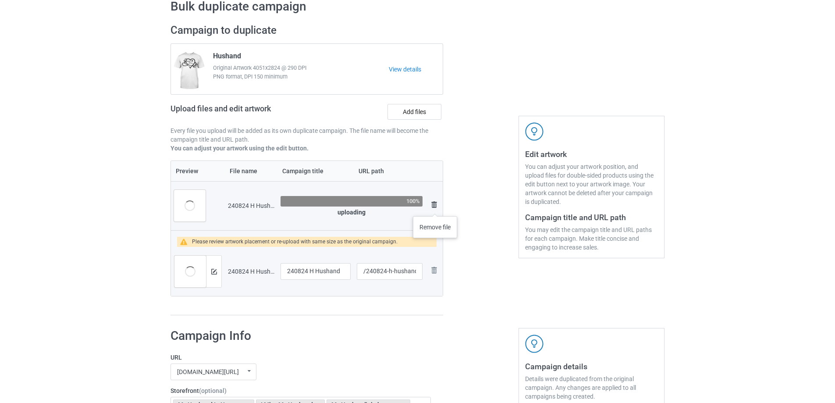
click at [436, 207] on img at bounding box center [434, 204] width 11 height 11
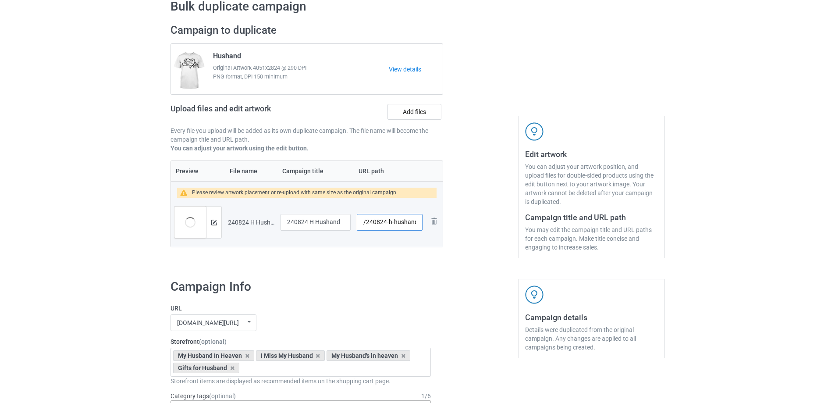
scroll to position [0, 0]
drag, startPoint x: 390, startPoint y: 223, endPoint x: 419, endPoint y: 224, distance: 28.5
click at [419, 224] on input "/240824-h-hushand" at bounding box center [390, 222] width 66 height 17
type input "/240824-h"
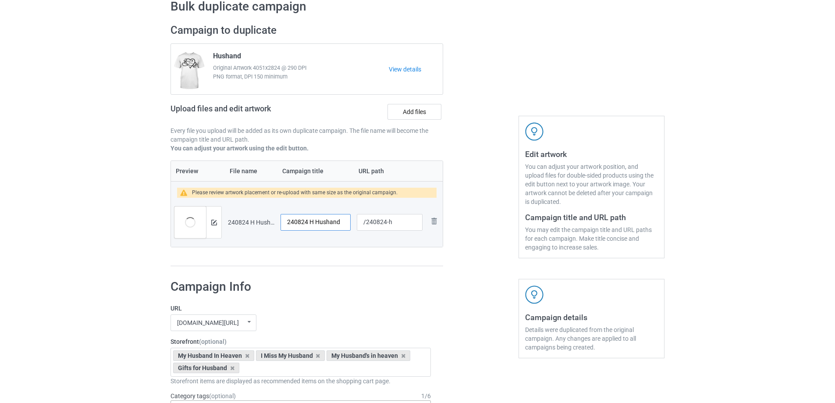
drag, startPoint x: 313, startPoint y: 222, endPoint x: 263, endPoint y: 222, distance: 50.0
click at [263, 222] on tr "Preview and edit artwork 240824 H Hushand.png 240824 H Hushand /240824-h Remove…" at bounding box center [307, 222] width 272 height 49
type input "I miss my Hushand"
click at [216, 223] on img at bounding box center [214, 223] width 6 height 6
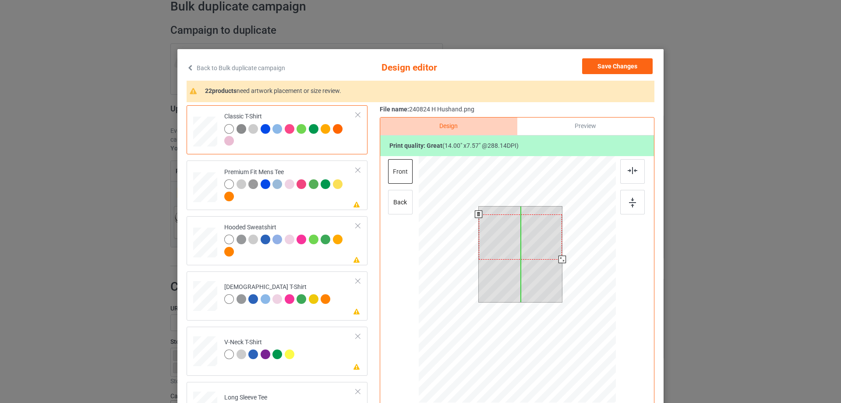
click at [509, 229] on div at bounding box center [521, 236] width 84 height 45
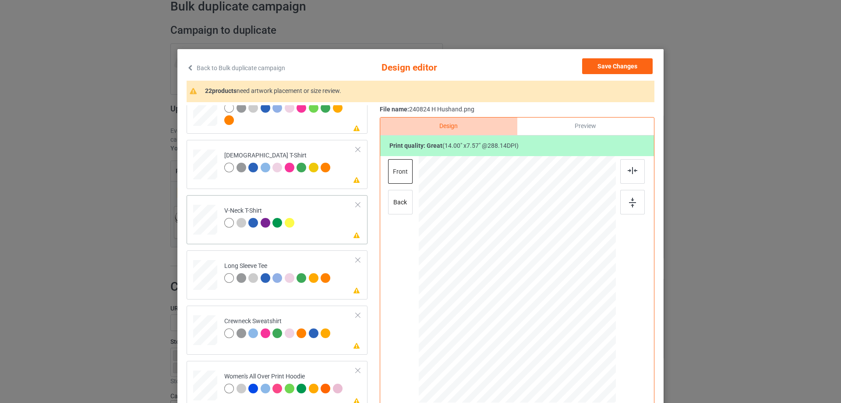
scroll to position [219, 0]
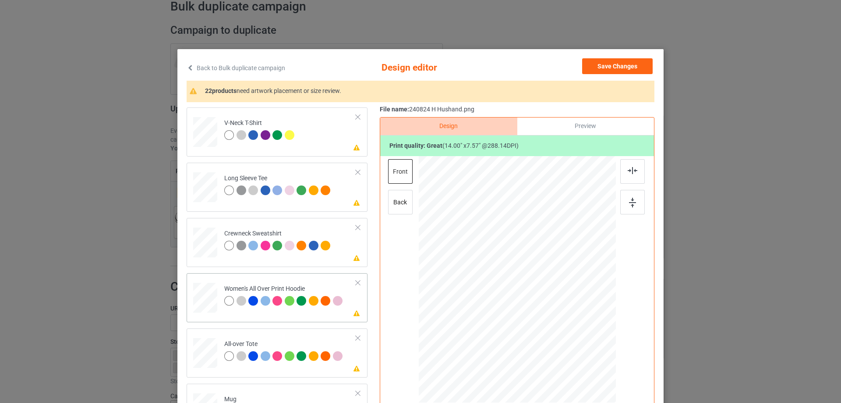
click at [201, 305] on div at bounding box center [205, 297] width 24 height 27
drag, startPoint x: 529, startPoint y: 283, endPoint x: 531, endPoint y: 257, distance: 25.5
click at [531, 257] on div at bounding box center [519, 254] width 118 height 64
drag, startPoint x: 578, startPoint y: 288, endPoint x: 535, endPoint y: 262, distance: 49.4
click at [574, 285] on div at bounding box center [577, 286] width 7 height 7
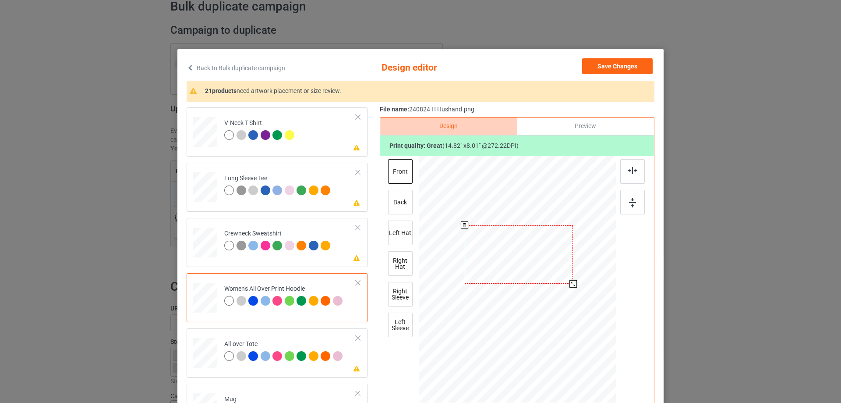
click at [535, 262] on div at bounding box center [519, 254] width 108 height 59
click at [630, 172] on img at bounding box center [633, 170] width 10 height 7
click at [506, 254] on div at bounding box center [519, 254] width 108 height 59
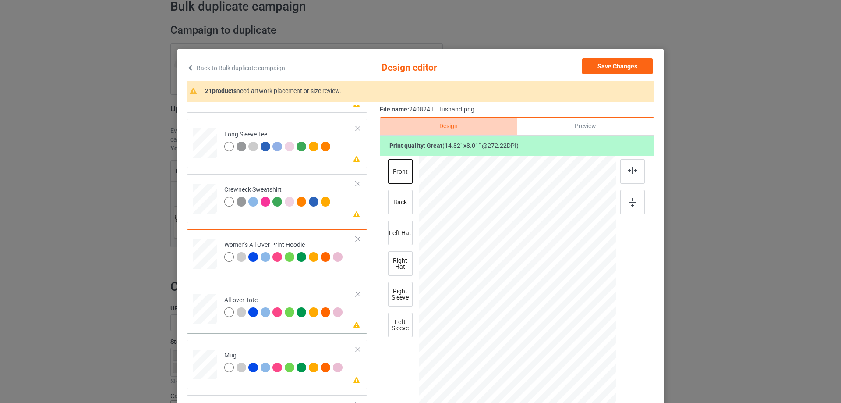
click at [213, 309] on div at bounding box center [205, 309] width 24 height 24
drag, startPoint x: 574, startPoint y: 311, endPoint x: 589, endPoint y: 334, distance: 28.2
click at [589, 334] on div at bounding box center [517, 279] width 197 height 197
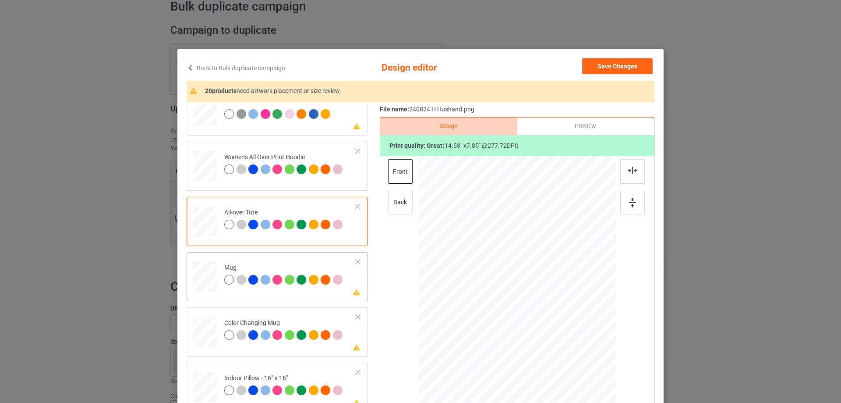
click at [220, 277] on td "Please review artwork placement Mug" at bounding box center [291, 274] width 142 height 39
drag, startPoint x: 574, startPoint y: 311, endPoint x: 549, endPoint y: 293, distance: 30.5
click at [549, 293] on div at bounding box center [549, 296] width 7 height 7
drag, startPoint x: 526, startPoint y: 284, endPoint x: 580, endPoint y: 280, distance: 54.5
click at [580, 280] on div at bounding box center [571, 275] width 65 height 35
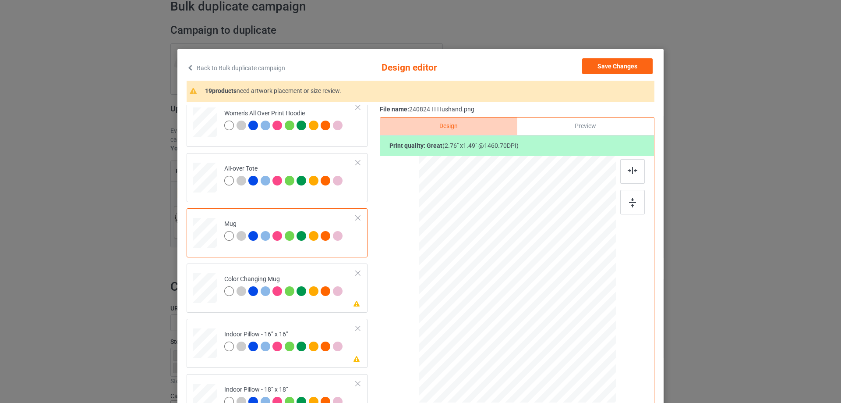
scroll to position [438, 0]
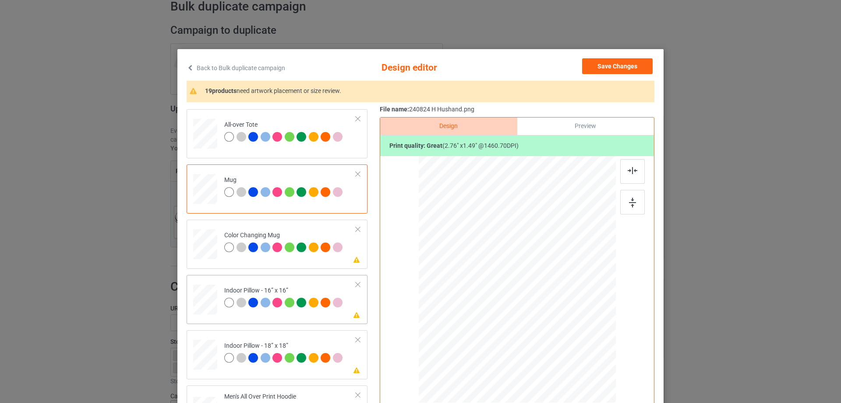
click at [209, 302] on div at bounding box center [205, 299] width 24 height 24
drag, startPoint x: 573, startPoint y: 313, endPoint x: 589, endPoint y: 330, distance: 23.2
click at [589, 330] on div at bounding box center [517, 279] width 197 height 197
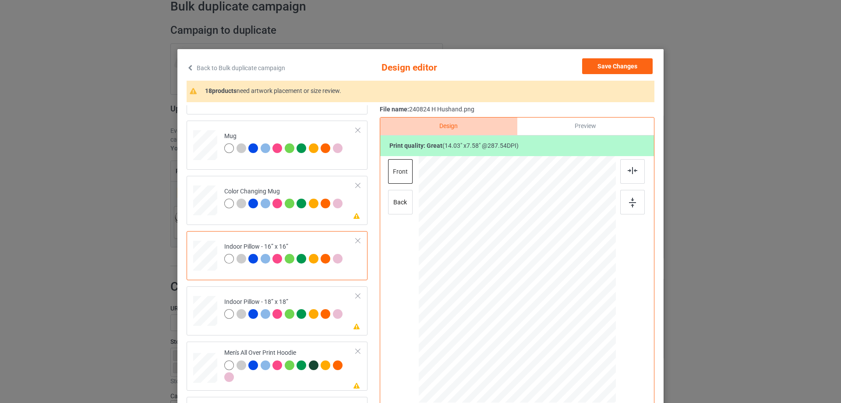
scroll to position [526, 0]
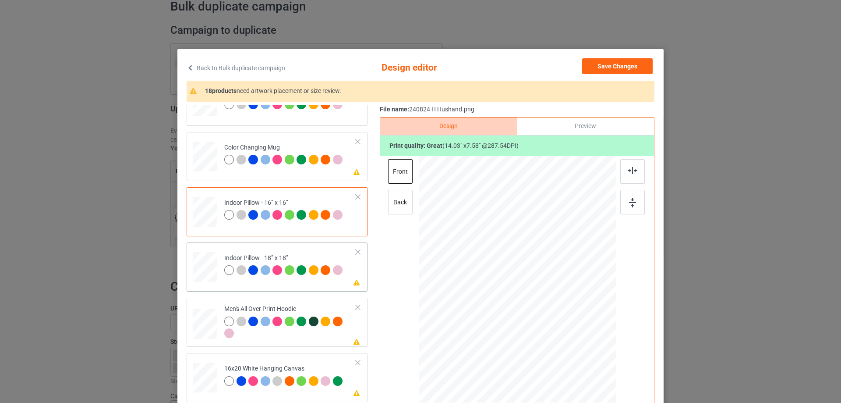
click at [209, 265] on div at bounding box center [205, 267] width 24 height 24
drag, startPoint x: 573, startPoint y: 311, endPoint x: 588, endPoint y: 335, distance: 28.5
click at [588, 335] on div at bounding box center [517, 279] width 197 height 196
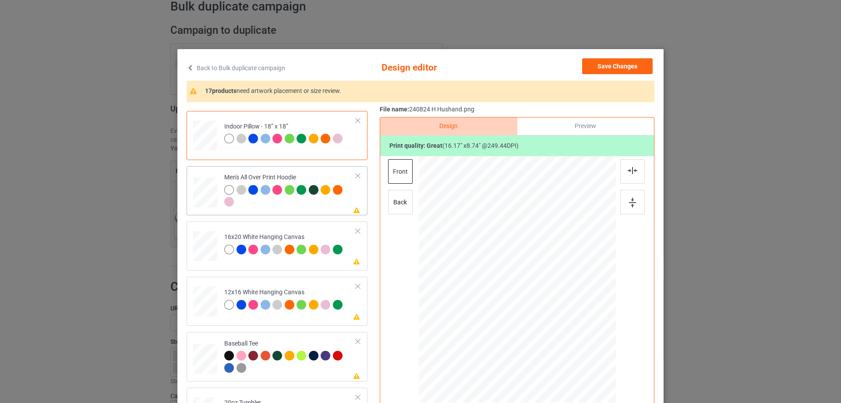
click at [203, 191] on div at bounding box center [205, 192] width 24 height 25
drag, startPoint x: 574, startPoint y: 312, endPoint x: 569, endPoint y: 301, distance: 11.4
click at [569, 301] on div at bounding box center [517, 278] width 197 height 209
drag, startPoint x: 541, startPoint y: 272, endPoint x: 542, endPoint y: 267, distance: 4.9
click at [542, 267] on div at bounding box center [519, 259] width 103 height 55
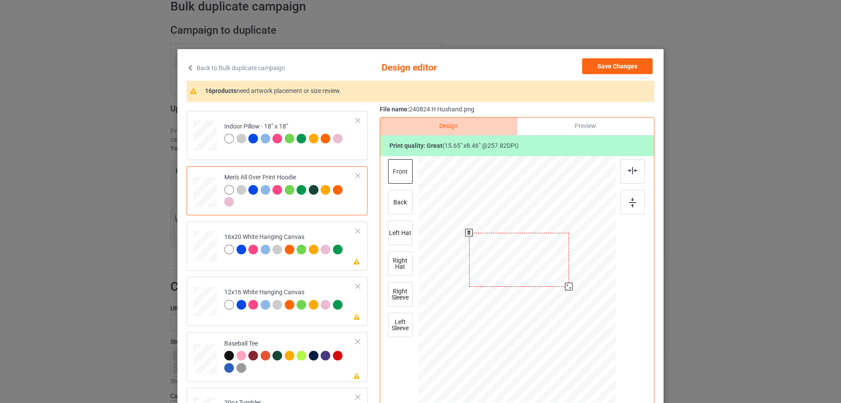
click at [566, 289] on div at bounding box center [568, 286] width 7 height 7
click at [633, 172] on img at bounding box center [633, 170] width 10 height 7
click at [209, 250] on div at bounding box center [205, 246] width 24 height 30
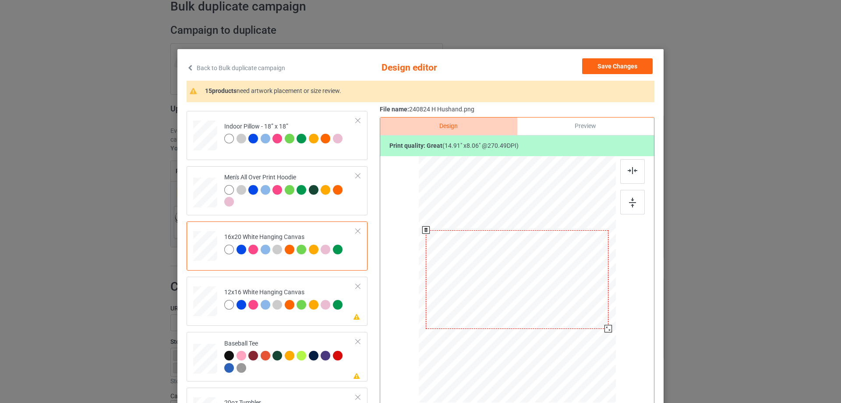
drag, startPoint x: 576, startPoint y: 312, endPoint x: 599, endPoint y: 344, distance: 40.1
click at [599, 344] on div at bounding box center [517, 279] width 197 height 246
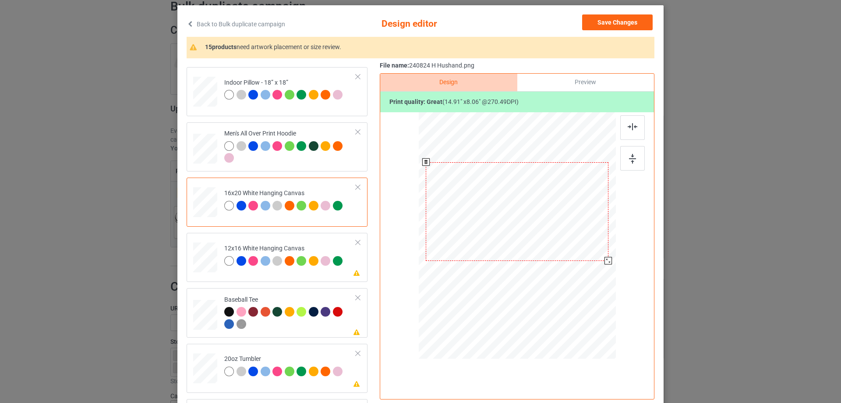
drag, startPoint x: 539, startPoint y: 241, endPoint x: 539, endPoint y: 217, distance: 24.1
click at [539, 217] on div at bounding box center [517, 211] width 182 height 99
click at [630, 129] on img at bounding box center [633, 126] width 10 height 7
click at [199, 261] on div at bounding box center [205, 257] width 23 height 30
drag, startPoint x: 572, startPoint y: 270, endPoint x: 592, endPoint y: 295, distance: 31.8
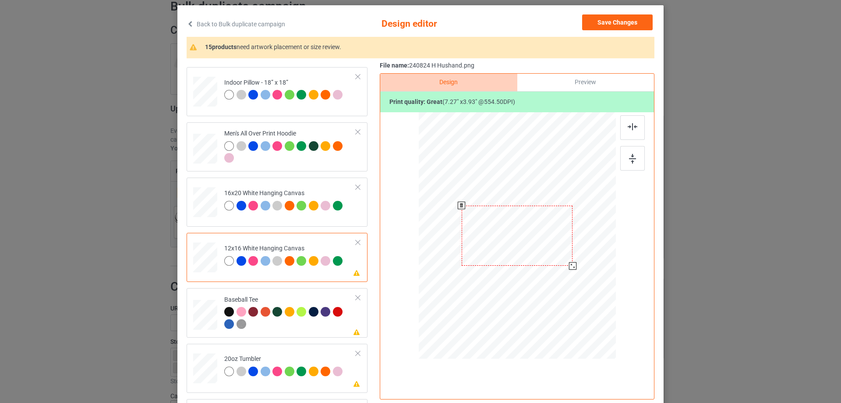
click at [592, 295] on div at bounding box center [517, 235] width 185 height 247
drag, startPoint x: 569, startPoint y: 266, endPoint x: 592, endPoint y: 292, distance: 35.0
click at [592, 292] on div at bounding box center [517, 235] width 185 height 247
drag, startPoint x: 533, startPoint y: 241, endPoint x: 532, endPoint y: 202, distance: 39.0
click at [532, 202] on div at bounding box center [516, 196] width 172 height 93
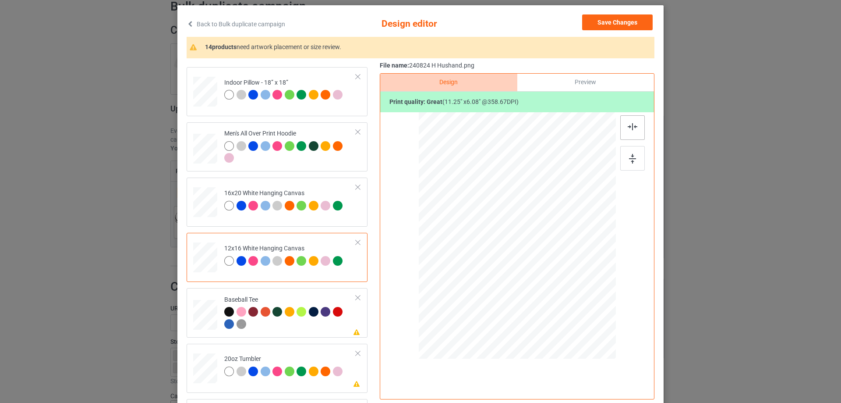
click at [628, 126] on img at bounding box center [633, 126] width 10 height 7
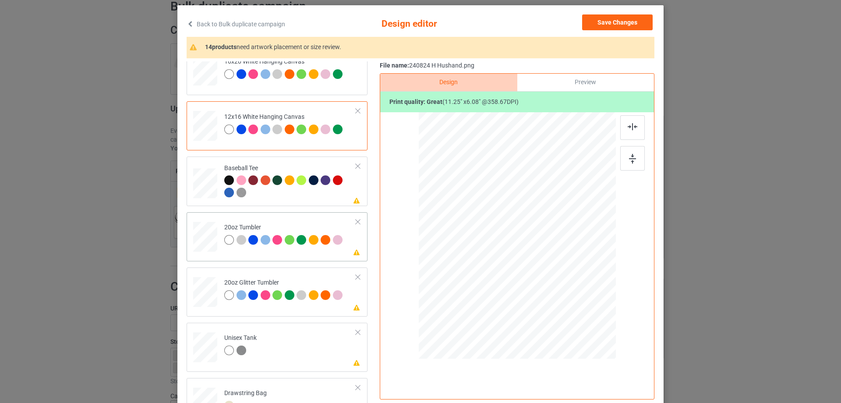
click at [206, 240] on div at bounding box center [205, 237] width 23 height 14
drag, startPoint x: 568, startPoint y: 266, endPoint x: 554, endPoint y: 251, distance: 20.8
click at [554, 251] on div at bounding box center [517, 235] width 187 height 113
drag, startPoint x: 500, startPoint y: 239, endPoint x: 499, endPoint y: 223, distance: 15.9
click at [499, 223] on div at bounding box center [473, 217] width 77 height 42
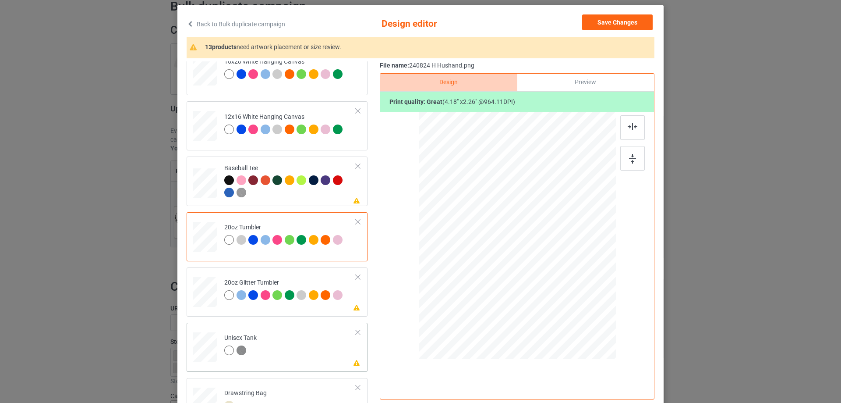
scroll to position [876, 0]
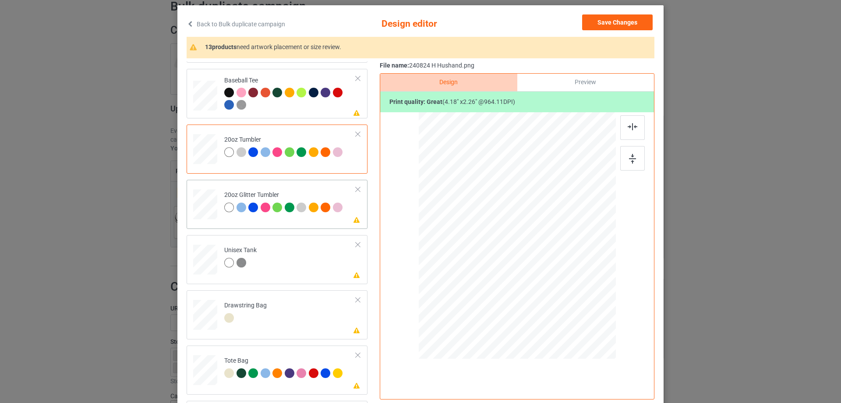
click at [201, 207] on div at bounding box center [205, 204] width 23 height 19
drag, startPoint x: 569, startPoint y: 266, endPoint x: 538, endPoint y: 243, distance: 38.7
click at [550, 245] on div at bounding box center [517, 235] width 186 height 159
drag, startPoint x: 538, startPoint y: 243, endPoint x: 494, endPoint y: 209, distance: 55.8
click at [494, 209] on div at bounding box center [473, 201] width 66 height 36
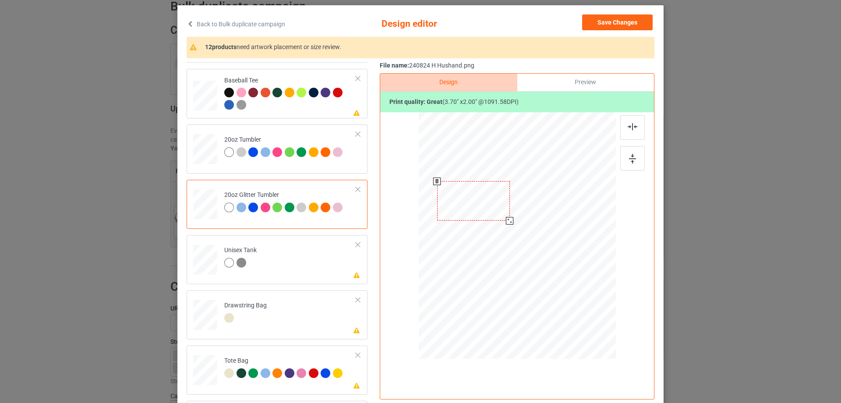
drag, startPoint x: 505, startPoint y: 221, endPoint x: 507, endPoint y: 225, distance: 4.7
click at [507, 225] on div at bounding box center [517, 235] width 186 height 159
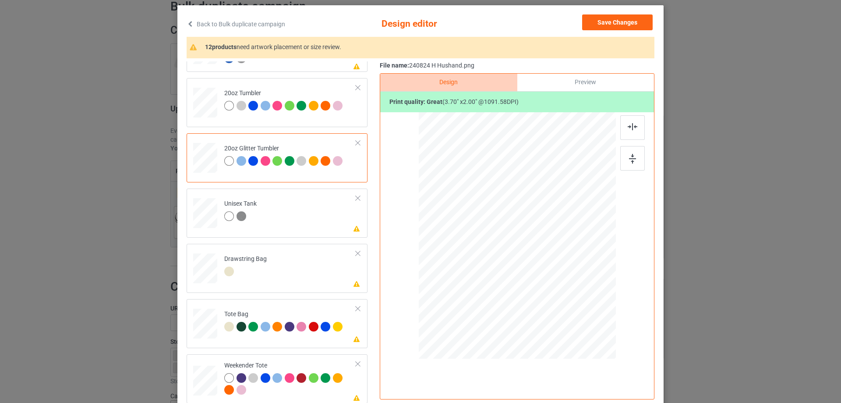
scroll to position [103, 0]
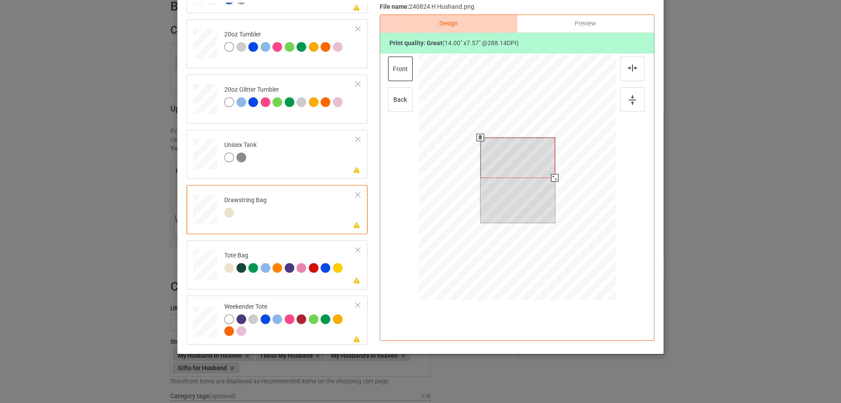
drag, startPoint x: 520, startPoint y: 179, endPoint x: 520, endPoint y: 184, distance: 4.8
click at [520, 184] on div at bounding box center [518, 180] width 74 height 85
drag, startPoint x: 514, startPoint y: 165, endPoint x: 514, endPoint y: 177, distance: 11.9
click at [514, 177] on div at bounding box center [518, 169] width 74 height 40
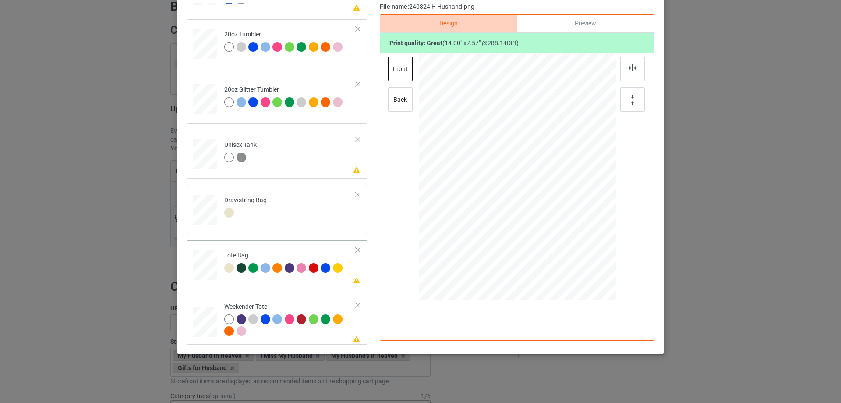
click at [208, 271] on div at bounding box center [205, 268] width 11 height 13
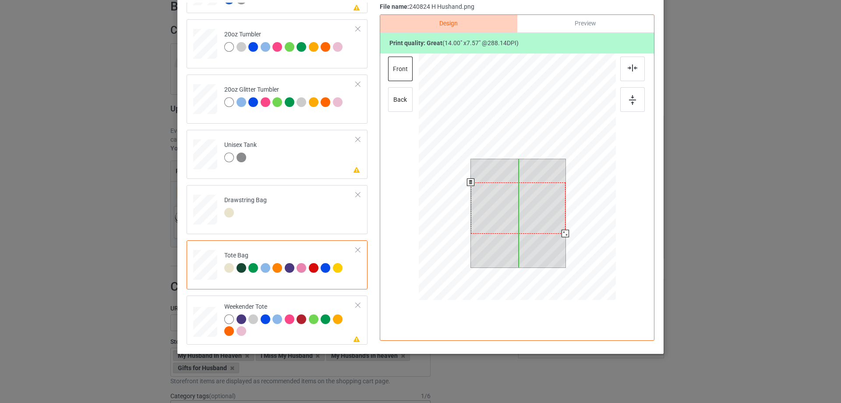
drag, startPoint x: 514, startPoint y: 191, endPoint x: 514, endPoint y: 199, distance: 8.3
click at [514, 199] on div at bounding box center [518, 207] width 95 height 51
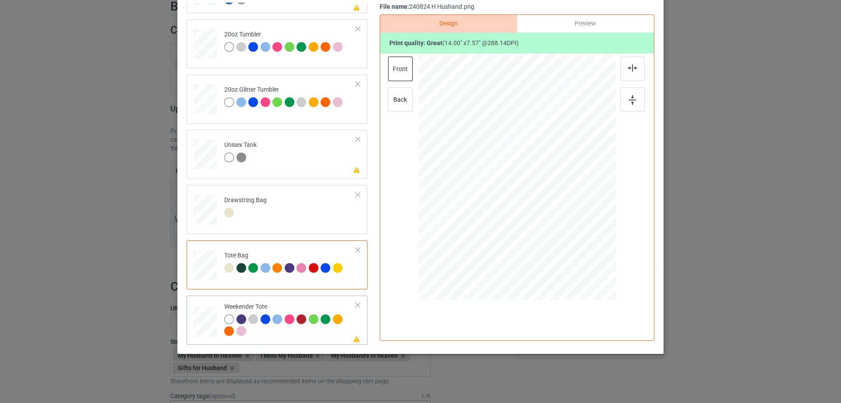
click at [202, 320] on div at bounding box center [205, 321] width 24 height 15
drag, startPoint x: 576, startPoint y: 207, endPoint x: 588, endPoint y: 213, distance: 13.1
click at [588, 213] on div at bounding box center [587, 214] width 7 height 7
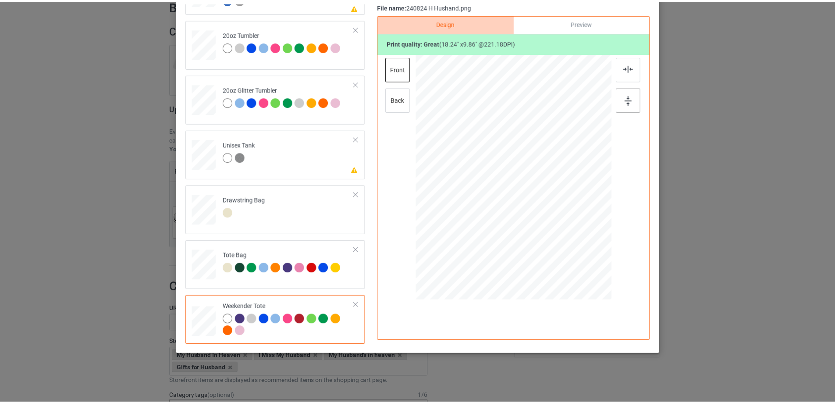
scroll to position [0, 0]
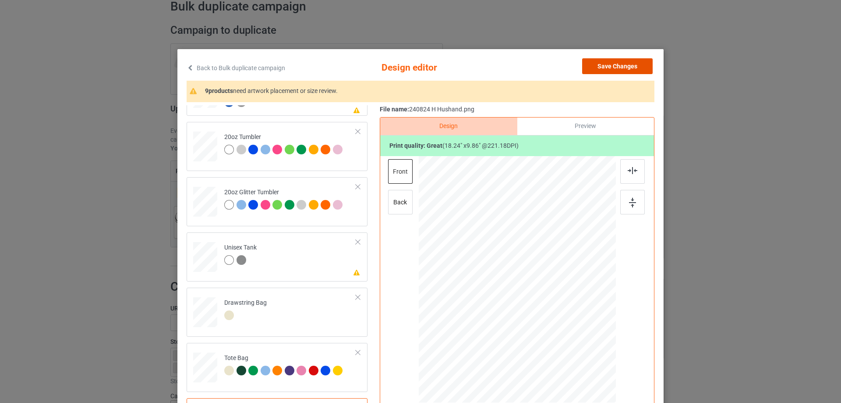
click at [623, 67] on button "Save Changes" at bounding box center [617, 66] width 71 height 16
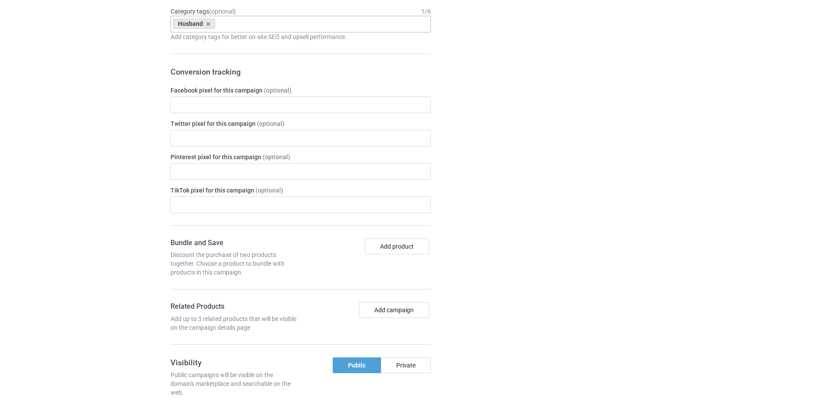
scroll to position [742, 0]
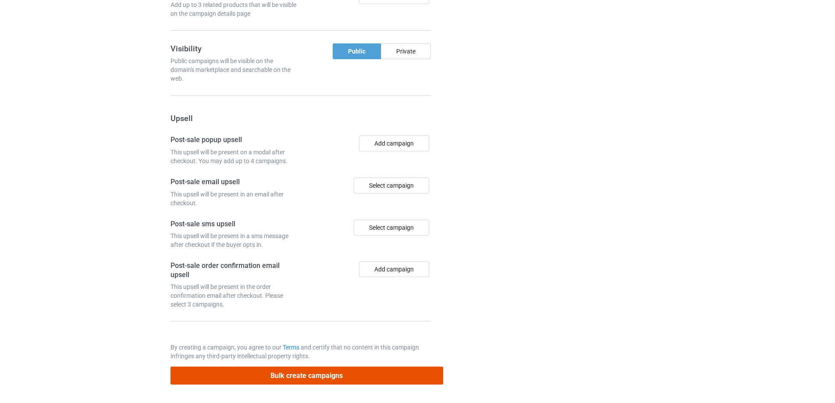
click at [346, 372] on button "Bulk create campaigns" at bounding box center [306, 375] width 273 height 18
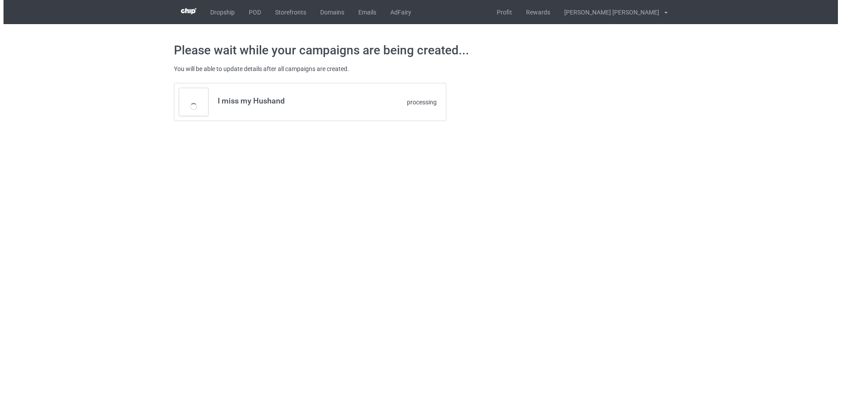
scroll to position [0, 0]
click at [678, 255] on body "Dropship POD Storefronts Domains Emails AdFairy Profit Rewards [PERSON_NAME] [P…" at bounding box center [420, 201] width 841 height 403
click at [675, 245] on body "Dropship POD Storefronts Domains Emails AdFairy Profit Rewards [PERSON_NAME] [P…" at bounding box center [420, 201] width 841 height 403
